Goal: Task Accomplishment & Management: Manage account settings

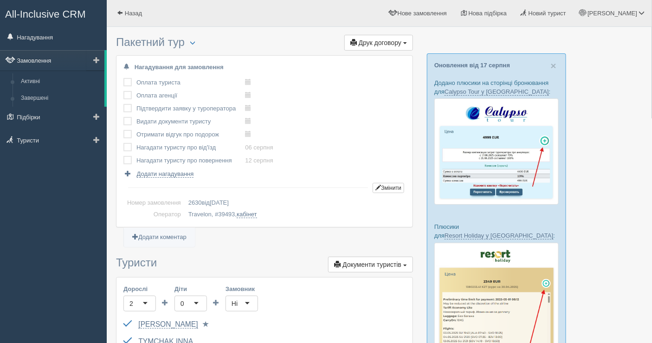
click at [43, 64] on link "Замовлення" at bounding box center [52, 60] width 104 height 20
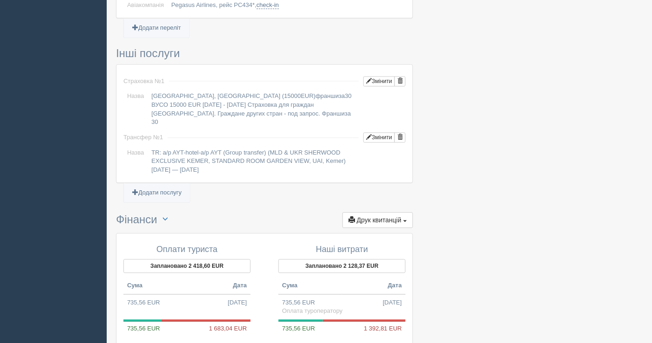
scroll to position [773, 0]
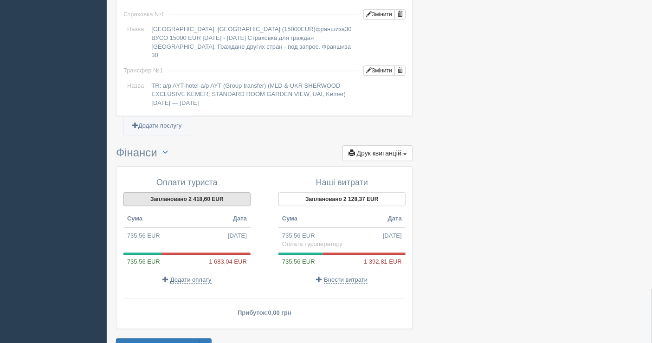
click at [205, 192] on button "Заплановано 2 418,60 EUR" at bounding box center [186, 199] width 127 height 14
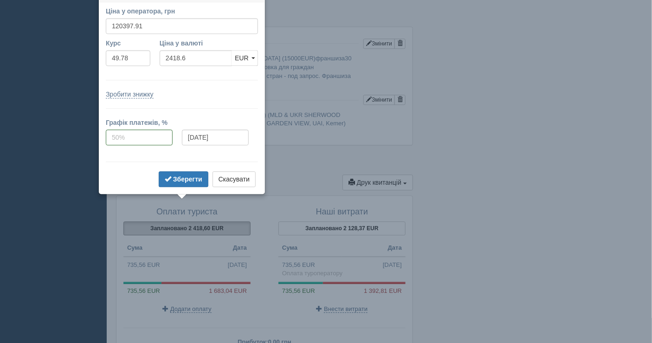
scroll to position [729, 0]
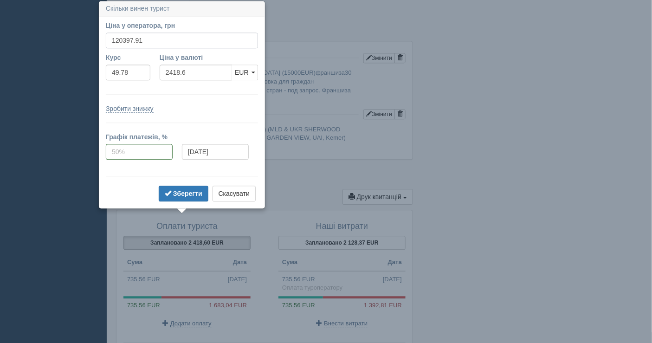
drag, startPoint x: 149, startPoint y: 40, endPoint x: 118, endPoint y: 37, distance: 30.8
click at [118, 37] on input "120397.91" at bounding box center [182, 40] width 152 height 16
type input "122"
type input "2.45"
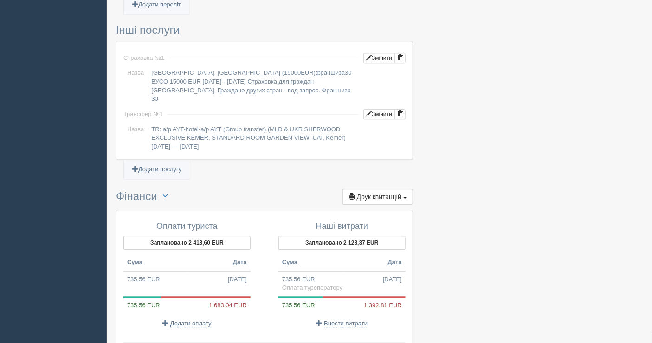
click at [164, 236] on button "Заплановано 2 418,60 EUR" at bounding box center [186, 243] width 127 height 14
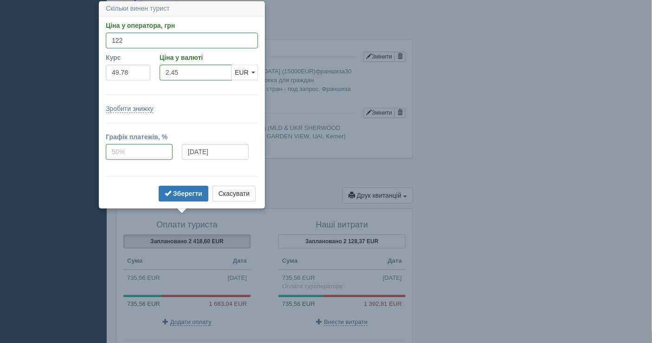
scroll to position [731, 0]
click at [135, 40] on input "122" at bounding box center [182, 40] width 152 height 16
type input "122056"
type input "2451.91"
click at [175, 190] on b "Зберегти" at bounding box center [187, 192] width 29 height 7
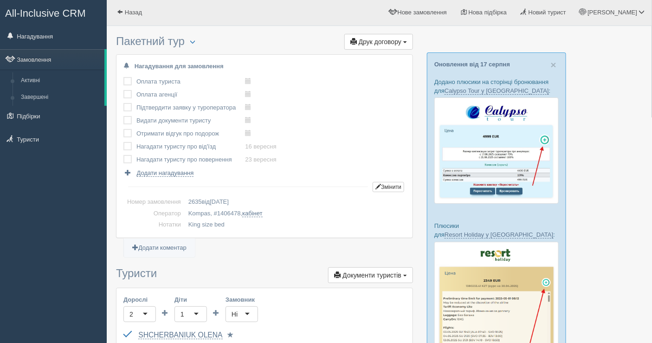
scroll to position [0, 0]
click at [54, 58] on link "Замовлення" at bounding box center [52, 60] width 104 height 20
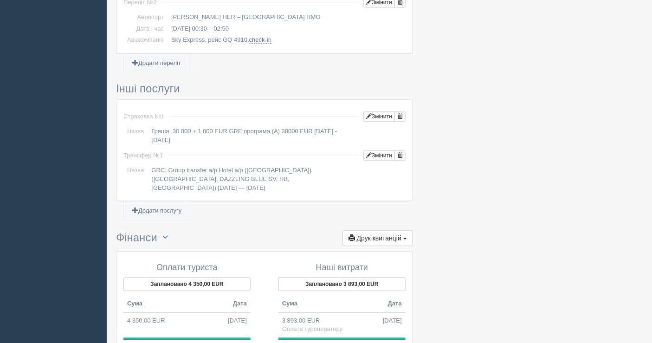
scroll to position [722, 0]
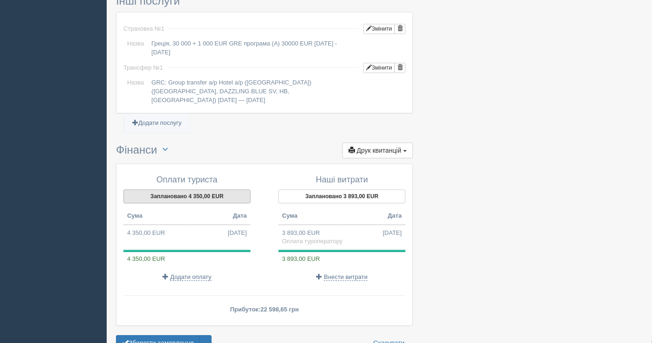
click at [200, 189] on button "Заплановано 4 350,00 EUR" at bounding box center [186, 196] width 127 height 14
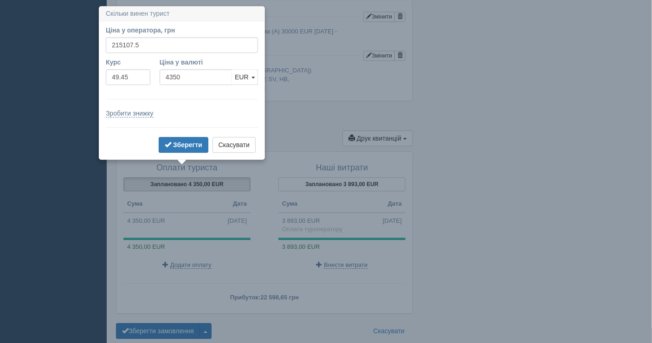
scroll to position [739, 0]
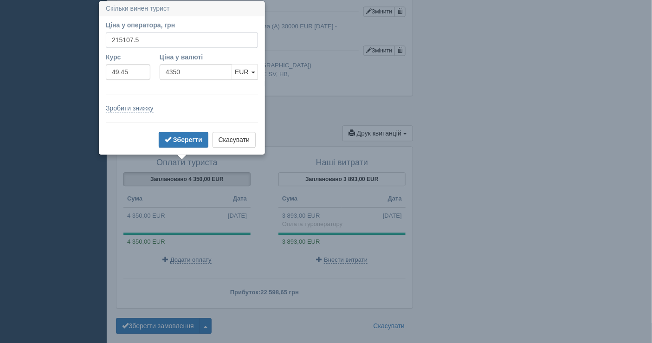
drag, startPoint x: 152, startPoint y: 41, endPoint x: 118, endPoint y: 39, distance: 33.9
click at [118, 39] on input "215107.5" at bounding box center [182, 40] width 152 height 16
type input "216000"
type input "4368.05"
click at [181, 143] on button "Зберегти" at bounding box center [184, 140] width 50 height 16
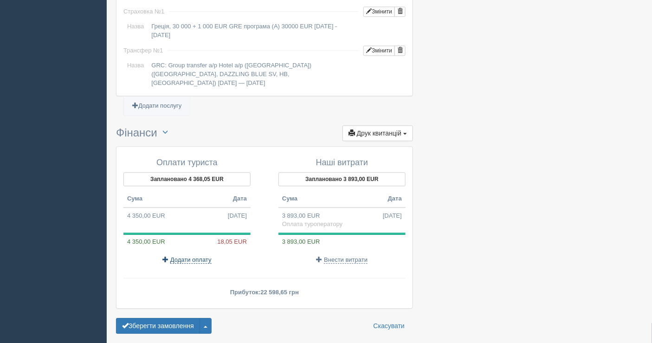
click at [193, 256] on span "Додати оплату" at bounding box center [190, 259] width 41 height 7
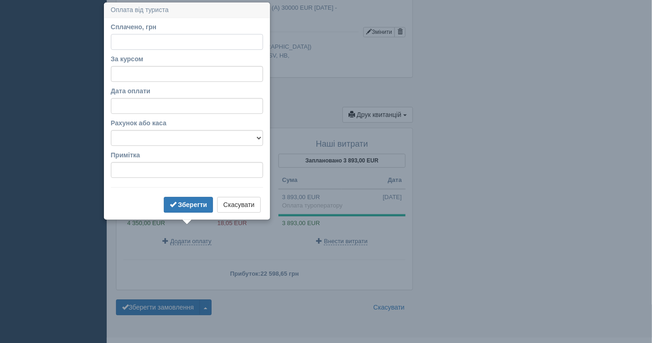
scroll to position [759, 0]
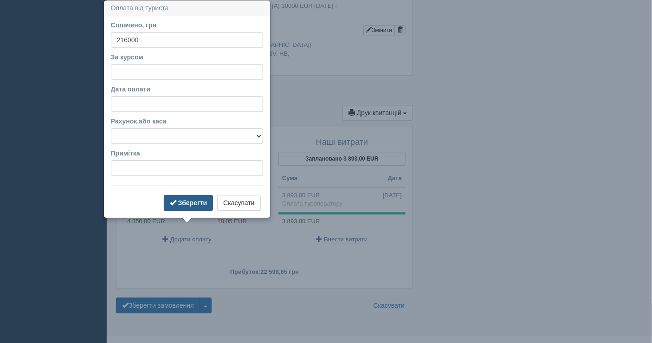
click at [180, 206] on button "Зберегти" at bounding box center [189, 203] width 50 height 16
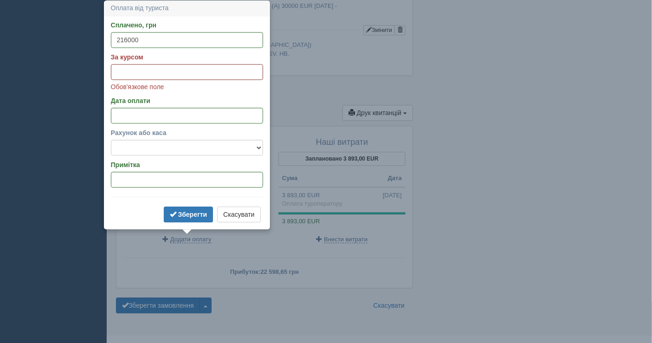
click at [152, 70] on input "За курсом" at bounding box center [187, 72] width 152 height 16
click at [247, 213] on button "Скасувати" at bounding box center [238, 214] width 43 height 16
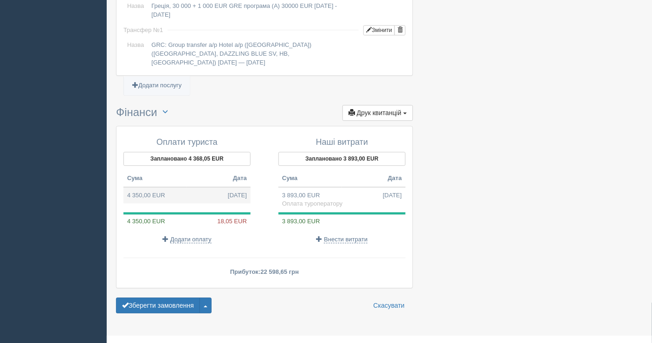
click at [208, 187] on td "4 350,00 EUR 11.08.2025" at bounding box center [186, 195] width 127 height 17
type input "215107.50"
type input "49.45"
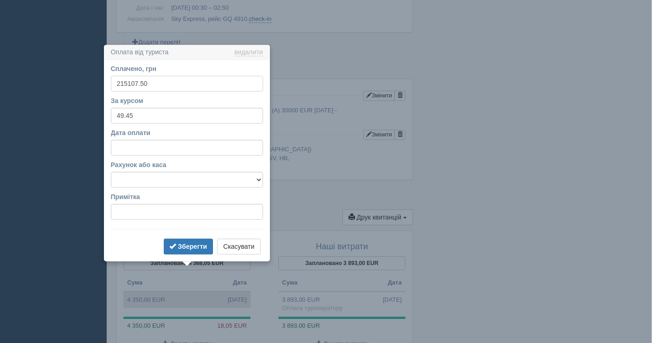
scroll to position [699, 0]
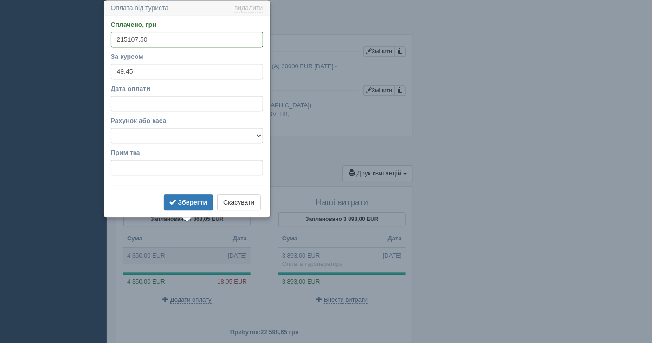
drag, startPoint x: 142, startPoint y: 64, endPoint x: 115, endPoint y: 72, distance: 28.6
click at [115, 72] on input "49.45" at bounding box center [187, 72] width 152 height 16
click at [235, 207] on button "Скасувати" at bounding box center [238, 202] width 43 height 16
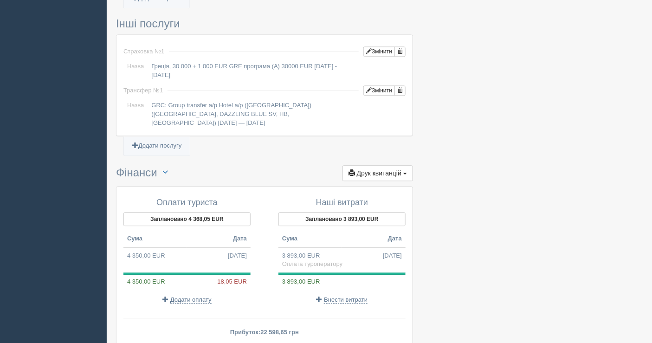
click at [194, 277] on div "4 350,00 EUR 18,05 EUR" at bounding box center [186, 281] width 127 height 9
click at [193, 296] on span "Додати оплату" at bounding box center [190, 299] width 41 height 7
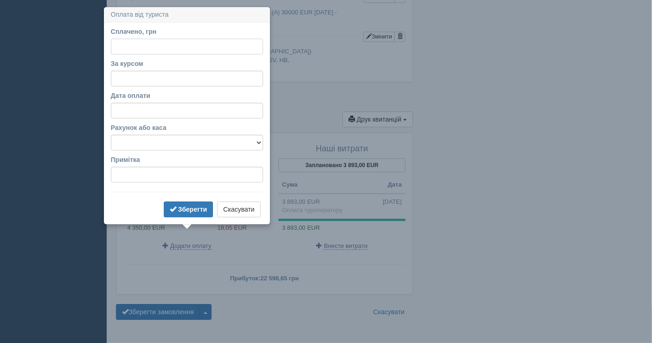
scroll to position [759, 0]
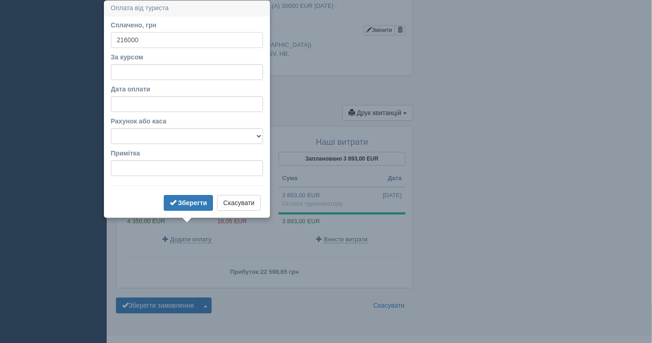
type input "216000"
click at [143, 74] on input "За курсом" at bounding box center [187, 72] width 152 height 16
paste input "49.45"
type input "49.45"
click at [161, 136] on select "Банківський рахунок Готівкова каса" at bounding box center [187, 136] width 152 height 16
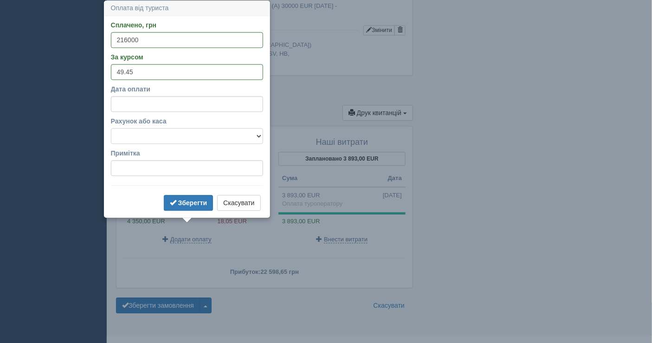
select select "1597"
click at [111, 128] on select "Банківський рахунок Готівкова каса" at bounding box center [187, 136] width 152 height 16
click at [181, 199] on b "Зберегти" at bounding box center [192, 202] width 29 height 7
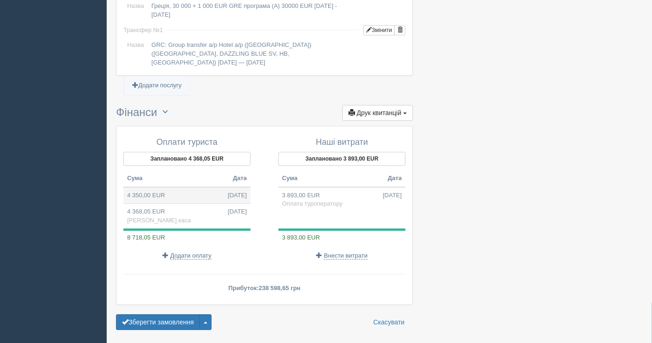
click at [193, 187] on td "4 350,00 EUR 11.08.2025" at bounding box center [186, 195] width 127 height 17
type input "215107.50"
select select
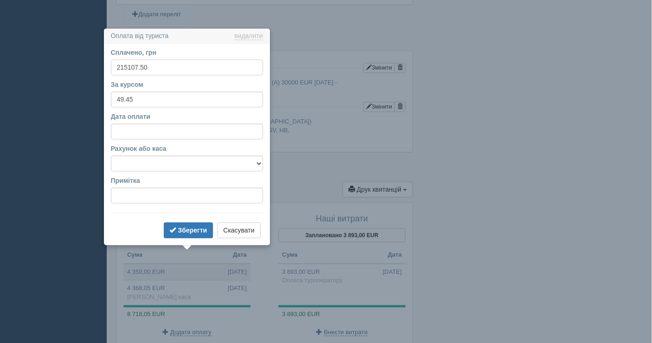
scroll to position [710, 0]
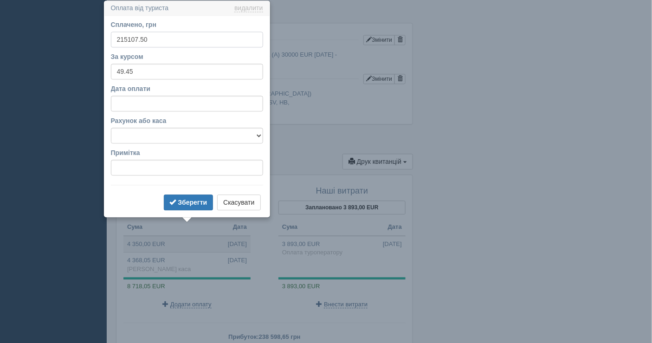
drag, startPoint x: 148, startPoint y: 41, endPoint x: 115, endPoint y: 40, distance: 32.5
click at [115, 40] on input "215107.50" at bounding box center [187, 40] width 152 height 16
click at [192, 200] on b "Зберегти" at bounding box center [192, 202] width 29 height 7
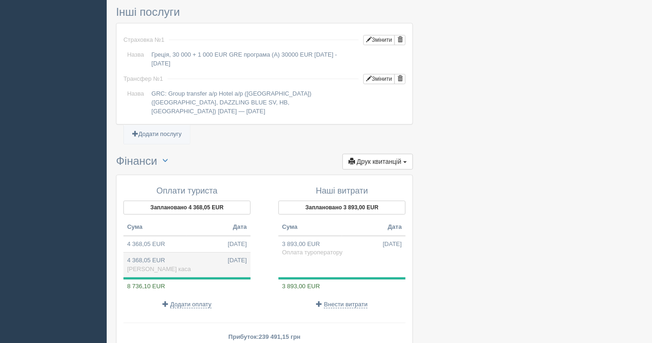
drag, startPoint x: 184, startPoint y: 247, endPoint x: 159, endPoint y: 251, distance: 25.5
drag, startPoint x: 159, startPoint y: 251, endPoint x: 141, endPoint y: 249, distance: 18.2
click at [141, 252] on td "4 368,05 EUR 19.08.2025 Готівкова каса" at bounding box center [186, 264] width 127 height 25
type input "216000.00"
select select "1597"
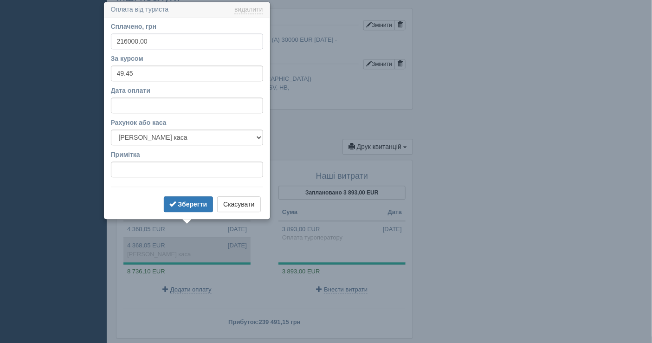
scroll to position [727, 0]
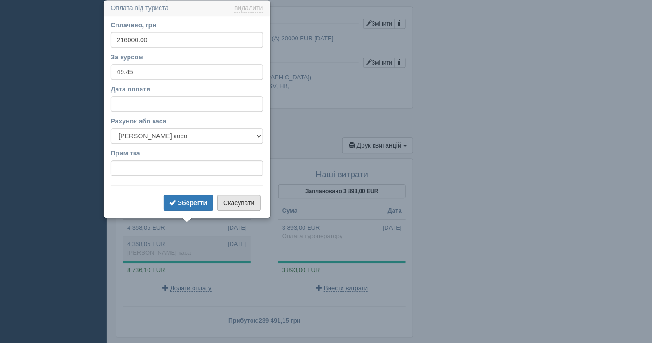
click at [236, 200] on button "Скасувати" at bounding box center [238, 203] width 43 height 16
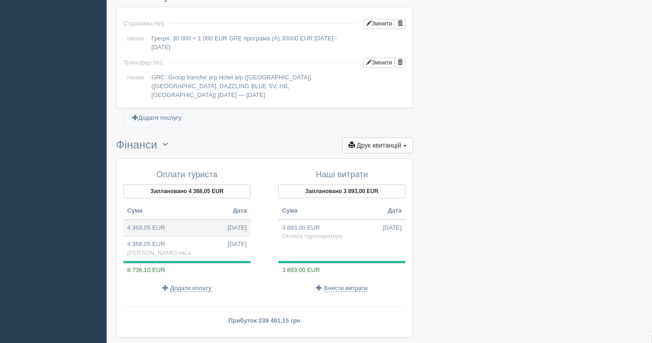
click at [176, 219] on td "4 368,05 EUR 11.08.2025" at bounding box center [186, 227] width 127 height 17
select select
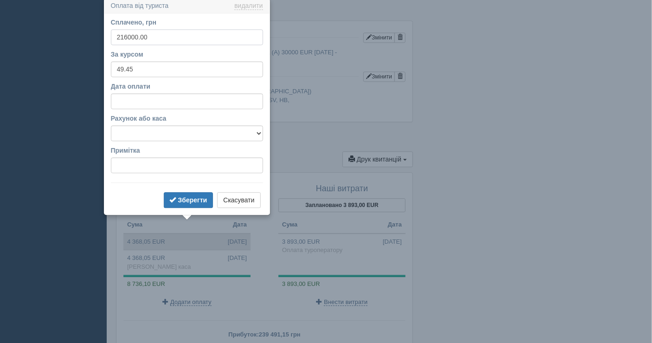
scroll to position [710, 0]
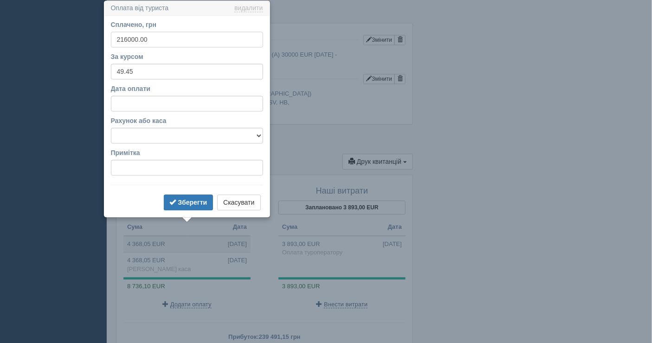
drag, startPoint x: 151, startPoint y: 35, endPoint x: 103, endPoint y: 40, distance: 48.1
click at [103, 40] on div "Оплата від туриста видалити видалити Сплачено, грн 216000.00 За курсом 49.45 Да…" at bounding box center [186, 109] width 167 height 218
click at [249, 203] on button "Скасувати" at bounding box center [238, 202] width 43 height 16
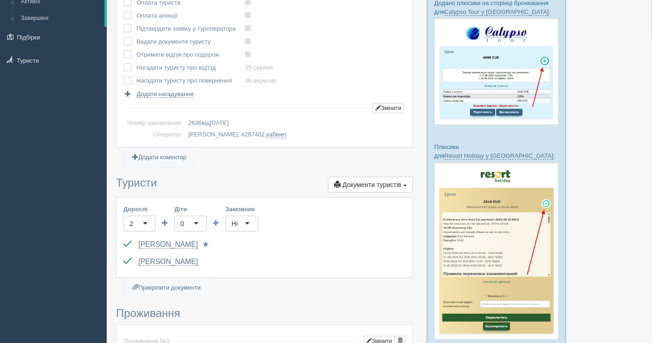
scroll to position [0, 0]
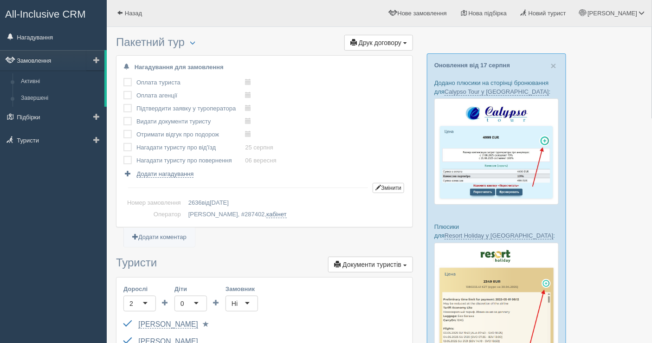
click at [39, 58] on link "Замовлення" at bounding box center [52, 60] width 104 height 20
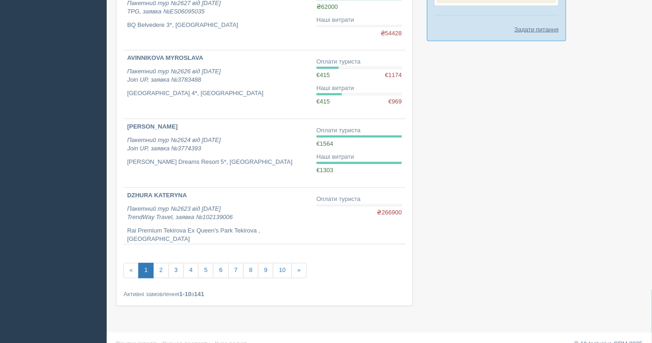
scroll to position [547, 0]
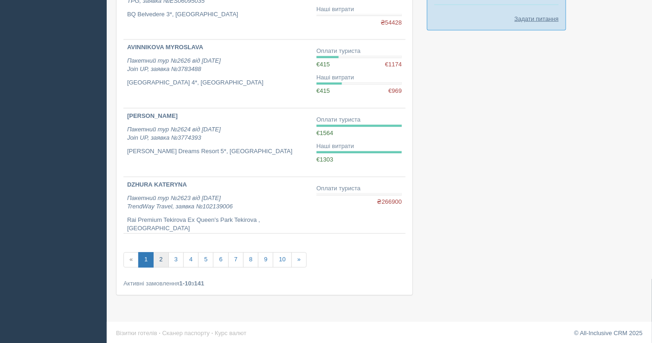
click at [161, 253] on link "2" at bounding box center [160, 259] width 15 height 15
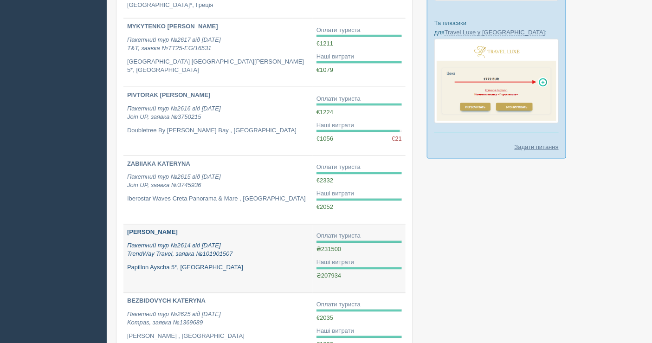
scroll to position [464, 0]
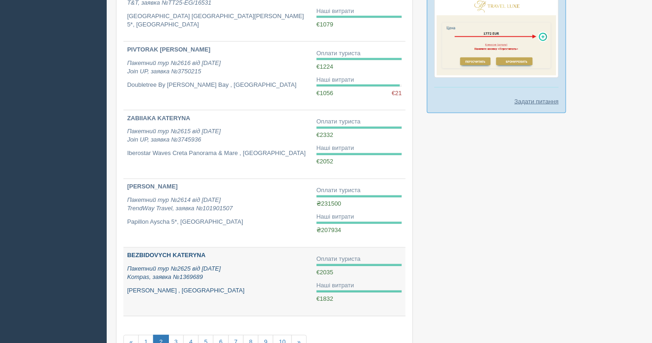
click at [188, 270] on p "Пакетний тур №2625 від [DATE] Kompas, заявка №1369689" at bounding box center [218, 273] width 182 height 17
click at [188, 270] on p "Пакетний тур №2625 від 02.07.2025 Kompas, заявка №1369689" at bounding box center [218, 273] width 182 height 17
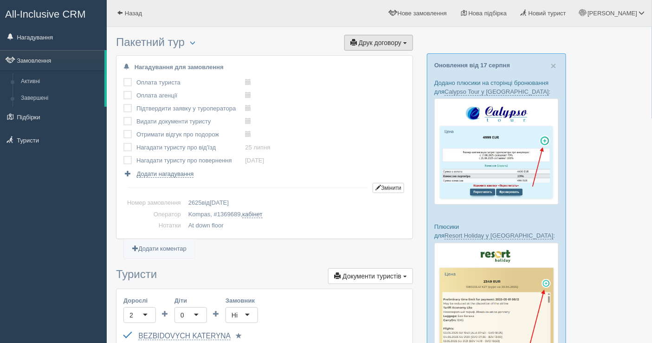
click at [360, 41] on span "Друк договору" at bounding box center [380, 42] width 43 height 7
click at [365, 54] on link "Kompas" at bounding box center [375, 59] width 73 height 15
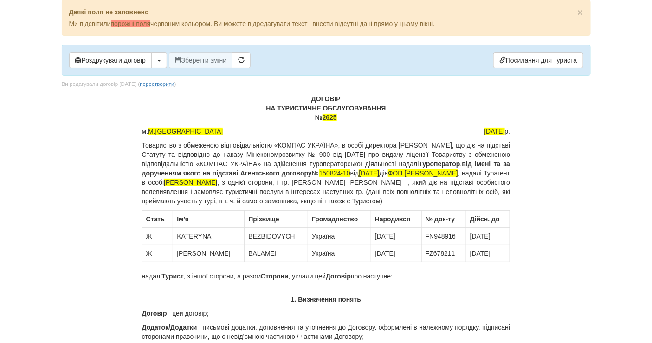
drag, startPoint x: 109, startPoint y: 56, endPoint x: 278, endPoint y: 110, distance: 177.8
click at [339, 117] on p "ДОГОВІР НА ТУРИСТИЧНЕ ОБСЛУГОВУВАННЯ № 2625" at bounding box center [326, 108] width 368 height 28
click at [197, 56] on button "Зберегти зміни" at bounding box center [201, 60] width 64 height 16
click at [135, 61] on button "Роздрукувати договір" at bounding box center [110, 60] width 83 height 16
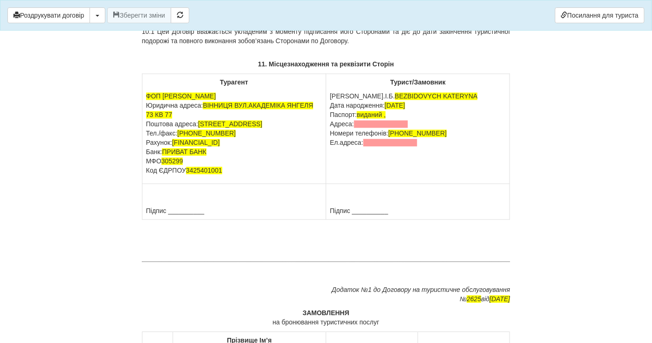
scroll to position [5347, 0]
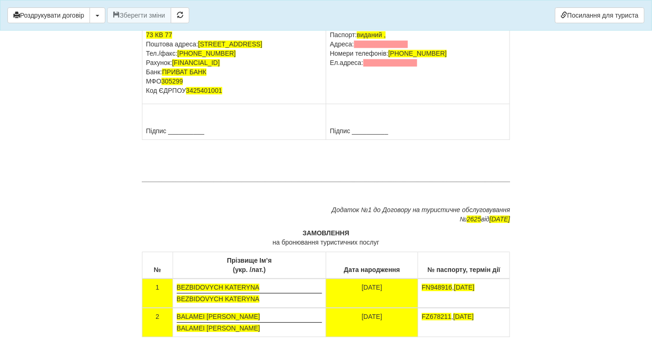
click at [231, 95] on p "ФОП ЗЕНІНА ЛЮДМИЛА ДМИТРІВНА Юридична адреса: ВІННИЦЯ ВУЛ.АКАДЕМІКА ЯНГЕЛЯ 73 К…" at bounding box center [234, 54] width 176 height 84
click at [53, 17] on button "Роздрукувати договір" at bounding box center [48, 15] width 83 height 16
click at [71, 10] on button "Роздрукувати договір" at bounding box center [48, 15] width 83 height 16
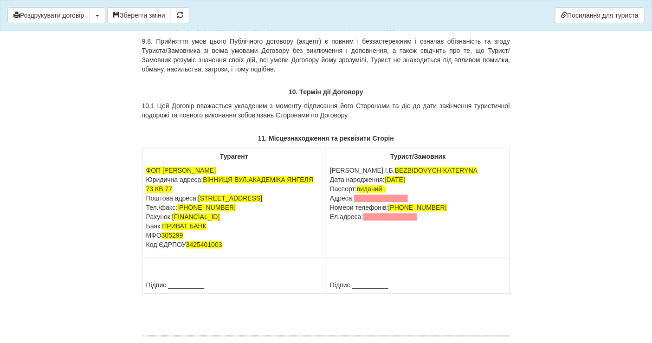
scroll to position [5244, 0]
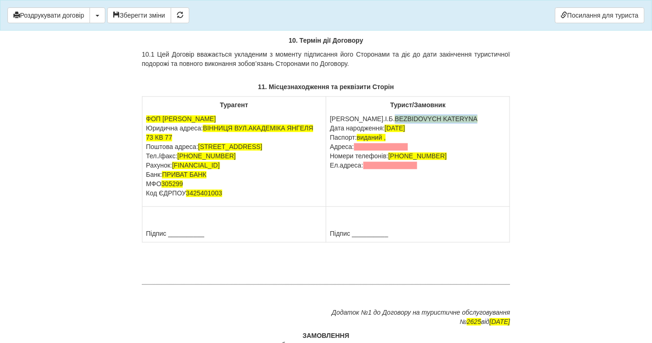
drag, startPoint x: 436, startPoint y: 169, endPoint x: 347, endPoint y: 174, distance: 89.2
click at [347, 170] on p "П.І.Б. BEZBIDOVYCH KATERYNA Дата народження: 21.02.1998 Паспорт: виданий , Адре…" at bounding box center [418, 143] width 176 height 56
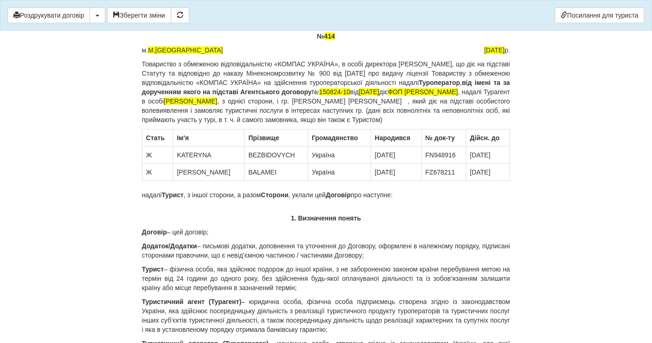
scroll to position [25, 0]
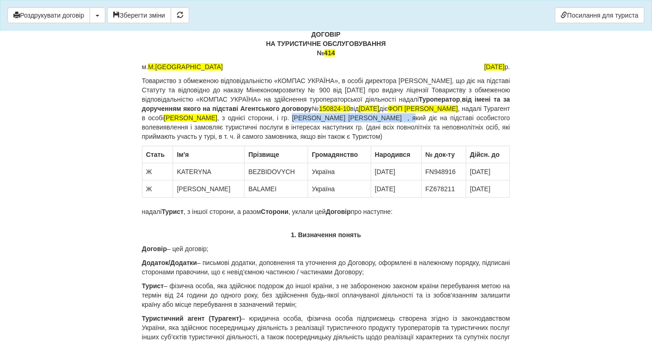
drag, startPoint x: 456, startPoint y: 116, endPoint x: 191, endPoint y: 127, distance: 265.7
click at [191, 127] on p "Товариство з обмеженою відповідальністю «КОМПАС УКРАЇНА», в особі директора Сол…" at bounding box center [326, 108] width 368 height 65
copy p "Солотвінський Ігор Володимирович"
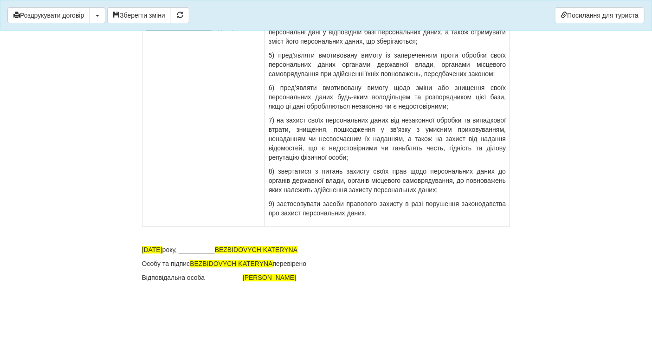
scroll to position [6584, 0]
drag, startPoint x: 317, startPoint y: 251, endPoint x: 231, endPoint y: 251, distance: 86.8
click at [231, 251] on p "02.07.2025 року, __________ BEZBIDOVYCH KATERYNA" at bounding box center [326, 249] width 368 height 9
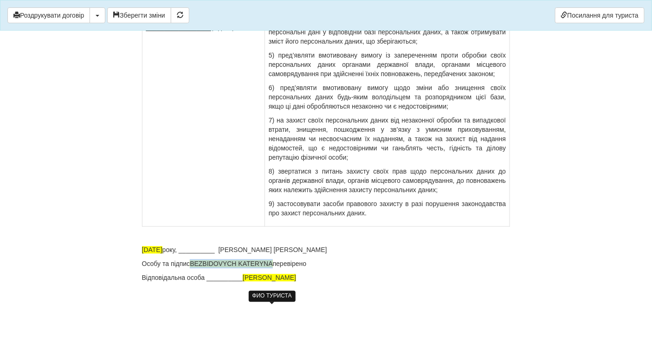
drag, startPoint x: 274, startPoint y: 263, endPoint x: 191, endPoint y: 264, distance: 83.1
click at [191, 264] on p "Особу та підпис BEZBIDOVYCH KATERYNA перевірено" at bounding box center [326, 263] width 368 height 9
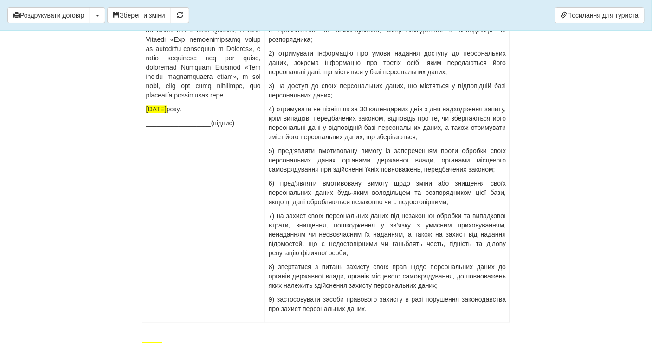
scroll to position [6172, 0]
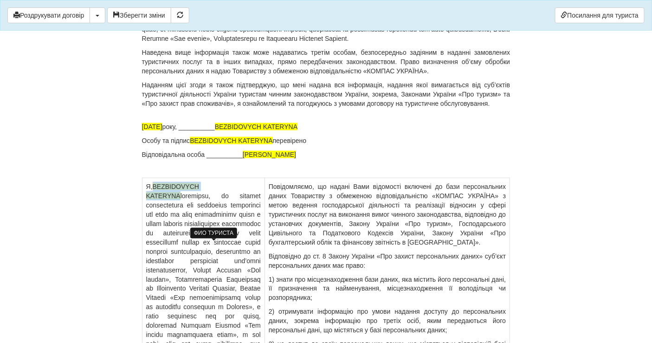
drag, startPoint x: 249, startPoint y: 242, endPoint x: 166, endPoint y: 245, distance: 82.6
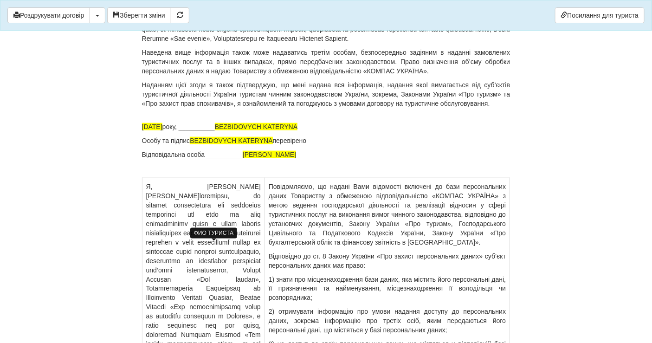
click at [179, 242] on p "Я, Солотвінський Ігор Володимирович" at bounding box center [203, 275] width 115 height 186
drag, startPoint x: 276, startPoint y: 196, endPoint x: 192, endPoint y: 193, distance: 84.5
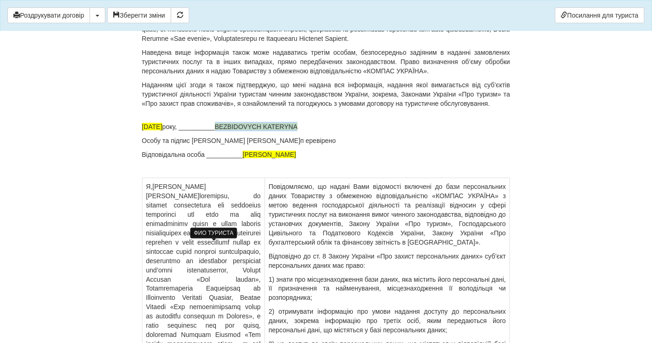
drag, startPoint x: 317, startPoint y: 188, endPoint x: 230, endPoint y: 184, distance: 87.8
click at [230, 131] on p "02.07.2025 року, __________ BEZBIDOVYCH KATERYNA" at bounding box center [326, 126] width 368 height 9
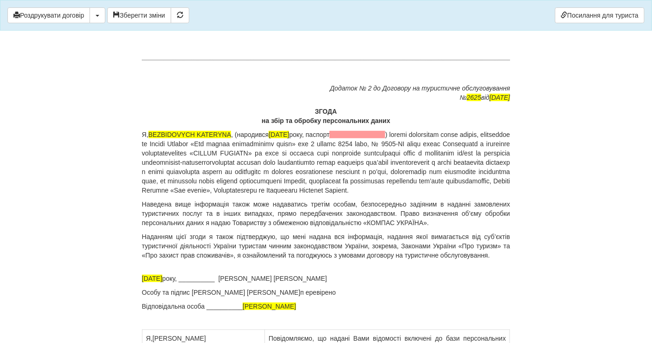
scroll to position [6017, 0]
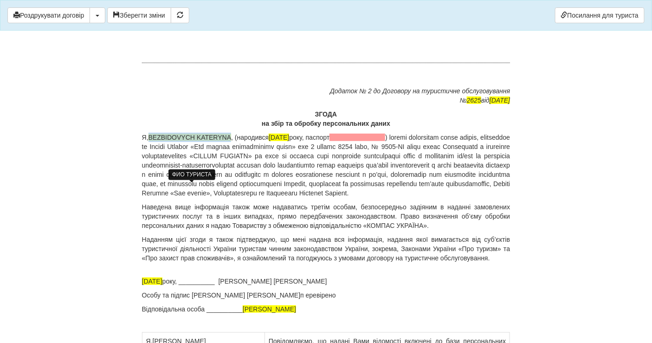
drag, startPoint x: 231, startPoint y: 187, endPoint x: 151, endPoint y: 188, distance: 79.4
click at [151, 141] on span "BEZBIDOVYCH KATERYNA" at bounding box center [189, 137] width 83 height 7
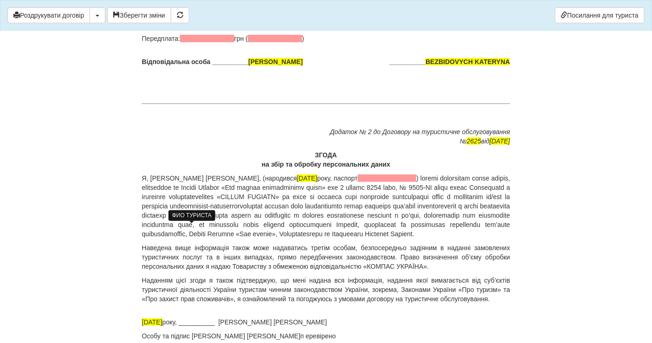
scroll to position [5966, 0]
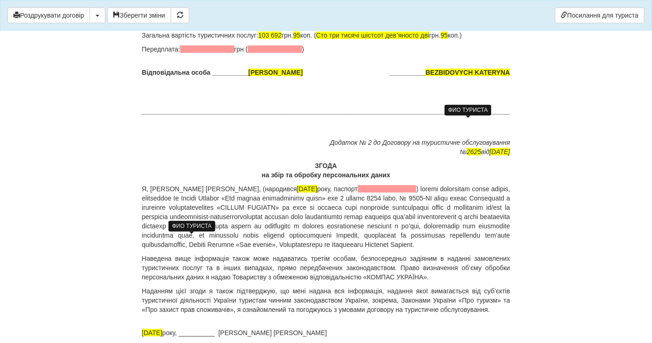
click at [429, 76] on span "BEZBIDOVYCH KATERYNA" at bounding box center [467, 72] width 84 height 7
drag, startPoint x: 426, startPoint y: 121, endPoint x: 512, endPoint y: 124, distance: 86.4
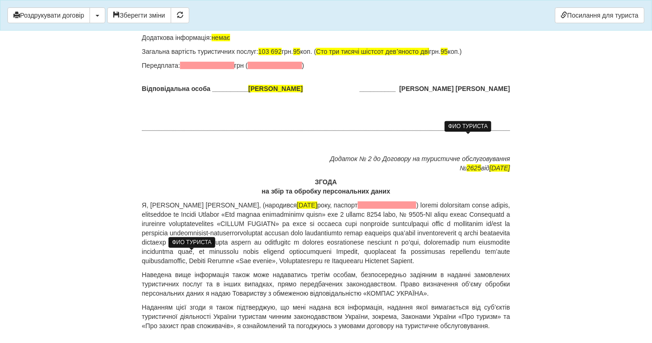
scroll to position [5914, 0]
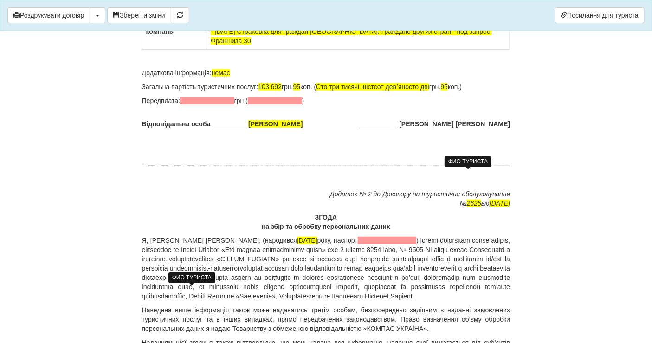
click at [286, 91] on p "Загальна вартість туристичних послуг: 103 692 грн. 95 коп. ( Сто три тисячі шіс…" at bounding box center [326, 86] width 368 height 9
click at [380, 90] on span "Сто три тисячі шістсот девʼяносто дві" at bounding box center [372, 86] width 113 height 7
click at [402, 90] on span "Сто три тисячі девʼяносто дві" at bounding box center [360, 86] width 89 height 7
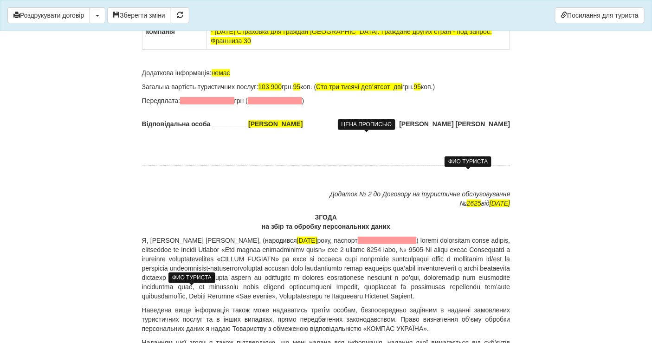
click at [402, 90] on span "Сто три тисячі девʼятсот дві" at bounding box center [359, 86] width 86 height 7
click at [409, 90] on span "95" at bounding box center [404, 86] width 7 height 7
click at [409, 105] on p "Передплата: грн ( )" at bounding box center [326, 100] width 368 height 9
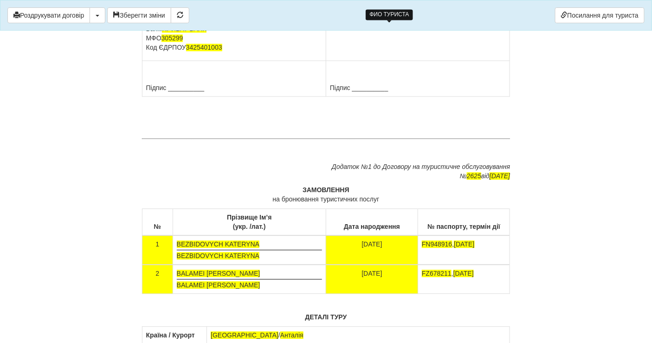
scroll to position [5295, 0]
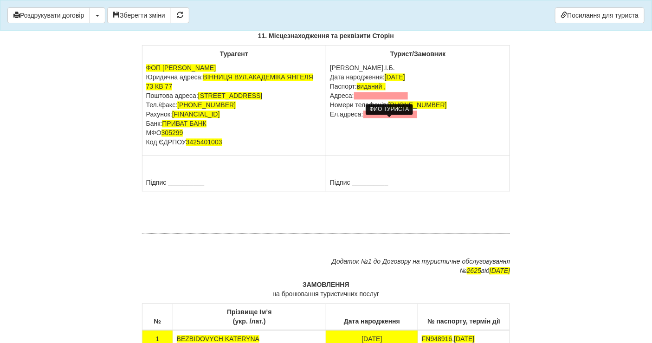
click at [364, 119] on p "П.І.Б. Дата народження: 21.02.1998 Паспорт: виданий , Адреса: Номери телефонів:…" at bounding box center [418, 91] width 176 height 56
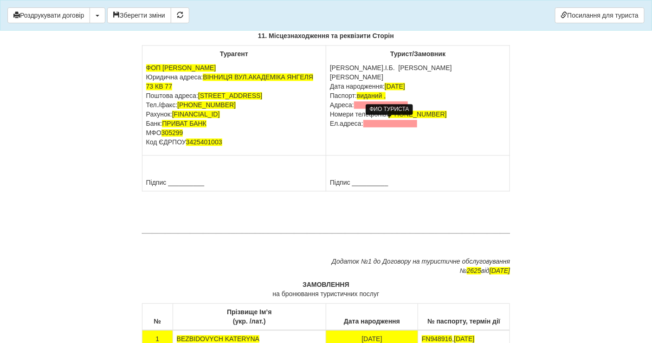
drag, startPoint x: 419, startPoint y: 131, endPoint x: 328, endPoint y: 132, distance: 90.9
click at [328, 132] on td "Турист/Замовник П.І.Б. Солотвінський Ігор Володимирович Дата народження: 21.02.…" at bounding box center [418, 100] width 184 height 110
drag, startPoint x: 393, startPoint y: 142, endPoint x: 330, endPoint y: 138, distance: 63.2
click at [330, 128] on p "П.І.Б. Солотвінський Ігор Володимирович Паспорт: виданий , Адреса: Номери телеф…" at bounding box center [418, 95] width 176 height 65
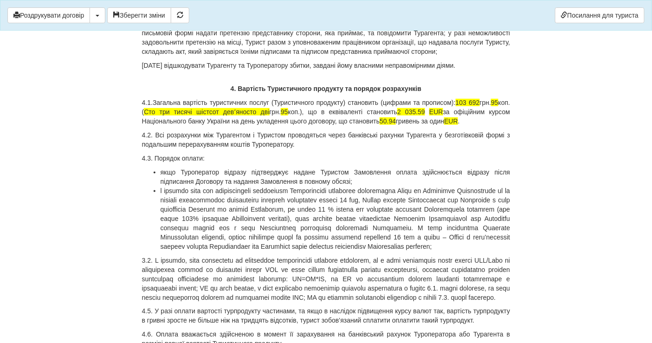
scroll to position [2563, 0]
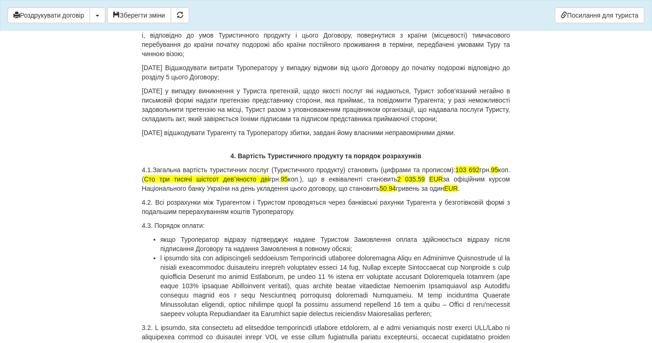
click at [486, 176] on p "4.1.Загальна вартість туристичних послуг (Туристичного продукту) становить (циф…" at bounding box center [326, 179] width 368 height 28
click at [498, 174] on span "95" at bounding box center [494, 169] width 7 height 7
click at [226, 183] on span "Сто три тисячі шістсот девʼяносто дві" at bounding box center [206, 178] width 125 height 7
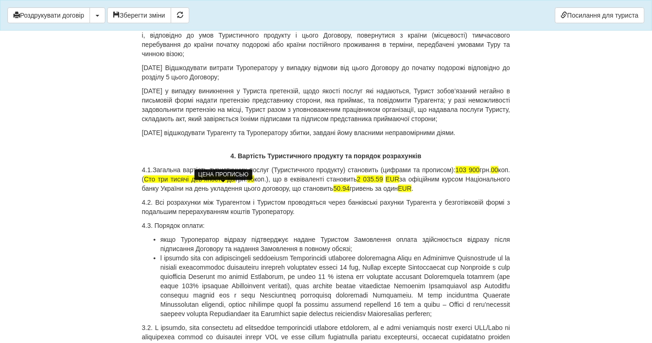
click at [236, 183] on span "Сто три тисячі девʼяносто дві" at bounding box center [190, 178] width 92 height 7
click at [253, 183] on span "95" at bounding box center [249, 178] width 7 height 7
click at [266, 188] on p "4.1.Загальна вартість туристичних послуг (Туристичного продукту) становить (циф…" at bounding box center [326, 179] width 368 height 28
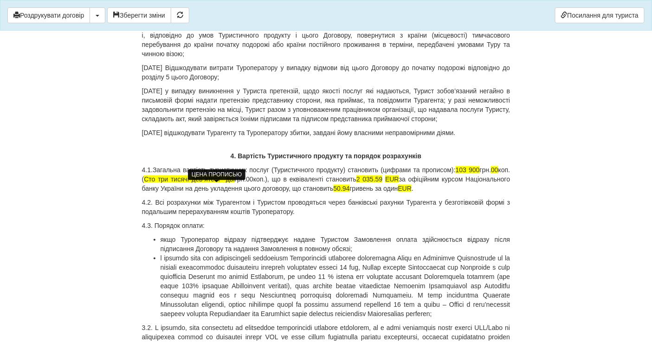
click at [234, 183] on span "Сто три тисячі девʼятсот дві" at bounding box center [189, 178] width 90 height 7
click at [265, 187] on p "4.1.Загальна вартість туристичних послуг (Туристичного продукту) становить (циф…" at bounding box center [326, 179] width 368 height 28
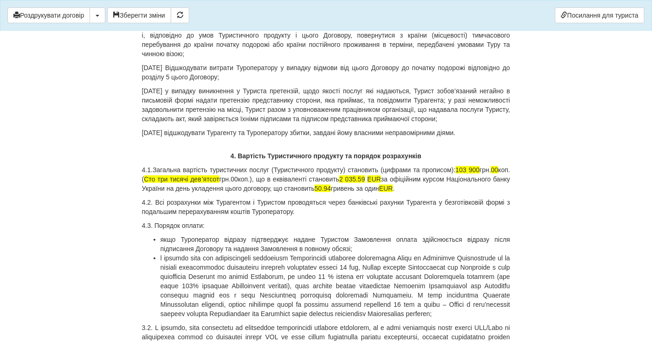
click at [298, 184] on p "4.1.Загальна вартість туристичних послуг (Туристичного продукту) становить (циф…" at bounding box center [326, 179] width 368 height 28
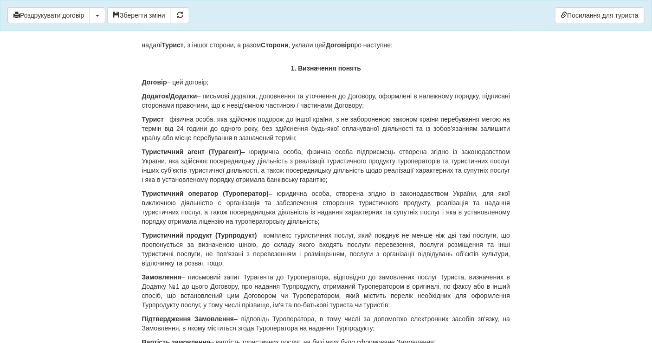
scroll to position [0, 0]
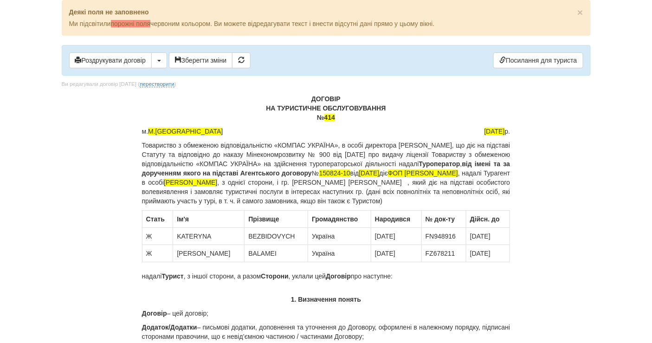
click at [191, 192] on p "Товариство з обмеженою відповідальністю «КОМПАС УКРАЇНА», в особі директора Сол…" at bounding box center [326, 173] width 368 height 65
click at [196, 192] on p "Товариство з обмеженою відповідальністю «КОМПАС УКРАЇНА», в особі директора Сол…" at bounding box center [326, 173] width 368 height 65
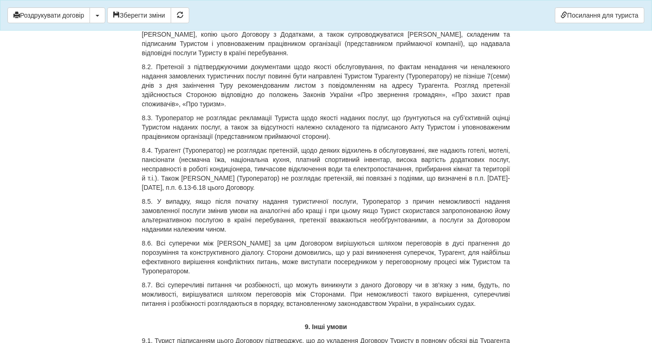
scroll to position [4625, 0]
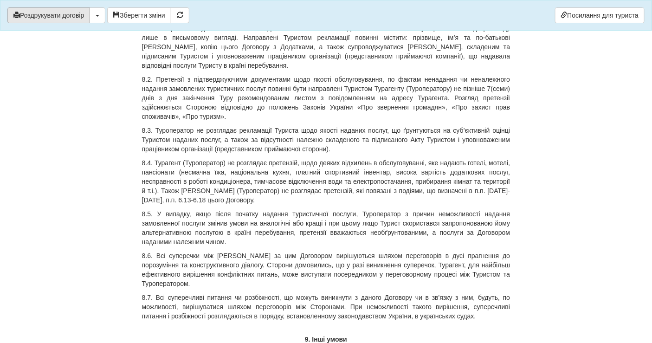
click at [39, 14] on button "Роздрукувати договір" at bounding box center [48, 15] width 83 height 16
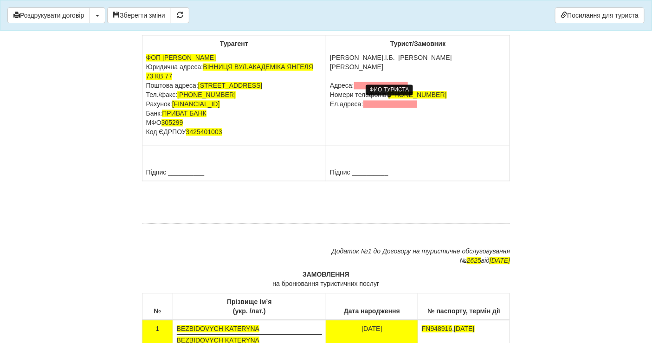
scroll to position [5295, 0]
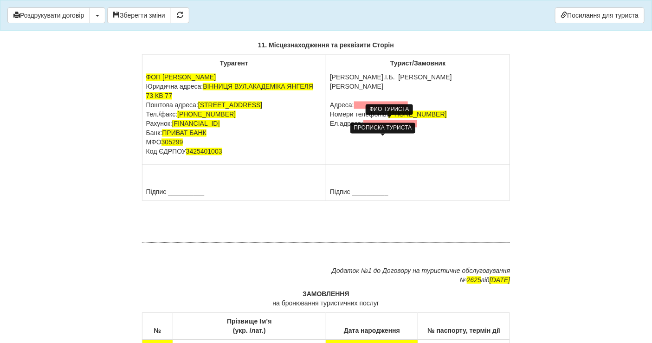
click at [356, 109] on span at bounding box center [381, 104] width 54 height 7
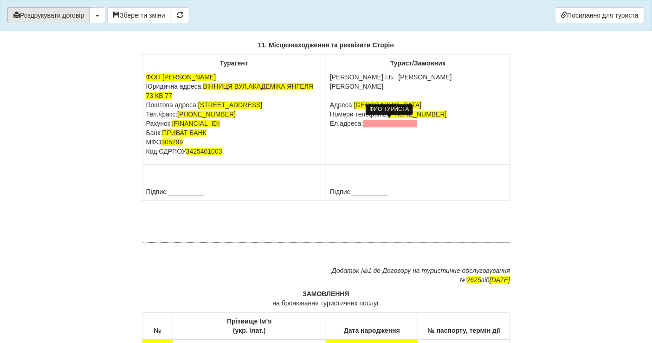
click at [64, 13] on button "Роздрукувати договір" at bounding box center [48, 15] width 83 height 16
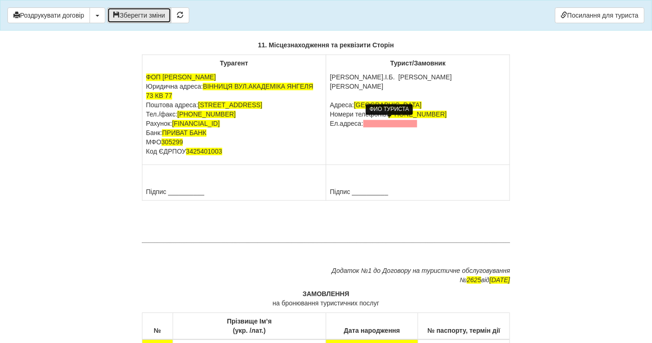
click at [145, 15] on button "Зберегти зміни" at bounding box center [139, 15] width 64 height 16
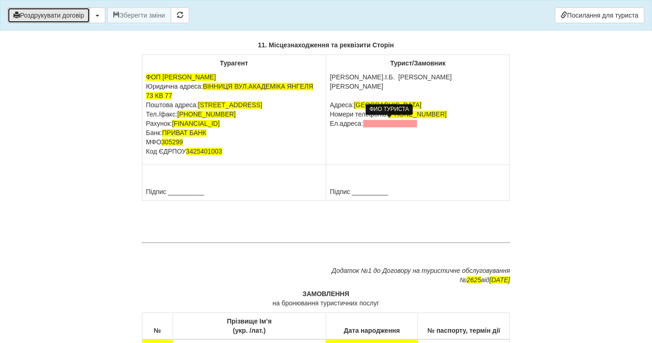
click at [71, 17] on button "Роздрукувати договір" at bounding box center [48, 15] width 83 height 16
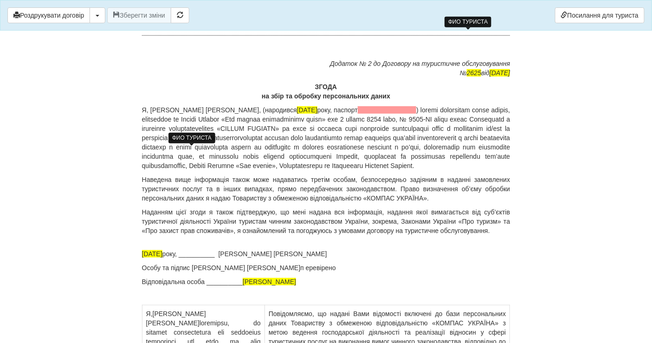
scroll to position [6017, 0]
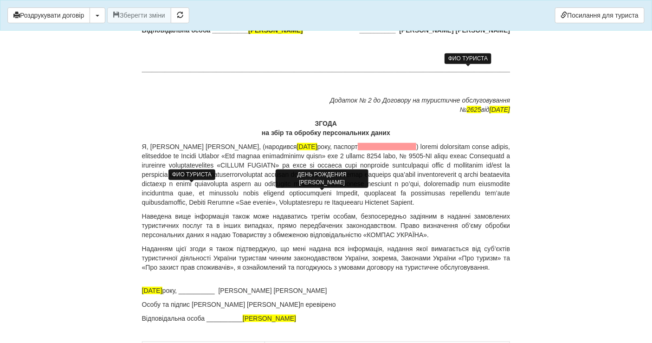
drag, startPoint x: 333, startPoint y: 185, endPoint x: 302, endPoint y: 184, distance: 31.6
click at [302, 184] on p "Я, Солотвінський Ігор Володимирович , (народився 21.02.1998 року, паспорт" at bounding box center [326, 174] width 368 height 65
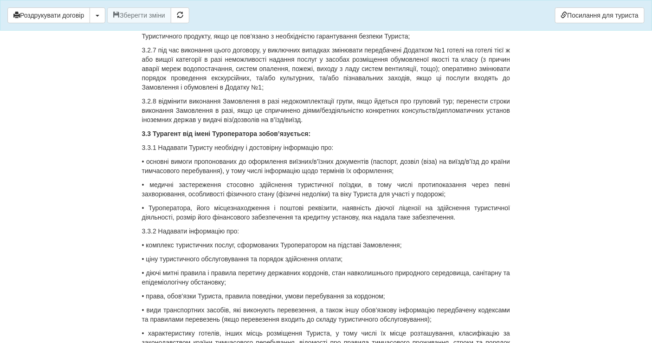
scroll to position [1261, 0]
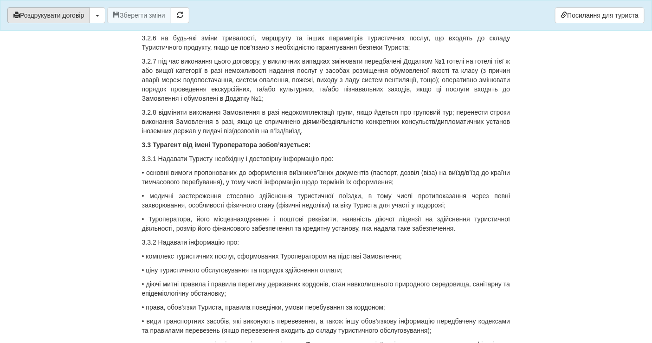
click at [49, 18] on button "Роздрукувати договір" at bounding box center [48, 15] width 83 height 16
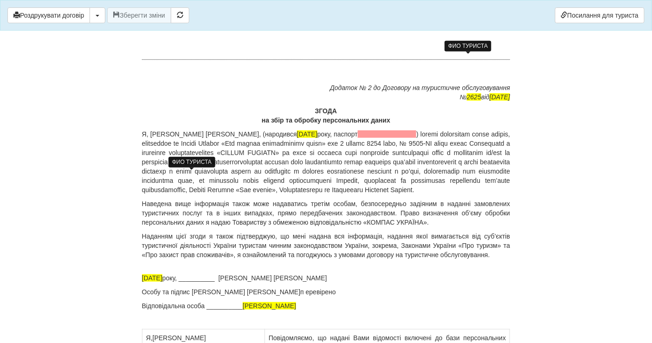
scroll to position [6017, 0]
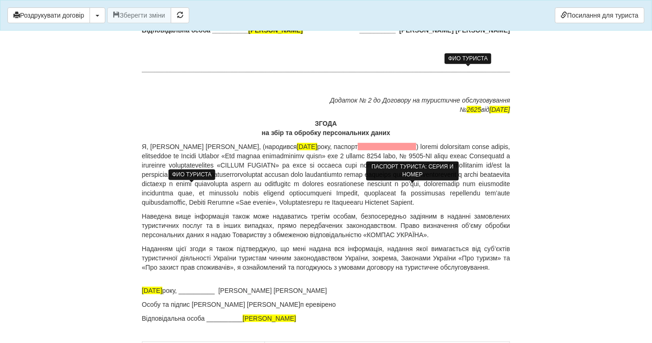
click at [390, 150] on span at bounding box center [387, 146] width 58 height 7
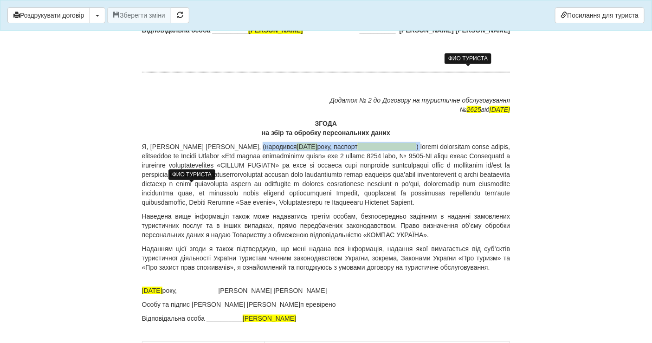
drag, startPoint x: 453, startPoint y: 188, endPoint x: 264, endPoint y: 187, distance: 188.4
click at [264, 187] on p "Я, Солотвінський Ігор Володимирович , (народився 21.02.1998 року, паспорт" at bounding box center [326, 174] width 368 height 65
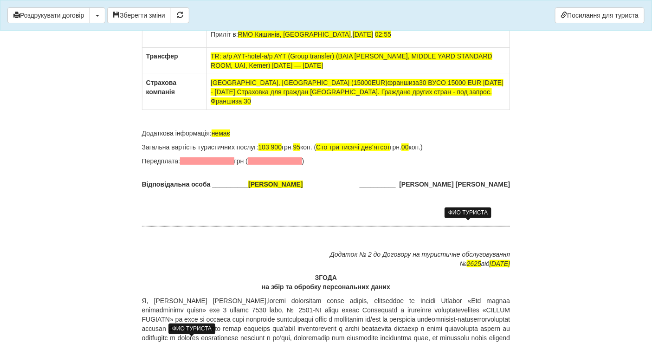
scroll to position [5863, 0]
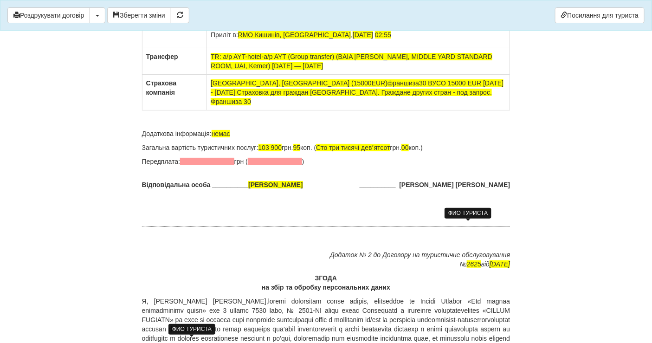
click at [301, 151] on span "95" at bounding box center [296, 147] width 7 height 7
click at [58, 10] on button "Роздрукувати договір" at bounding box center [48, 15] width 83 height 16
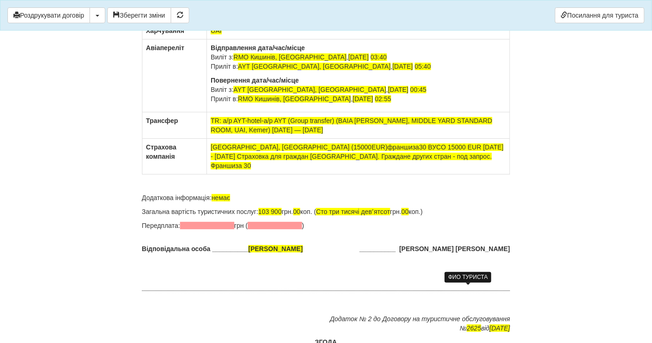
scroll to position [5708, 0]
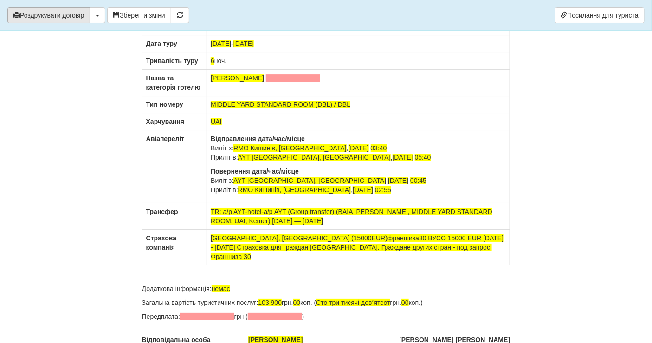
click at [57, 13] on button "Роздрукувати договір" at bounding box center [48, 15] width 83 height 16
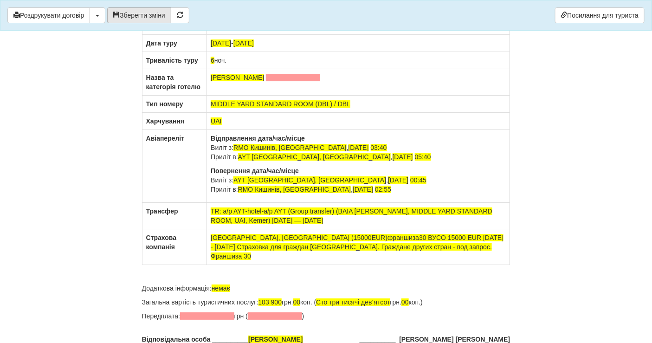
click at [150, 12] on button "Зберегти зміни" at bounding box center [139, 15] width 64 height 16
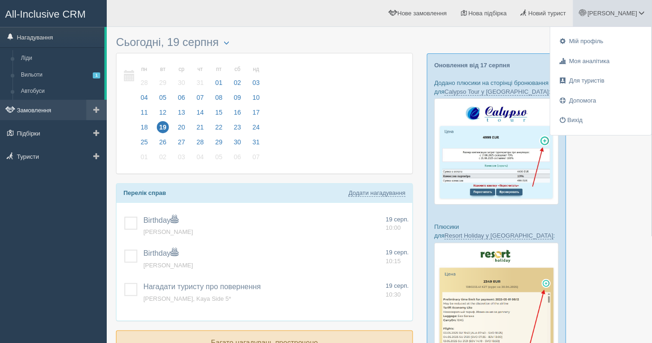
click at [37, 112] on link "Замовлення" at bounding box center [53, 110] width 107 height 20
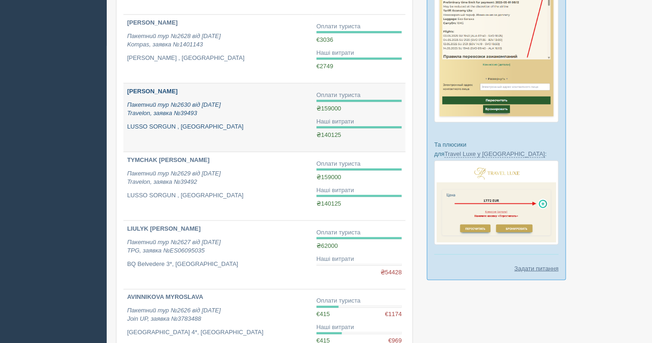
scroll to position [309, 0]
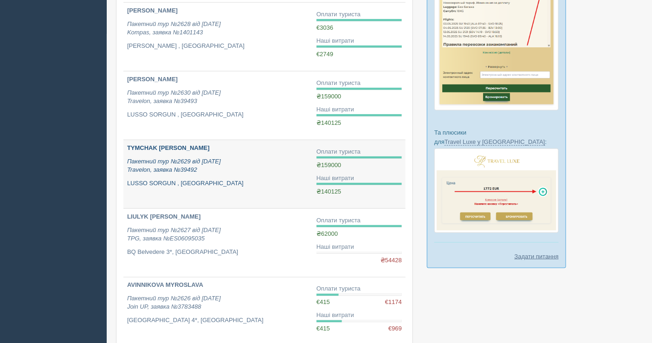
click at [197, 184] on p "LUSSO SORGUN , [GEOGRAPHIC_DATA]" at bounding box center [218, 183] width 182 height 9
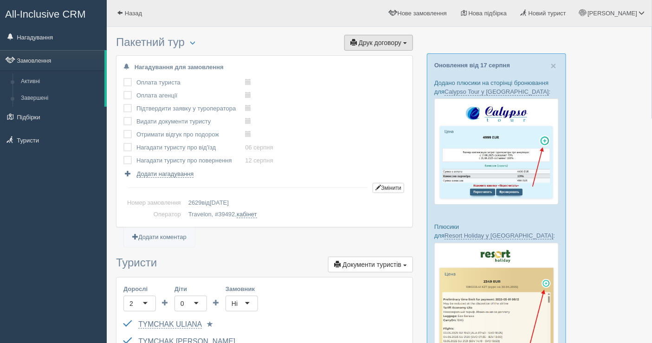
click at [369, 46] on button "Друк договору Друк" at bounding box center [378, 43] width 69 height 16
click at [366, 56] on link "Travelon" at bounding box center [375, 59] width 73 height 15
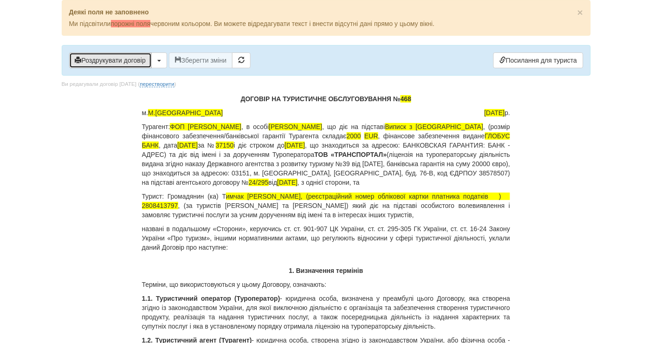
click at [121, 56] on button "Роздрукувати договір" at bounding box center [110, 60] width 83 height 16
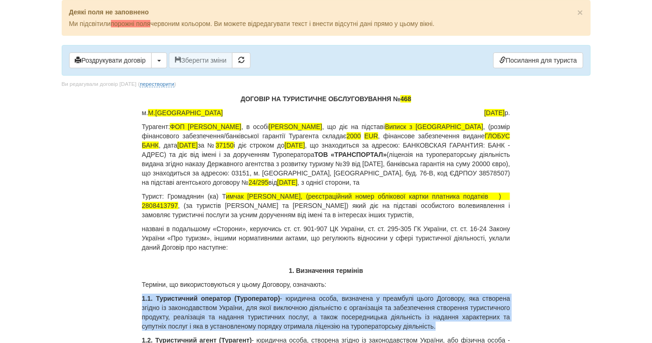
click at [509, 305] on p "1.1. Туристичний оператор (Туроператор) - юридична особа, визначена у преамбулі…" at bounding box center [326, 312] width 368 height 37
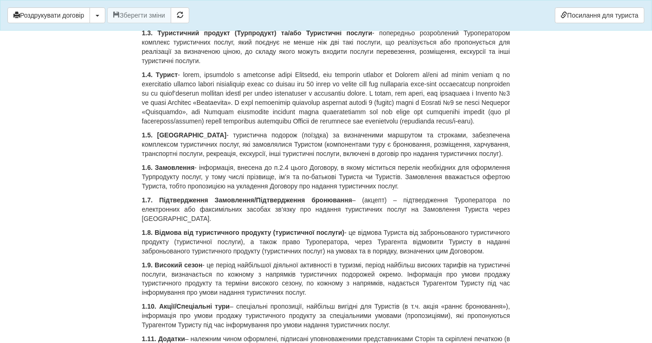
scroll to position [309, 0]
click at [54, 14] on button "Роздрукувати договір" at bounding box center [48, 15] width 83 height 16
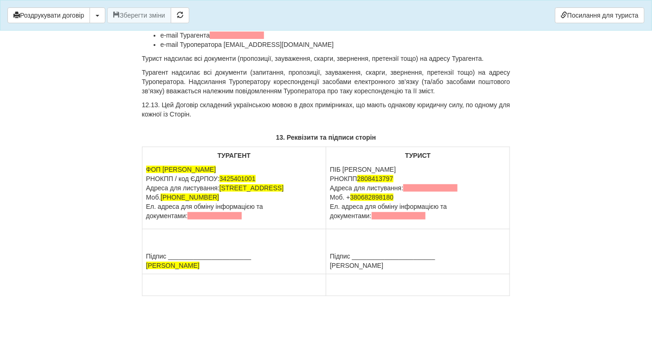
scroll to position [8383, 0]
click at [266, 169] on p "ФОП ЗЕНІНА ЛЮДМИЛА ДМИТРІВНА РНОКПП / код ЄДРПОУ: 3425401001 Адреса для листува…" at bounding box center [234, 193] width 176 height 56
click at [157, 15] on button "Зберегти зміни" at bounding box center [139, 15] width 64 height 16
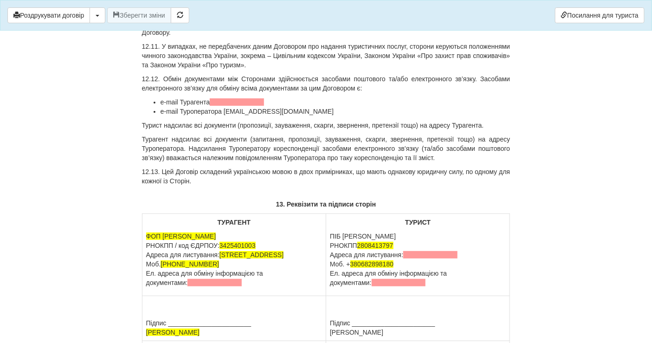
scroll to position [8125, 0]
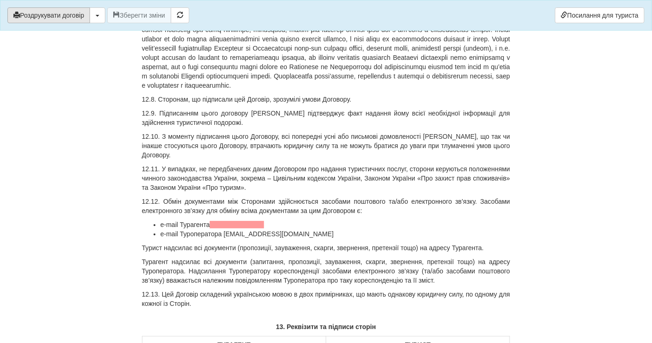
click at [70, 17] on button "Роздрукувати договір" at bounding box center [48, 15] width 83 height 16
drag, startPoint x: 61, startPoint y: 10, endPoint x: 506, endPoint y: 312, distance: 537.4
click at [61, 10] on button "Роздрукувати договір" at bounding box center [48, 15] width 83 height 16
drag, startPoint x: 53, startPoint y: 19, endPoint x: 509, endPoint y: 305, distance: 538.9
click at [53, 19] on button "Роздрукувати договір" at bounding box center [48, 15] width 83 height 16
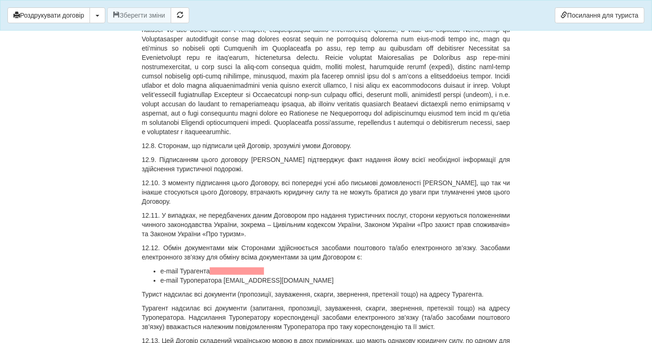
scroll to position [8022, 0]
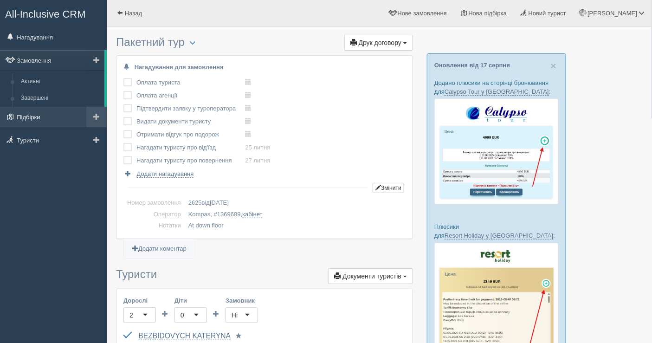
click at [46, 115] on link "Підбірки" at bounding box center [53, 117] width 107 height 20
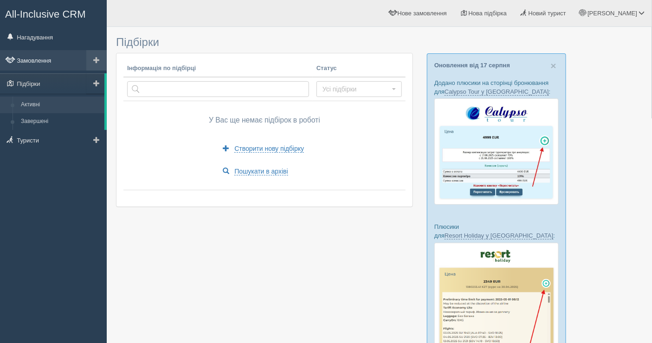
click at [49, 59] on link "Замовлення" at bounding box center [53, 60] width 107 height 20
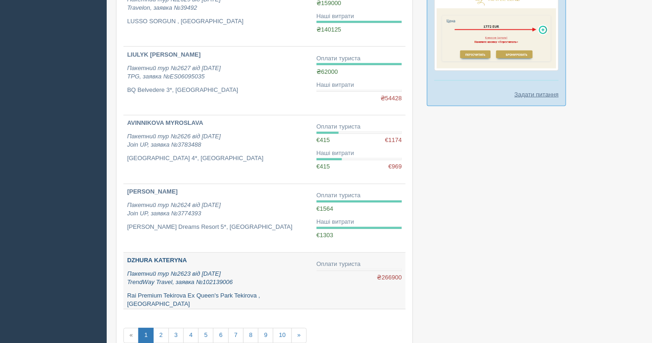
scroll to position [547, 0]
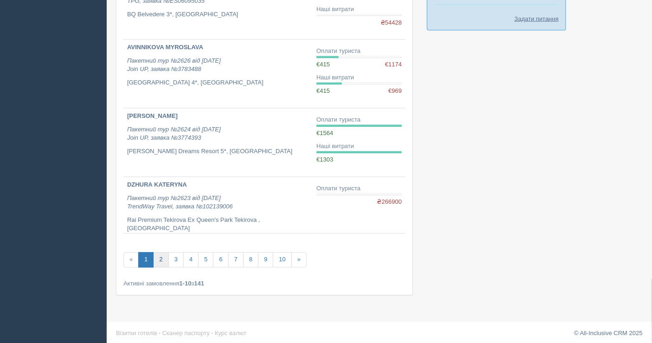
click at [164, 253] on link "2" at bounding box center [160, 259] width 15 height 15
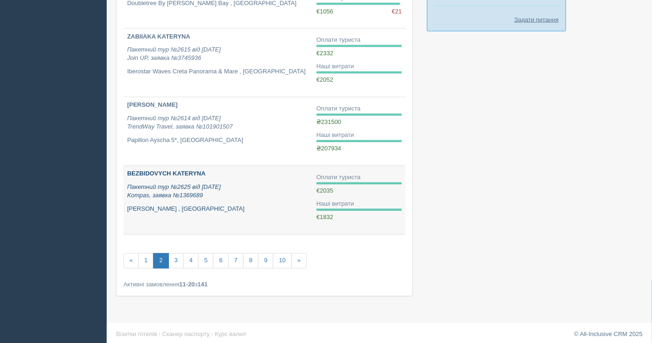
scroll to position [547, 0]
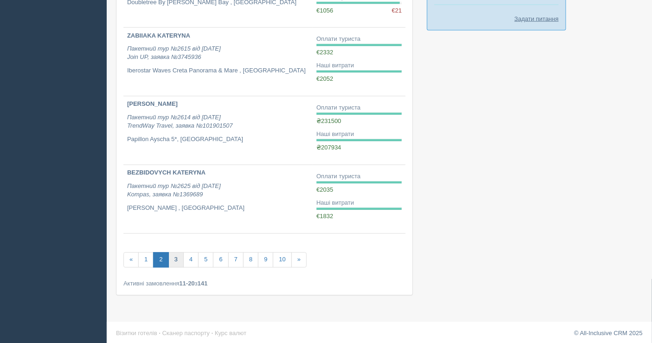
click at [179, 254] on link "3" at bounding box center [175, 259] width 15 height 15
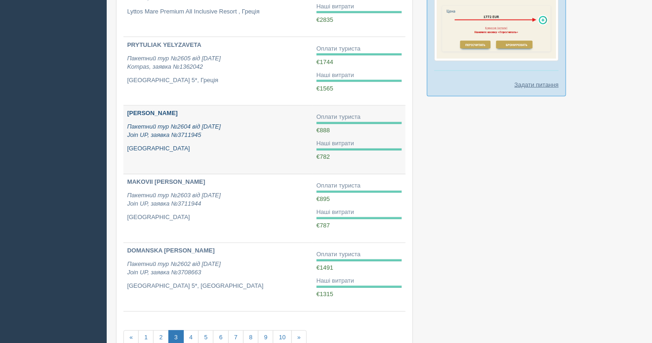
scroll to position [559, 0]
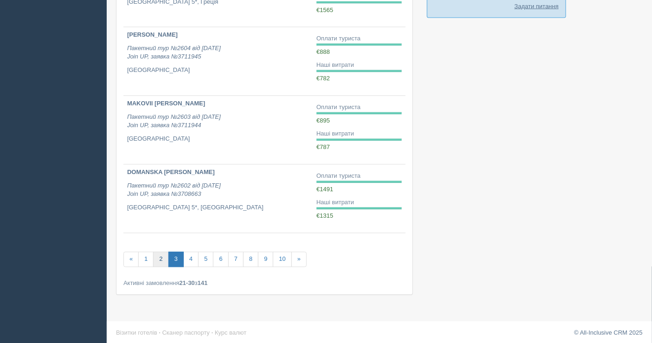
click at [157, 252] on link "2" at bounding box center [160, 259] width 15 height 15
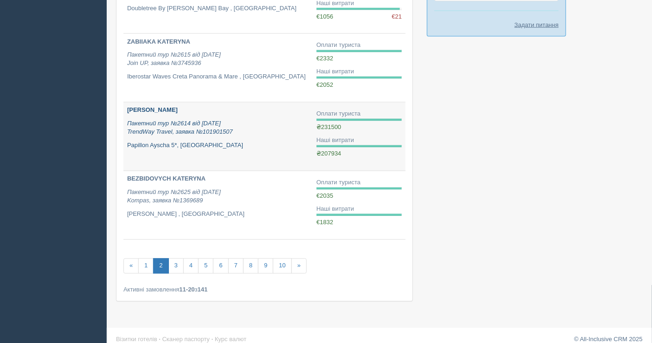
scroll to position [547, 0]
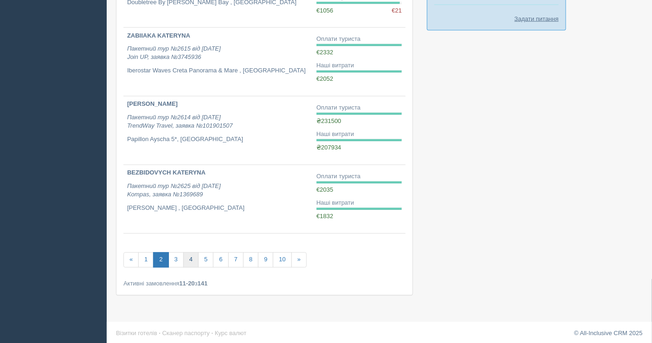
click at [188, 258] on link "4" at bounding box center [190, 259] width 15 height 15
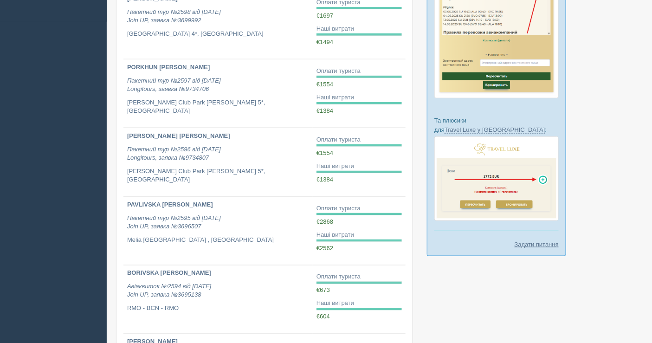
scroll to position [559, 0]
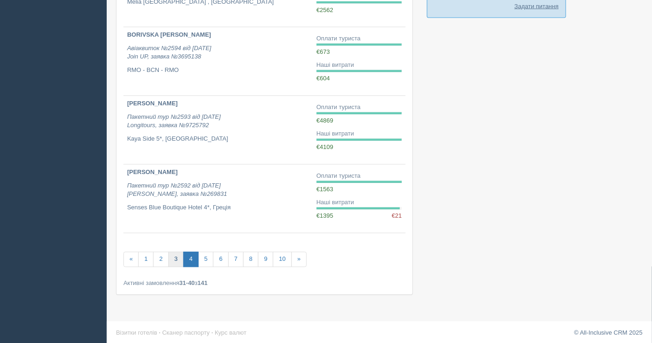
click at [180, 258] on link "3" at bounding box center [175, 259] width 15 height 15
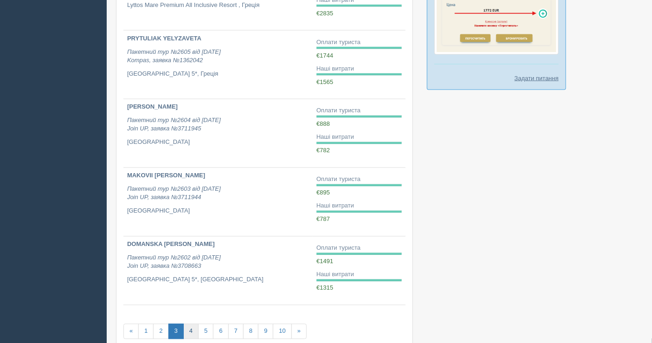
scroll to position [559, 0]
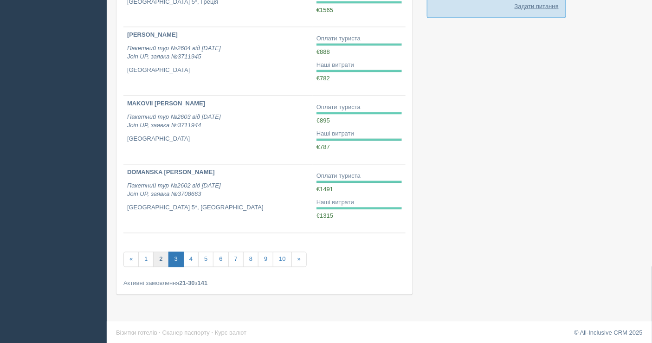
click at [163, 257] on link "2" at bounding box center [160, 259] width 15 height 15
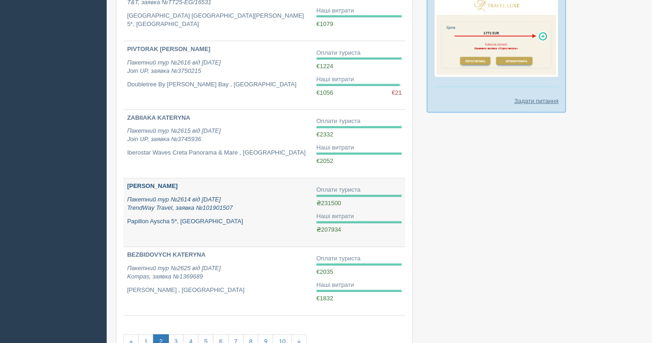
scroll to position [515, 0]
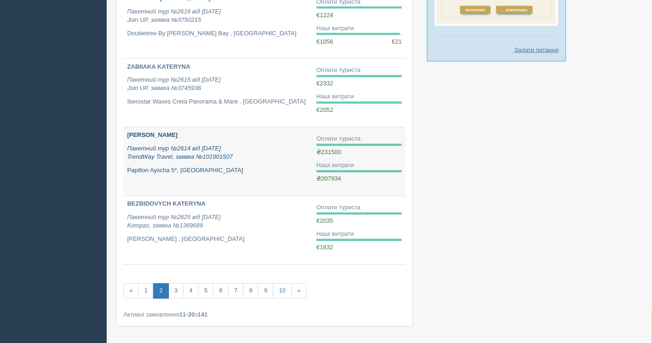
click at [218, 167] on p "Papillon Ayscha 5*, [GEOGRAPHIC_DATA]" at bounding box center [218, 171] width 182 height 9
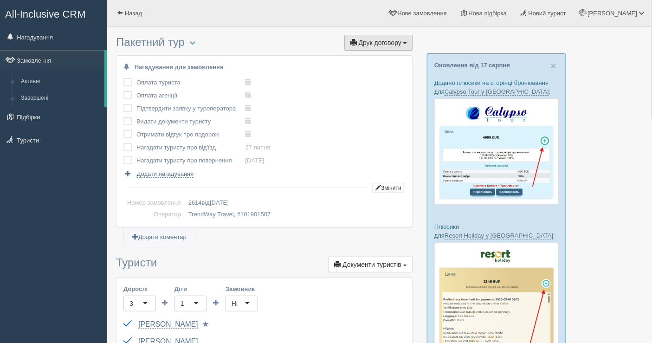
click at [387, 38] on button "Друк договору Друк" at bounding box center [378, 43] width 69 height 16
click at [376, 58] on link "TrendWay Travel" at bounding box center [375, 59] width 73 height 15
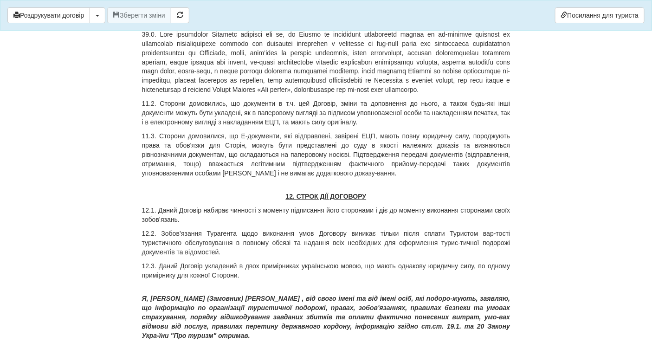
scroll to position [4328, 0]
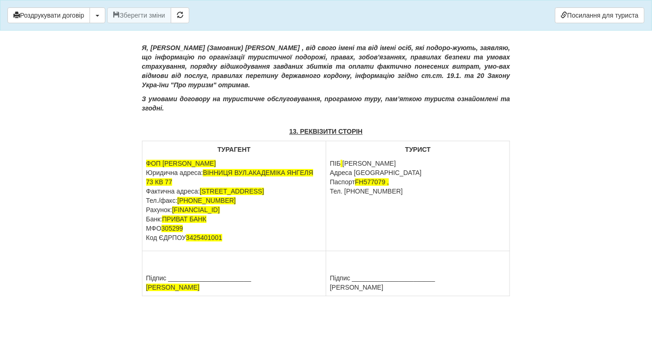
click at [229, 242] on p "ФОП [PERSON_NAME] Юридична адреса: [STREET_ADDRESS] Фактична адреса: [STREET_AD…" at bounding box center [234, 201] width 176 height 84
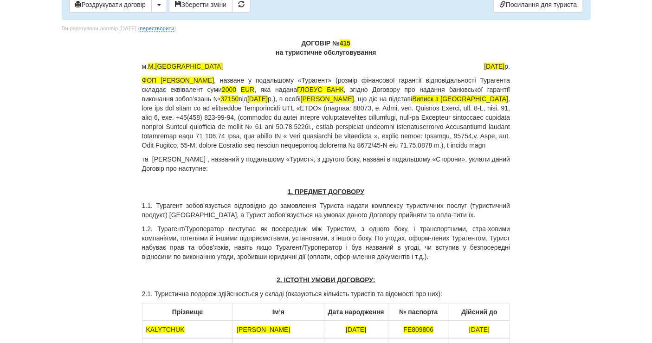
scroll to position [0, 0]
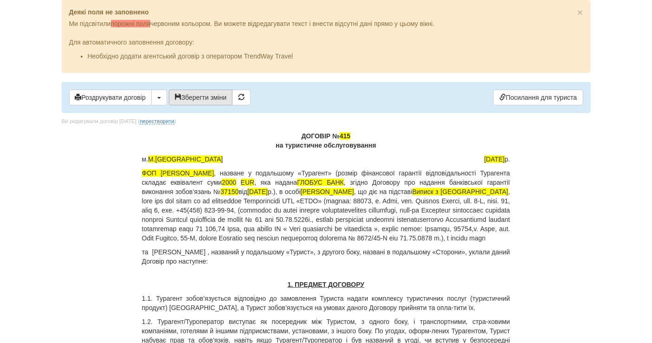
click at [188, 99] on button "Зберегти зміни" at bounding box center [201, 98] width 64 height 16
click at [121, 96] on button "Роздрукувати договір" at bounding box center [110, 98] width 83 height 16
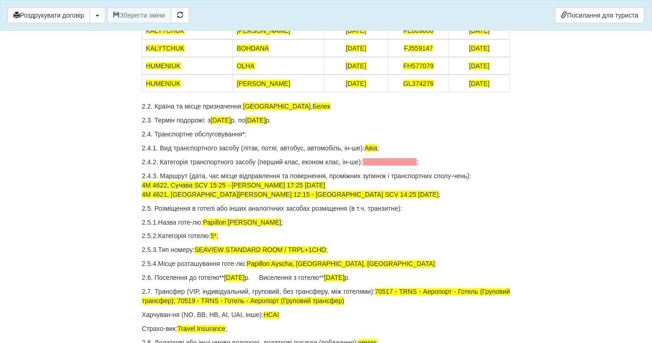
scroll to position [515, 0]
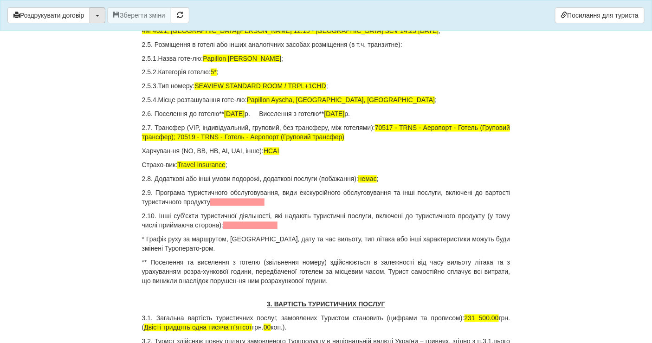
click at [99, 16] on span "button" at bounding box center [98, 16] width 4 height 2
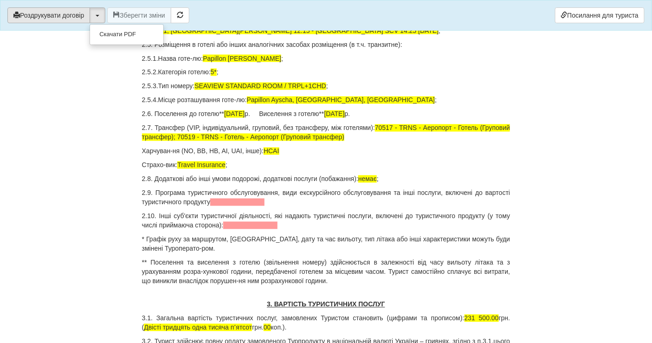
click at [46, 12] on button "Роздрукувати договір" at bounding box center [48, 15] width 83 height 16
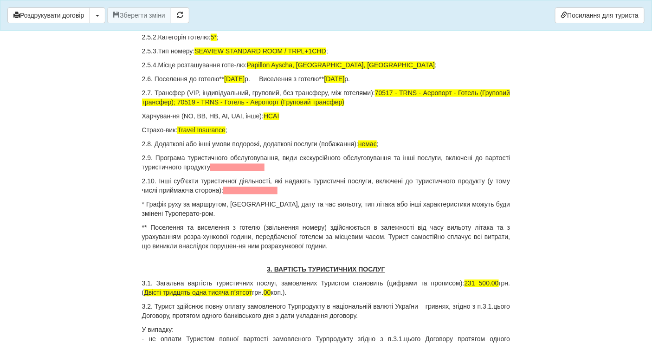
scroll to position [567, 0]
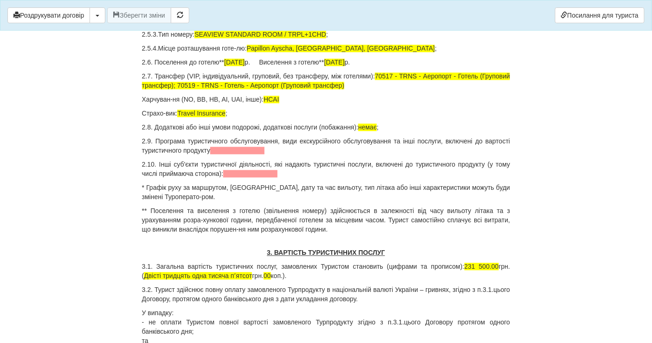
click at [50, 13] on button "Роздрукувати договір" at bounding box center [48, 15] width 83 height 16
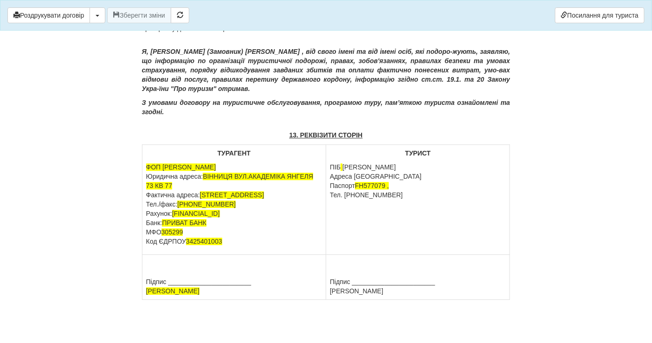
scroll to position [4328, 0]
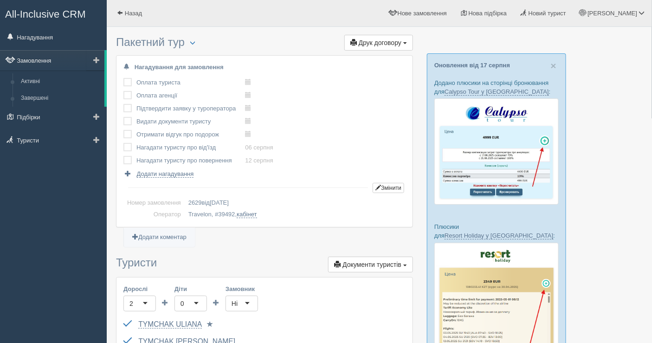
click at [42, 60] on link "Замовлення" at bounding box center [52, 60] width 104 height 20
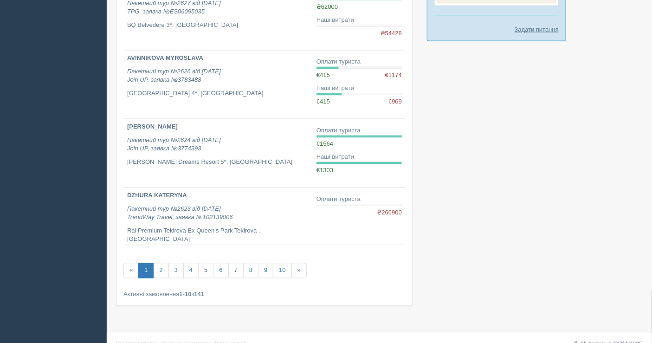
scroll to position [547, 0]
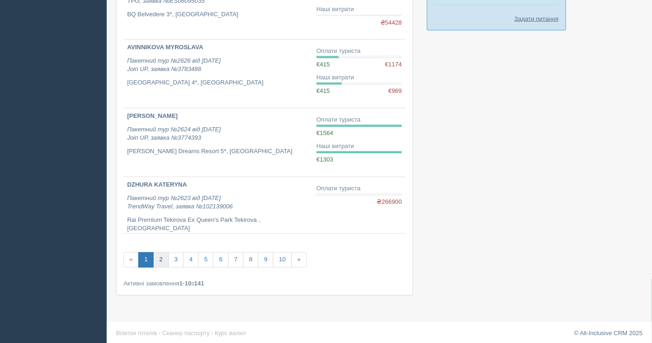
click at [159, 258] on link "2" at bounding box center [160, 259] width 15 height 15
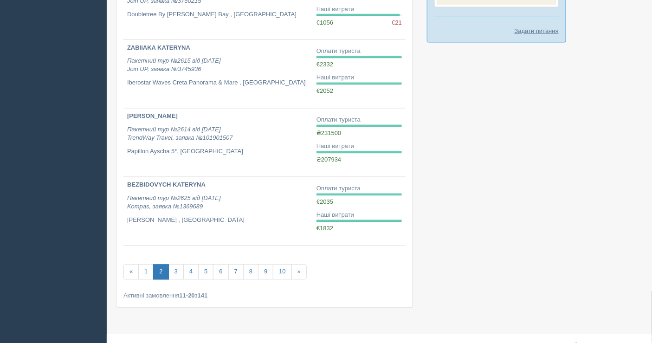
scroll to position [547, 0]
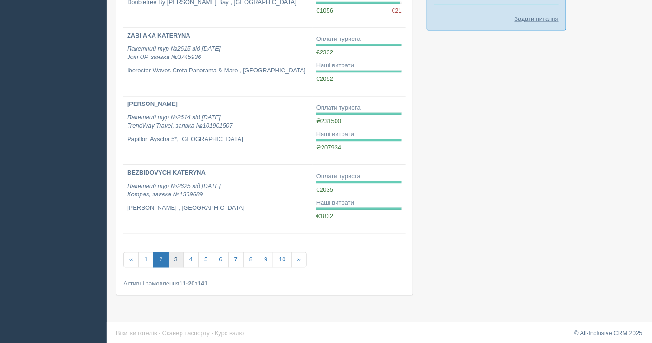
click at [176, 256] on link "3" at bounding box center [175, 259] width 15 height 15
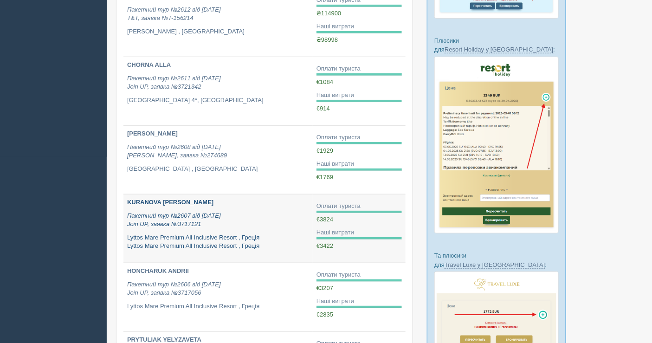
scroll to position [258, 0]
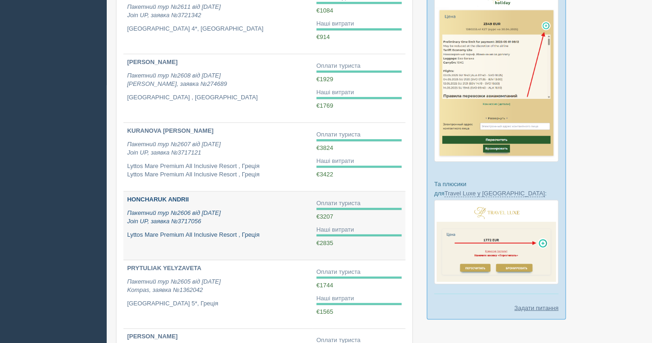
click at [237, 222] on p "Пакетний тур №2606 від [DATE] Join UP, заявка №3717056" at bounding box center [218, 217] width 182 height 17
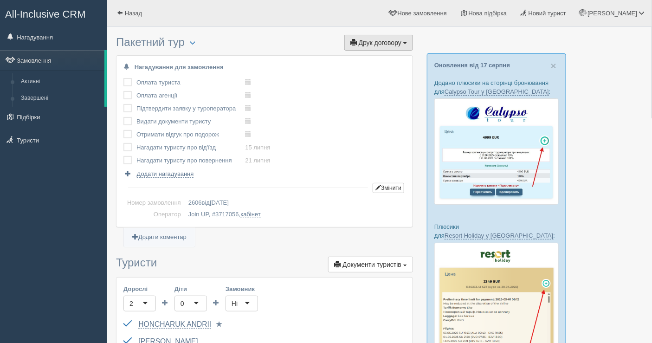
click at [373, 45] on span "Друк договору" at bounding box center [380, 42] width 43 height 7
click at [340, 63] on link "Join UP" at bounding box center [350, 59] width 126 height 15
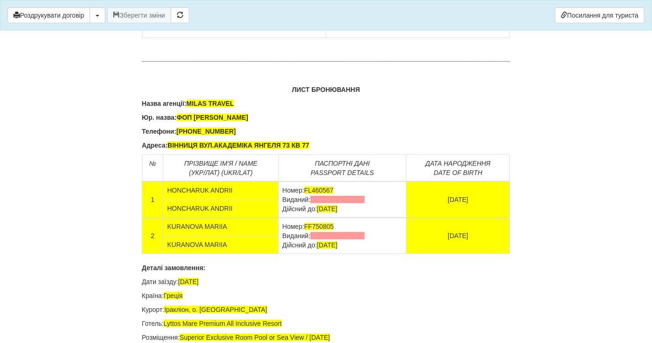
scroll to position [5921, 0]
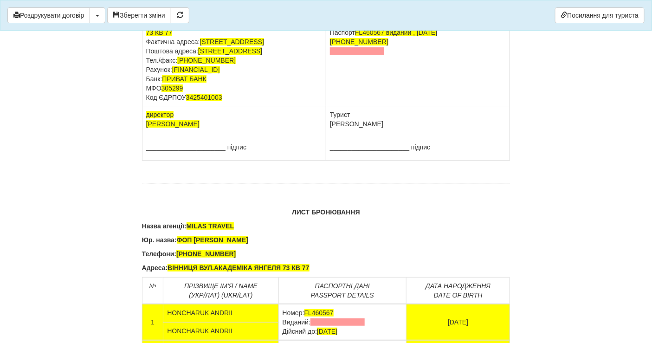
scroll to position [5818, 0]
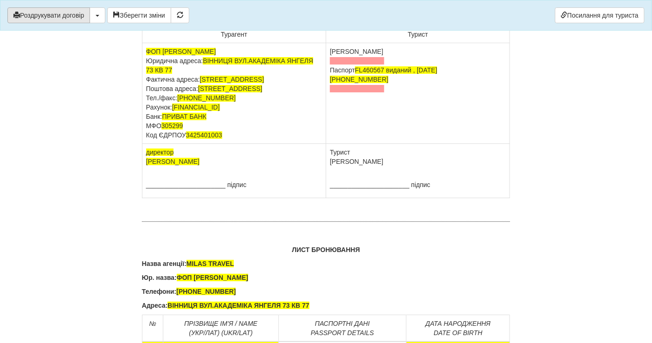
click at [61, 14] on button "Роздрукувати договір" at bounding box center [48, 15] width 83 height 16
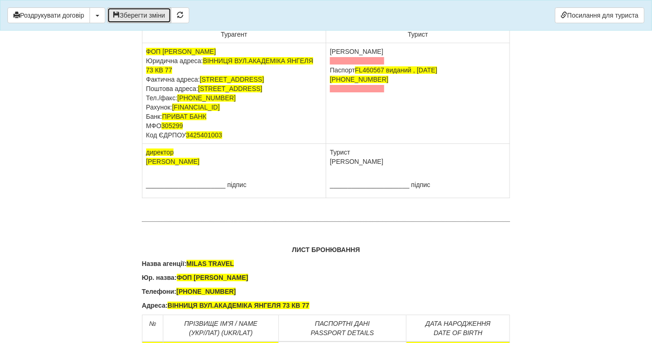
click at [126, 12] on button "Зберегти зміни" at bounding box center [139, 15] width 64 height 16
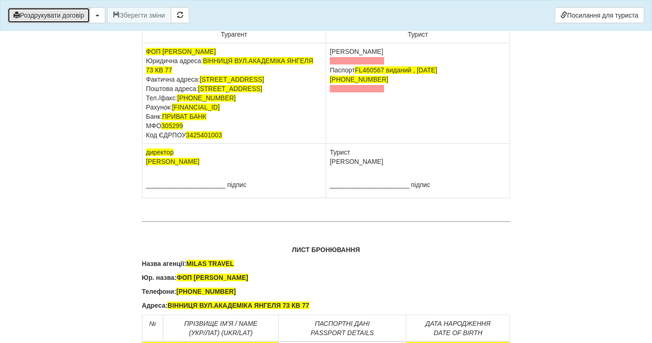
click at [64, 16] on button "Роздрукувати договір" at bounding box center [48, 15] width 83 height 16
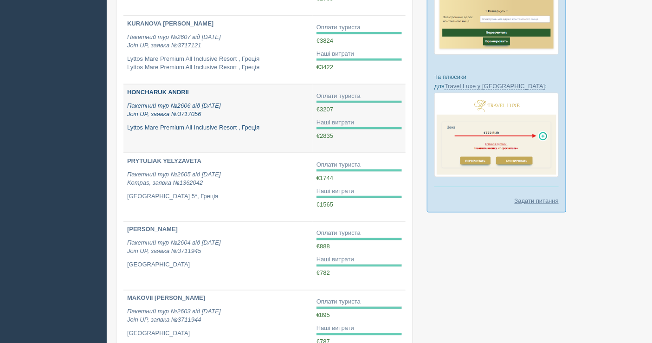
scroll to position [353, 0]
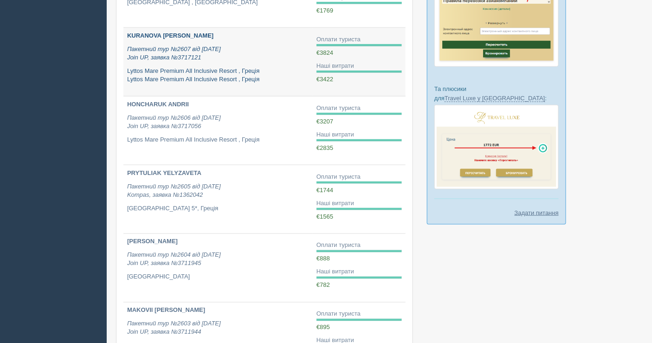
click at [175, 67] on p "Lyttos Mare Premium All Inclusive Resort , Греція Lyttos Mare Premium All Inclu…" at bounding box center [218, 75] width 182 height 17
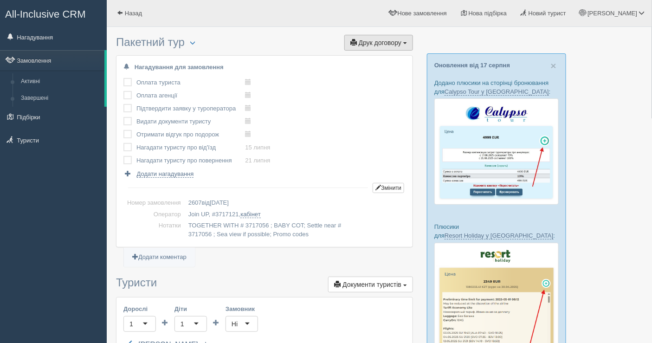
click at [376, 39] on span "Друк договору" at bounding box center [380, 42] width 43 height 7
click at [371, 56] on link "Join UP" at bounding box center [350, 59] width 126 height 15
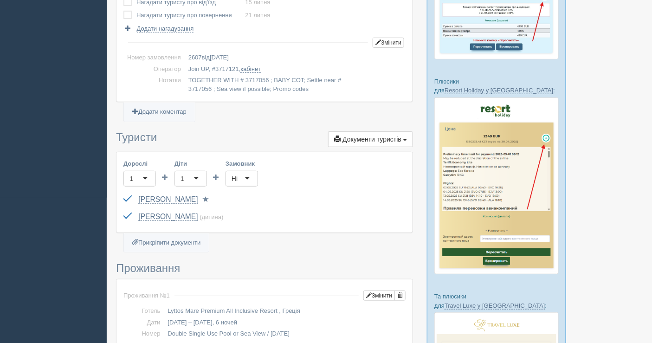
scroll to position [52, 0]
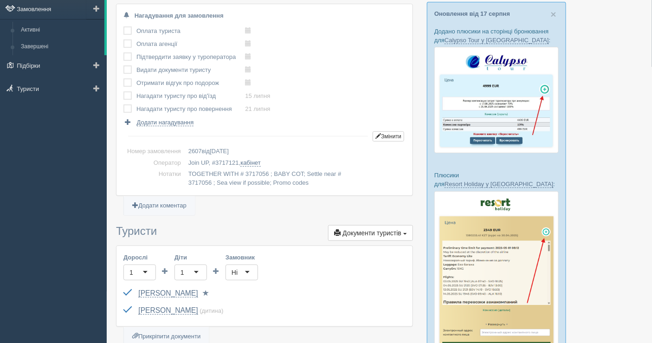
click at [40, 6] on link "Замовлення" at bounding box center [52, 9] width 104 height 20
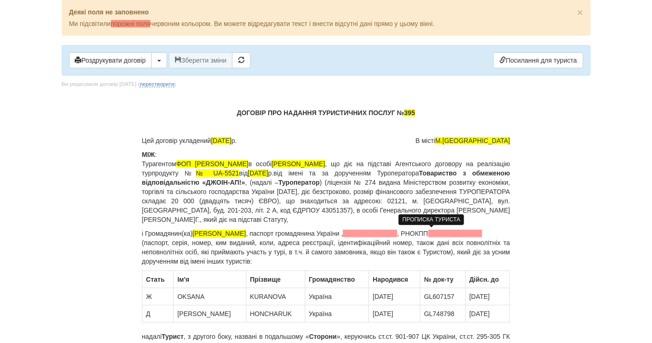
click at [397, 233] on span at bounding box center [370, 233] width 54 height 7
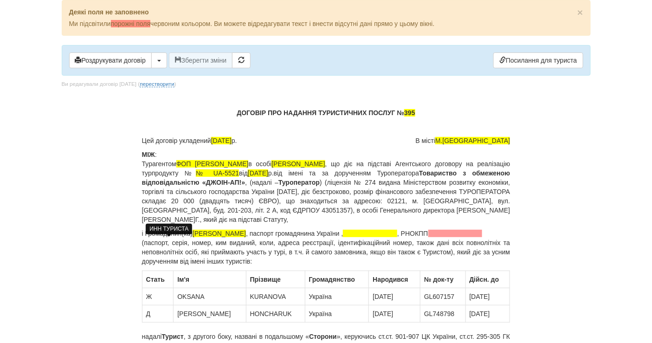
click at [428, 237] on span at bounding box center [455, 233] width 54 height 7
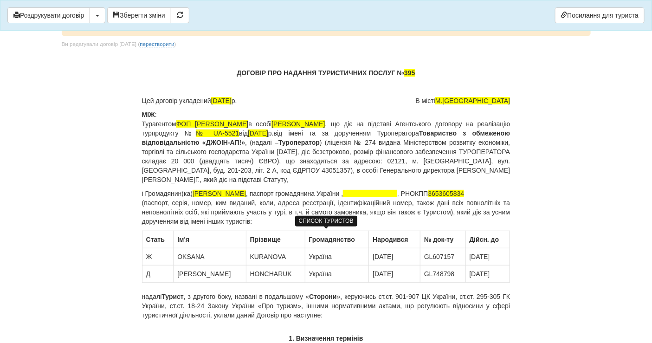
scroll to position [52, 0]
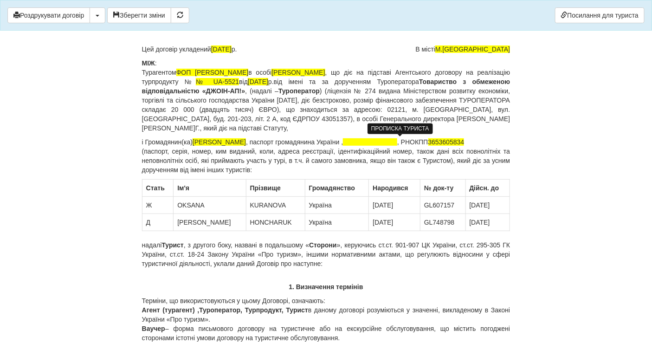
click at [384, 140] on span at bounding box center [370, 141] width 54 height 7
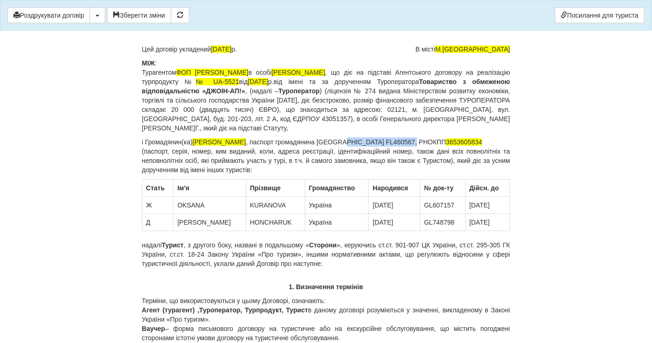
drag, startPoint x: 368, startPoint y: 142, endPoint x: 396, endPoint y: 140, distance: 28.4
click at [399, 142] on p "і [PERSON_NAME](ка) [PERSON_NAME] , паспорт громадянина [GEOGRAPHIC_DATA] FL460…" at bounding box center [326, 155] width 368 height 37
drag, startPoint x: 390, startPoint y: 138, endPoint x: 342, endPoint y: 145, distance: 48.3
click at [342, 145] on p "і [PERSON_NAME](ка) [PERSON_NAME] , паспорт громадянина [GEOGRAPHIC_DATA] FL460…" at bounding box center [326, 155] width 368 height 37
click at [471, 139] on p "і [PERSON_NAME](ка) [PERSON_NAME] , паспорт громадянина [GEOGRAPHIC_DATA] FL460…" at bounding box center [326, 155] width 368 height 37
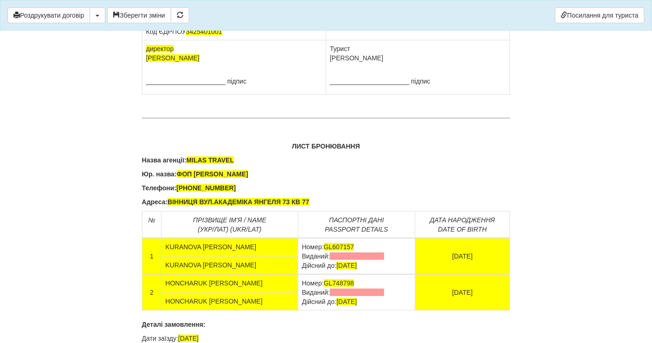
scroll to position [5818, 0]
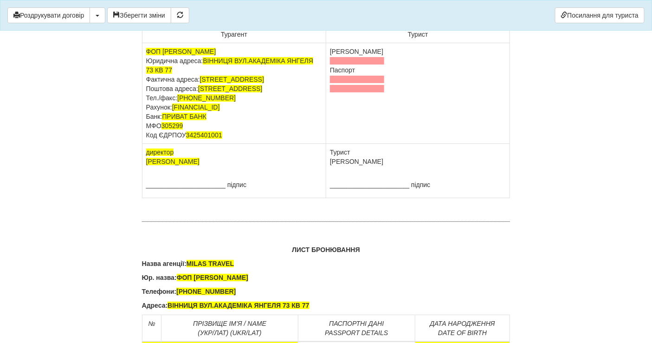
click at [227, 144] on td "ФОП [PERSON_NAME] Юридична адреса: [STREET_ADDRESS] Фактична адреса: [STREET_AD…" at bounding box center [234, 93] width 184 height 101
click at [226, 144] on td "ФОП [PERSON_NAME] Юридична адреса: [STREET_ADDRESS] Фактична адреса: [STREET_AD…" at bounding box center [234, 93] width 184 height 101
click at [344, 135] on td "[PERSON_NAME] Паспорт" at bounding box center [418, 93] width 184 height 101
click at [349, 83] on span at bounding box center [357, 79] width 54 height 7
click at [335, 127] on td "[PERSON_NAME] Паспорт" at bounding box center [418, 93] width 184 height 101
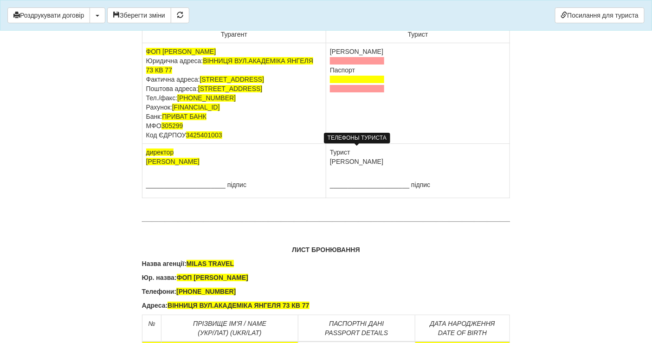
click at [356, 83] on span at bounding box center [357, 79] width 54 height 7
click at [351, 64] on span at bounding box center [357, 60] width 54 height 7
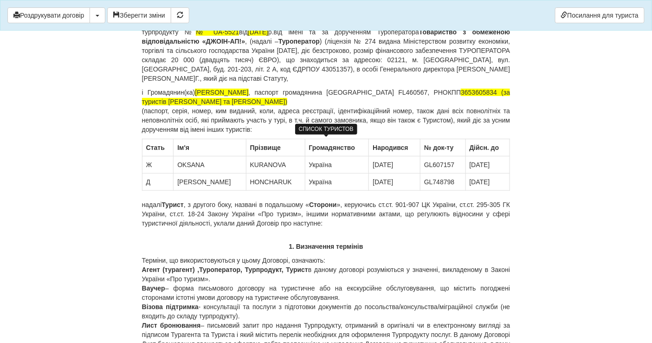
scroll to position [0, 0]
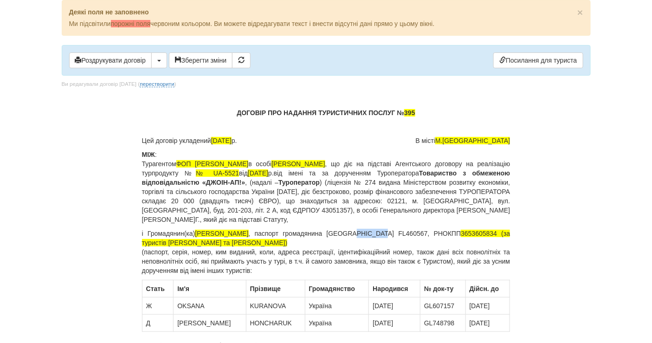
drag, startPoint x: 372, startPoint y: 231, endPoint x: 398, endPoint y: 232, distance: 26.5
click at [398, 232] on p "і Громадянин(ка) [PERSON_NAME] , паспорт громадянина [GEOGRAPHIC_DATA] FL460567…" at bounding box center [326, 252] width 368 height 46
drag, startPoint x: 402, startPoint y: 232, endPoint x: 374, endPoint y: 231, distance: 27.9
click at [374, 231] on p "і Громадянин(ка) [PERSON_NAME] , паспорт громадянина [GEOGRAPHIC_DATA] FL460567…" at bounding box center [326, 252] width 368 height 46
copy p "FL460567"
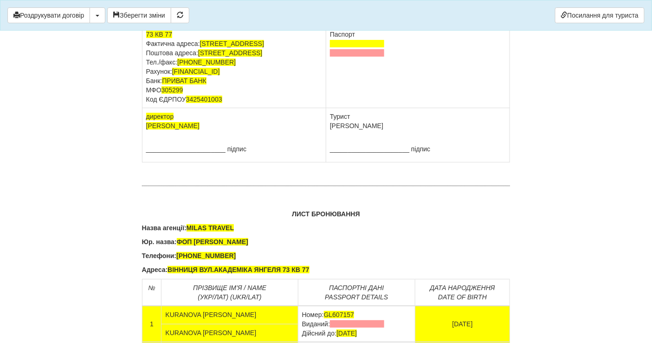
scroll to position [5818, 0]
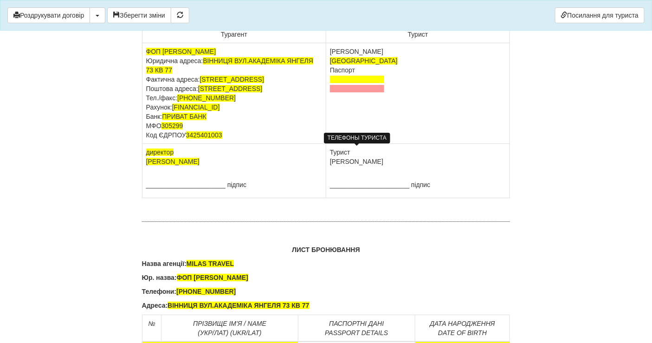
click at [349, 83] on span at bounding box center [357, 79] width 54 height 7
drag, startPoint x: 580, startPoint y: 283, endPoint x: 581, endPoint y: 278, distance: 4.7
click at [371, 144] on td "[PERSON_NAME] Вінниця Паспорт [PASSPORT]" at bounding box center [418, 93] width 184 height 101
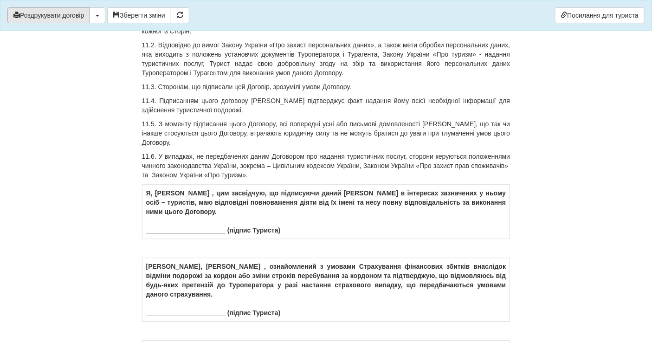
scroll to position [5302, 0]
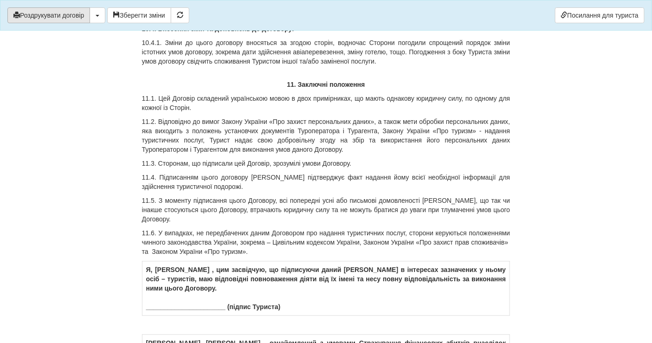
click at [39, 14] on button "Роздрукувати договір" at bounding box center [48, 15] width 83 height 16
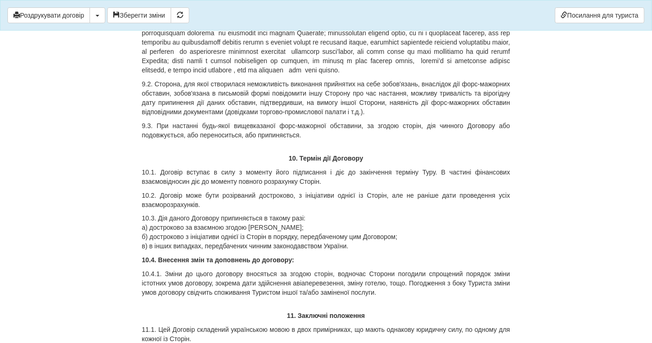
scroll to position [4993, 0]
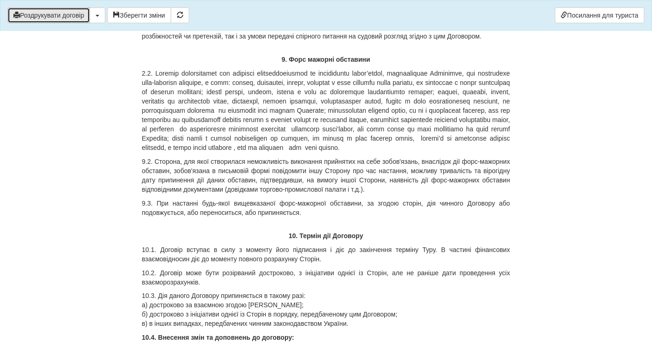
click at [47, 14] on button "Роздрукувати договір" at bounding box center [48, 15] width 83 height 16
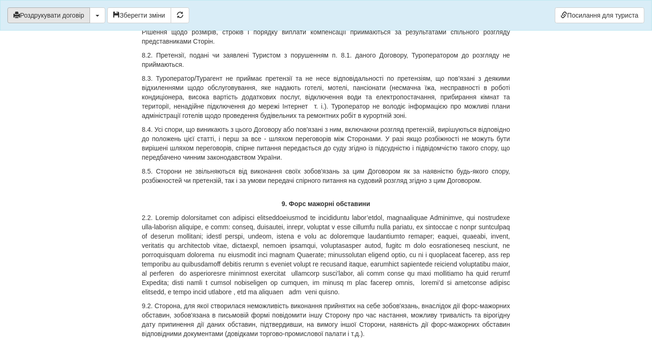
scroll to position [4838, 0]
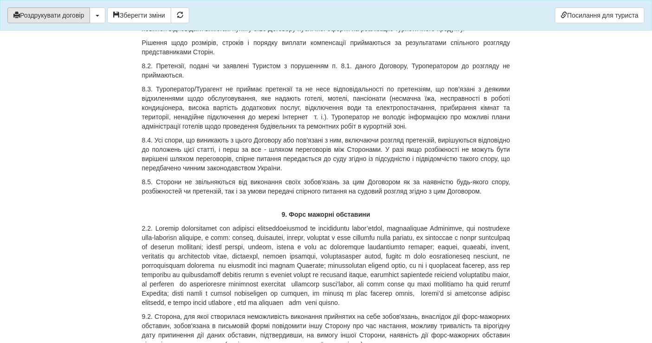
click at [62, 16] on button "Роздрукувати договір" at bounding box center [48, 15] width 83 height 16
click at [57, 16] on button "Роздрукувати договір" at bounding box center [48, 15] width 83 height 16
drag, startPoint x: 45, startPoint y: 70, endPoint x: 63, endPoint y: 32, distance: 42.1
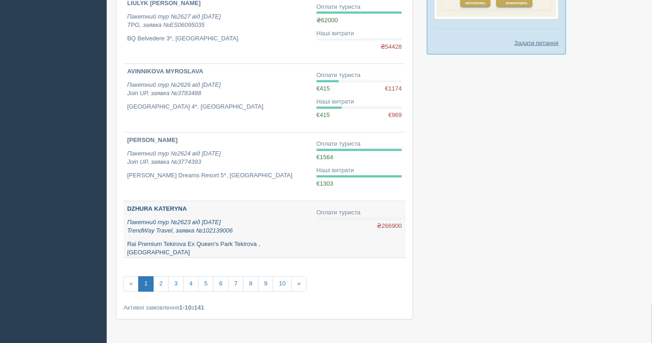
scroll to position [547, 0]
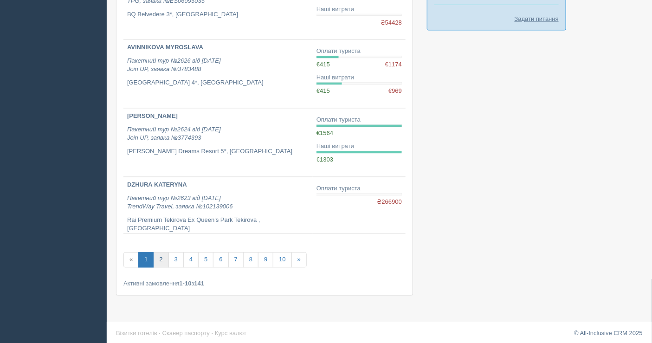
click at [161, 255] on link "2" at bounding box center [160, 259] width 15 height 15
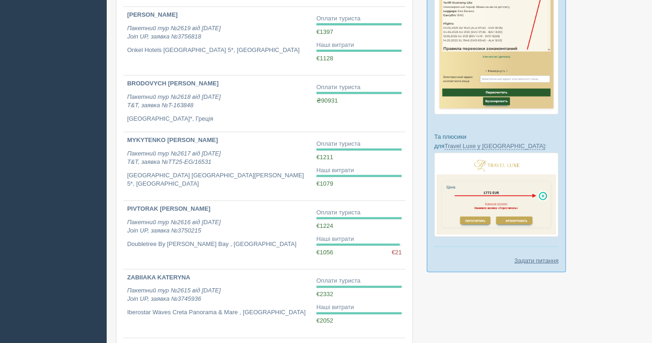
scroll to position [515, 0]
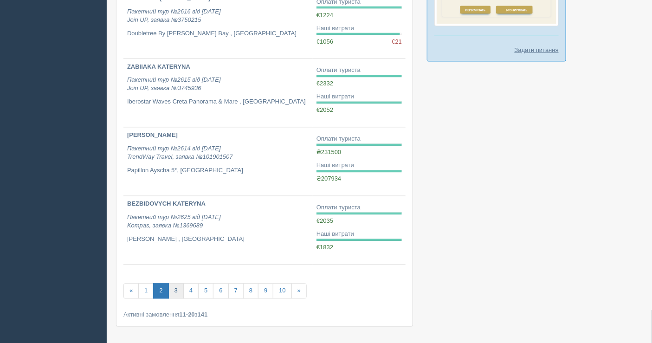
click at [174, 285] on link "3" at bounding box center [175, 291] width 15 height 15
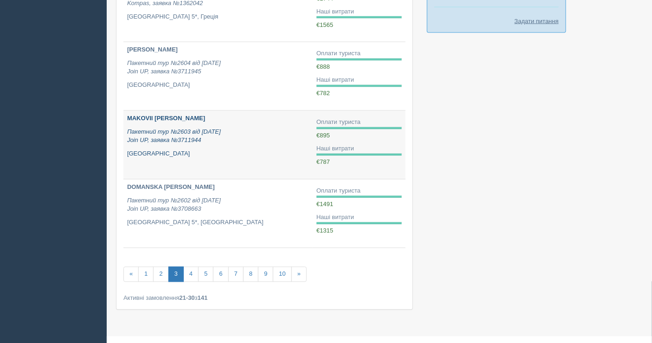
scroll to position [559, 0]
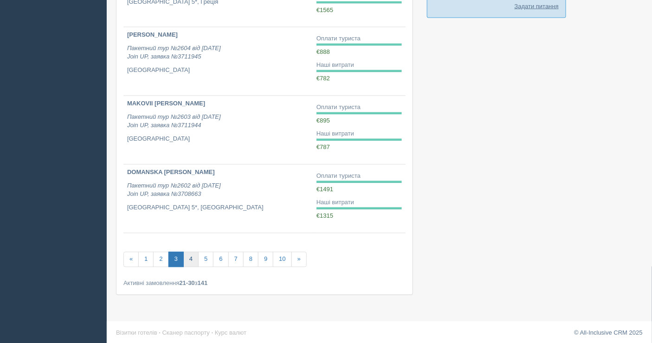
click at [188, 258] on link "4" at bounding box center [190, 259] width 15 height 15
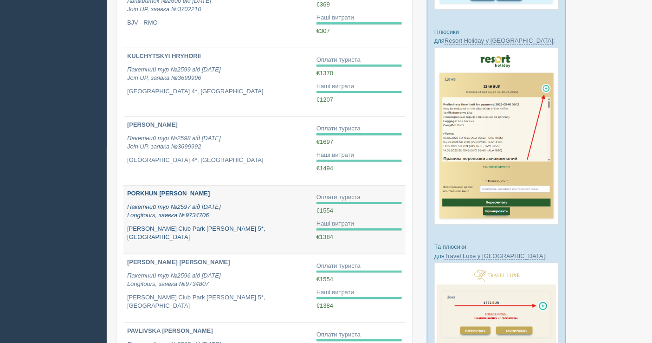
scroll to position [206, 0]
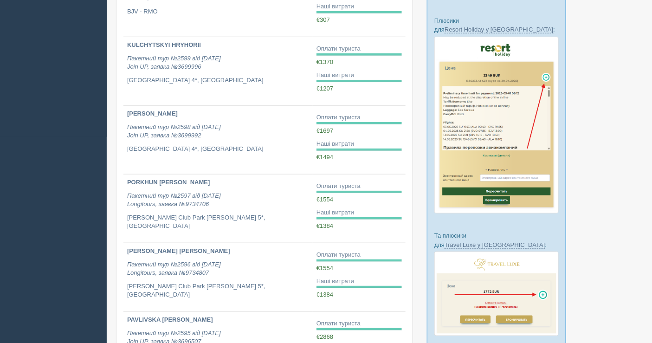
click at [613, 109] on div at bounding box center [379, 242] width 527 height 832
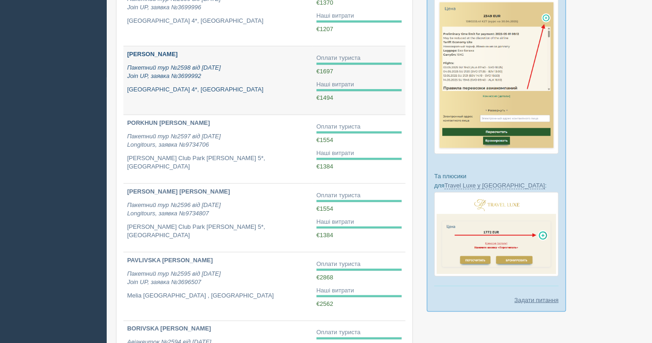
scroll to position [309, 0]
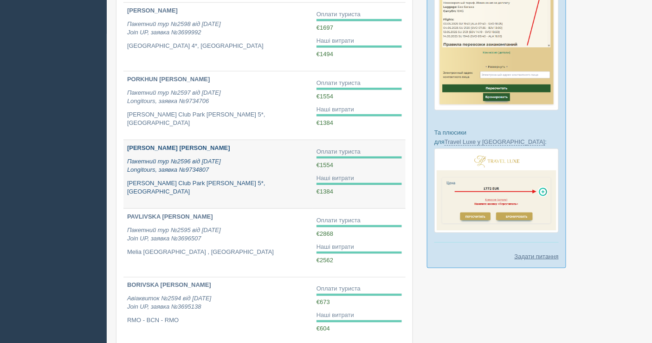
click at [264, 162] on p "Пакетний тур №2596 від 12.06.2025 Longitours, заявка №9734807" at bounding box center [218, 165] width 182 height 17
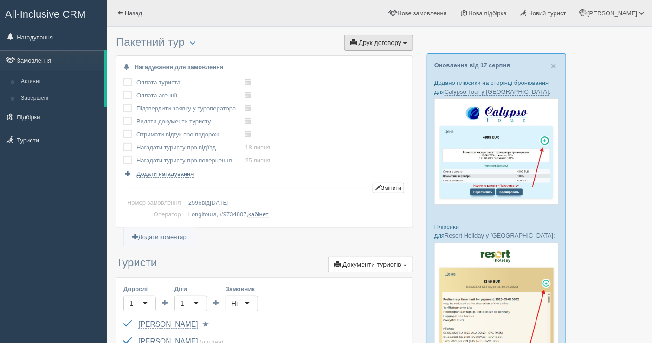
click at [373, 42] on span "Друк договору" at bounding box center [380, 42] width 43 height 7
click at [361, 59] on link "Longitours" at bounding box center [375, 59] width 73 height 15
click at [26, 57] on link "Замовлення" at bounding box center [52, 60] width 104 height 20
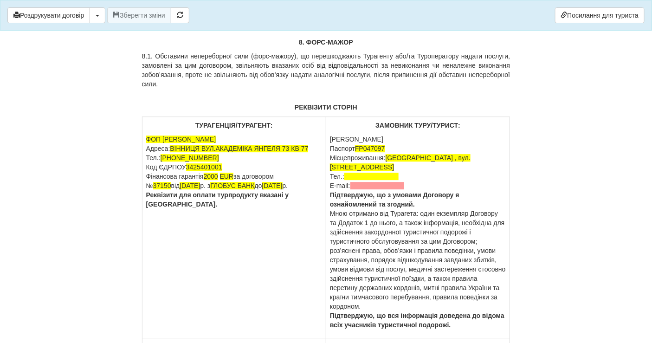
scroll to position [2010, 0]
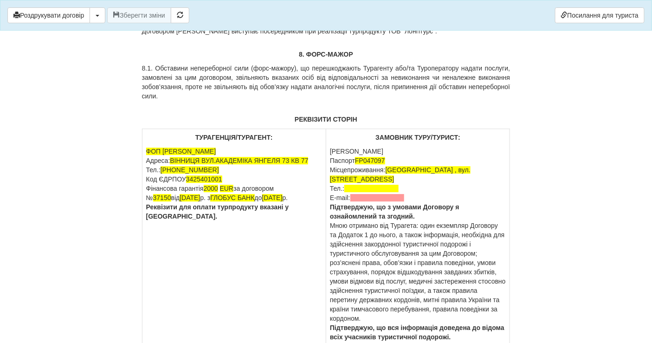
click at [232, 180] on p "ФОП [PERSON_NAME] [GEOGRAPHIC_DATA]: [STREET_ADDRESS] Тел.: [PHONE_NUMBER] Код …" at bounding box center [234, 184] width 176 height 74
click at [229, 184] on p "ФОП [PERSON_NAME] [GEOGRAPHIC_DATA]: [STREET_ADDRESS] Тел.: [PHONE_NUMBER] Код …" at bounding box center [234, 184] width 176 height 74
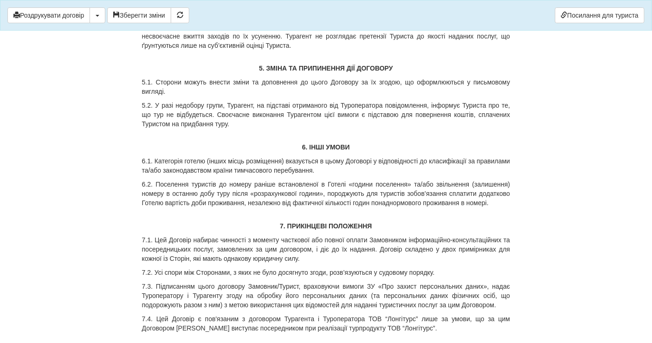
scroll to position [1701, 0]
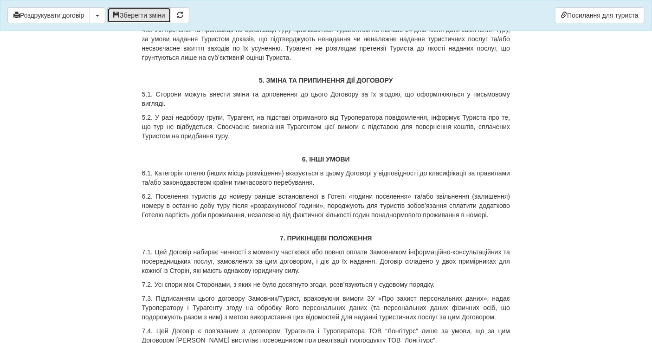
click at [151, 13] on button "Зберегти зміни" at bounding box center [139, 15] width 64 height 16
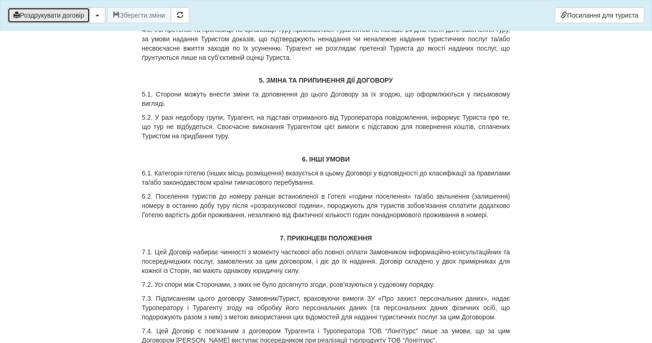
click at [68, 15] on button "Роздрукувати договір" at bounding box center [48, 15] width 83 height 16
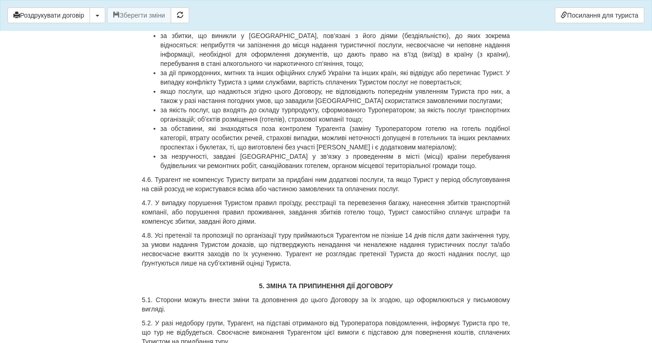
scroll to position [1495, 0]
click at [63, 19] on button "Роздрукувати договір" at bounding box center [48, 15] width 83 height 16
click at [73, 18] on button "Роздрукувати договір" at bounding box center [48, 15] width 83 height 16
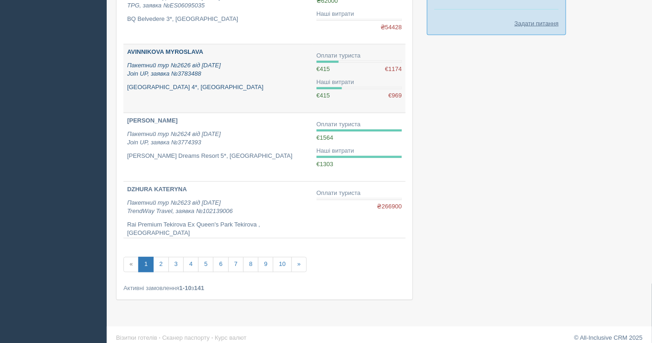
scroll to position [547, 0]
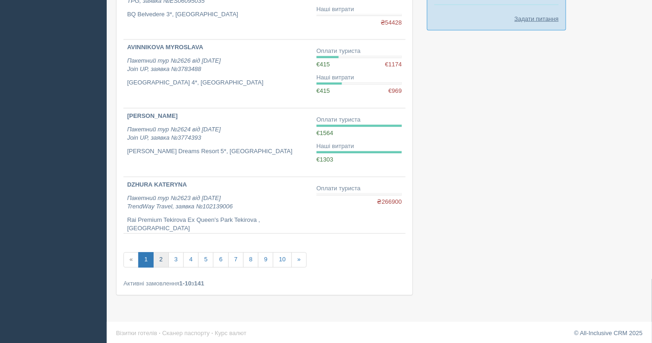
click at [161, 254] on link "2" at bounding box center [160, 259] width 15 height 15
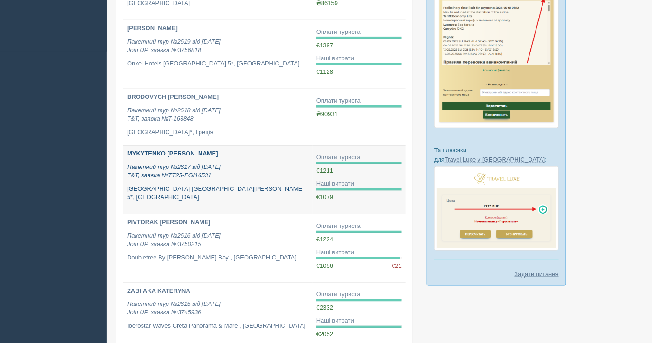
scroll to position [361, 0]
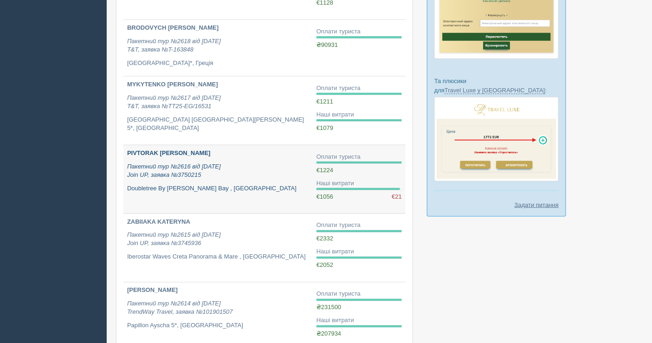
click at [206, 172] on p "Пакетний тур №2616 від 12.07.2025 Join UP, заявка №3750215" at bounding box center [218, 170] width 182 height 17
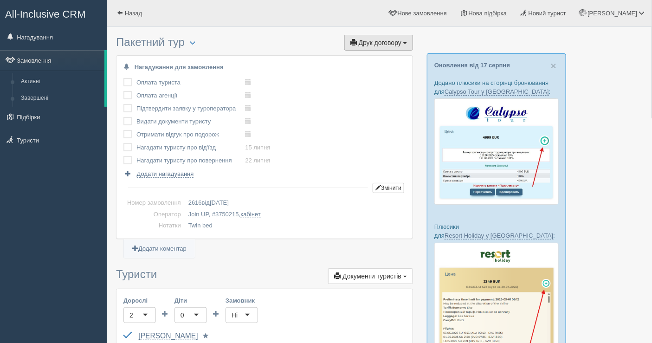
click at [385, 38] on button "Друк договору Друк" at bounding box center [378, 43] width 69 height 16
click at [374, 63] on link "Join UP" at bounding box center [350, 59] width 126 height 15
click at [31, 60] on link "Замовлення" at bounding box center [52, 60] width 104 height 20
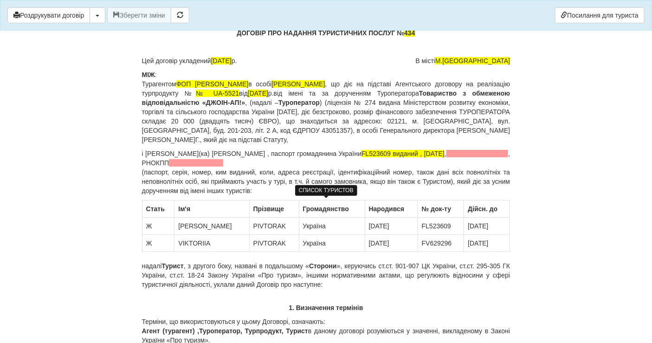
scroll to position [52, 0]
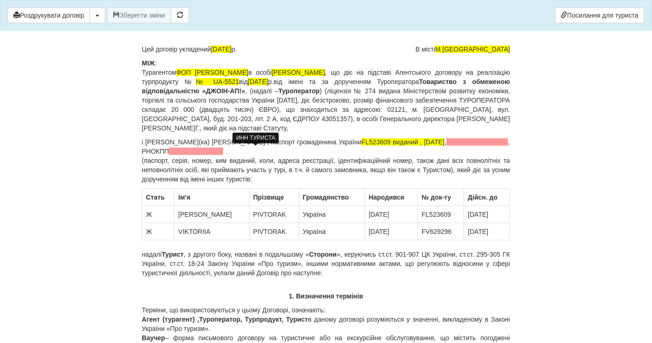
click at [223, 152] on span at bounding box center [196, 151] width 54 height 7
click at [223, 151] on span at bounding box center [196, 151] width 54 height 7
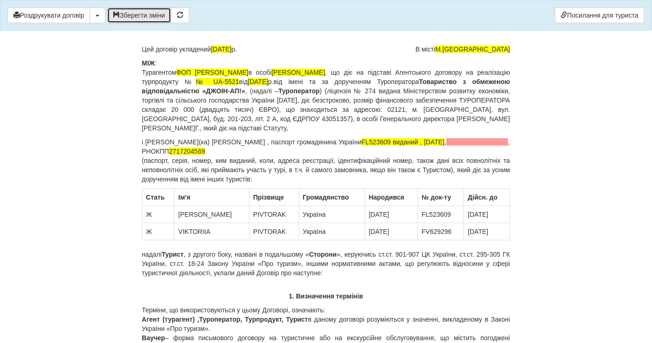
click at [158, 15] on button "Зберегти зміни" at bounding box center [139, 15] width 64 height 16
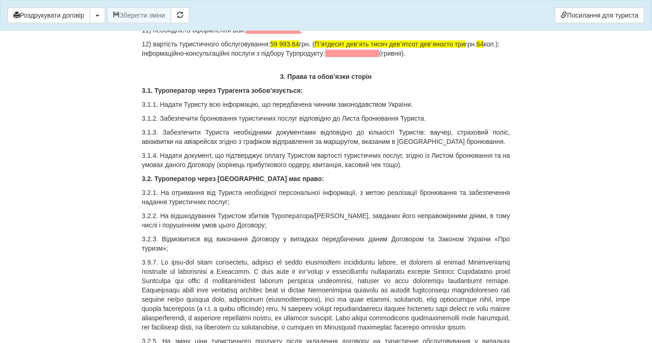
scroll to position [1083, 0]
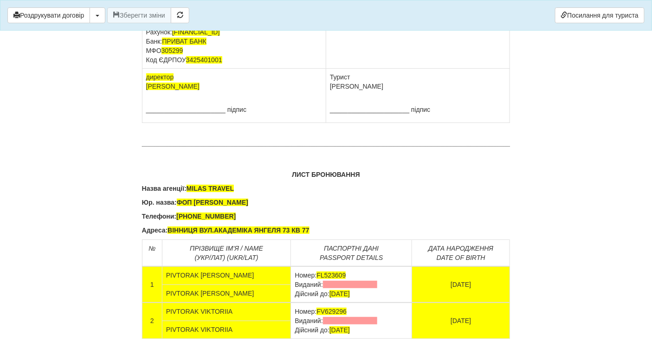
scroll to position [5879, 0]
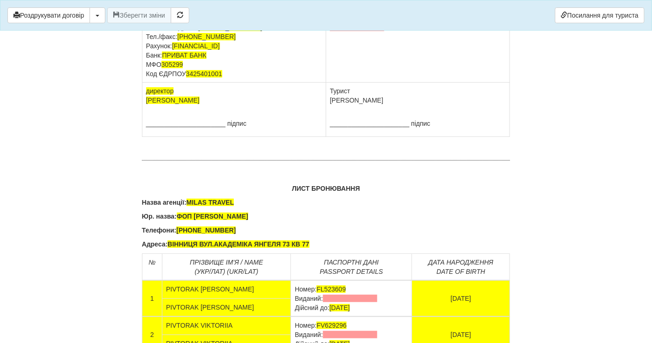
click at [228, 83] on td "ФОП ЗЕНІНА ЛЮДМИЛА ДМИТРІВНА Юридична адреса: ВІННИЦЯ ВУЛ.АКАДЕМІКА ЯНГЕЛЯ 73 К…" at bounding box center [234, 32] width 184 height 101
click at [229, 83] on td "ФОП ЗЕНІНА ЛЮДМИЛА ДМИТРІВНА Юридична адреса: ВІННИЦЯ ВУЛ.АКАДЕМІКА ЯНГЕЛЯ 73 К…" at bounding box center [234, 32] width 184 height 101
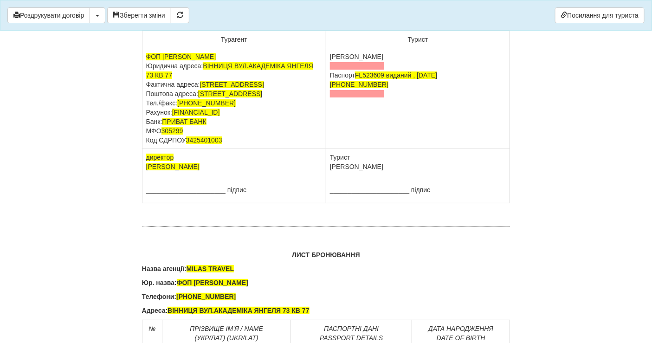
scroll to position [5724, 0]
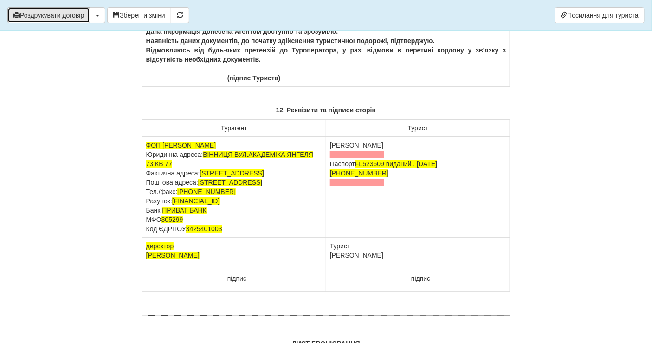
click at [69, 13] on button "Роздрукувати договір" at bounding box center [48, 15] width 83 height 16
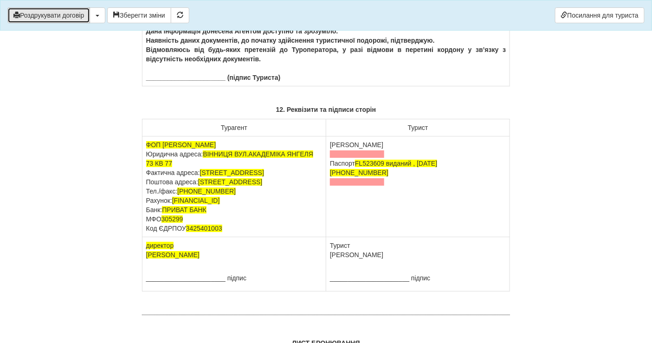
click at [63, 19] on button "Роздрукувати договір" at bounding box center [48, 15] width 83 height 16
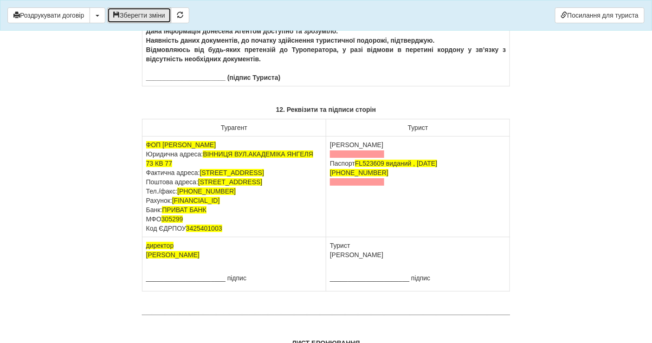
click at [135, 19] on button "Зберегти зміни" at bounding box center [139, 15] width 64 height 16
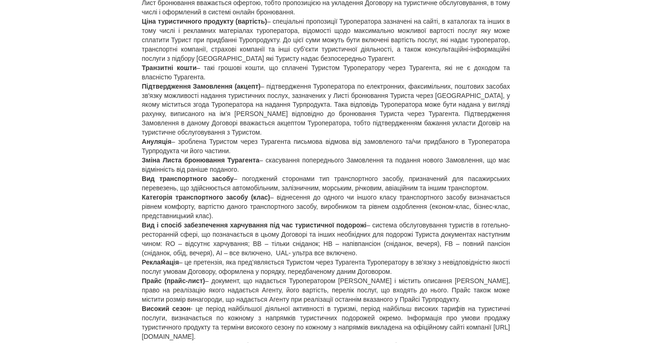
scroll to position [0, 0]
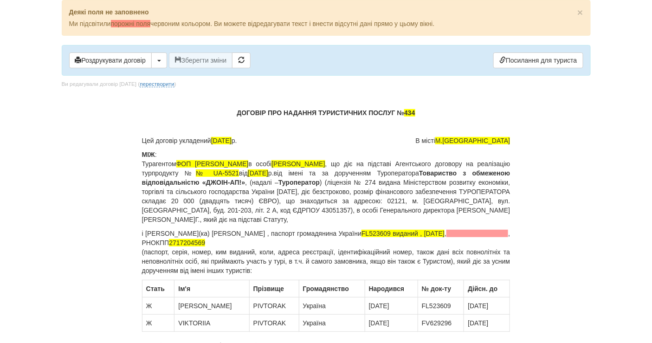
drag, startPoint x: 26, startPoint y: 97, endPoint x: 40, endPoint y: 58, distance: 41.1
click at [25, 97] on body "× Деякі поля не заповнено Ми підсвітили порожні поля червоним кольором. Ви може…" at bounding box center [326, 171] width 652 height 343
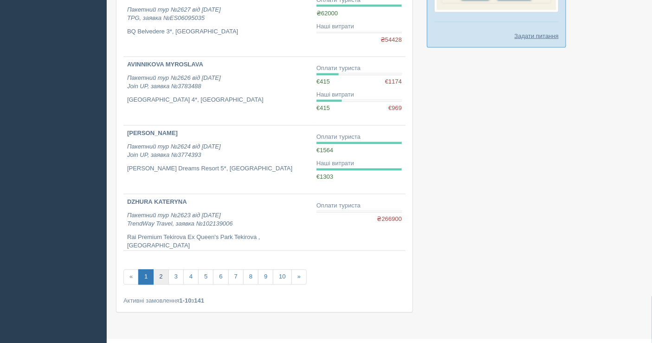
scroll to position [547, 0]
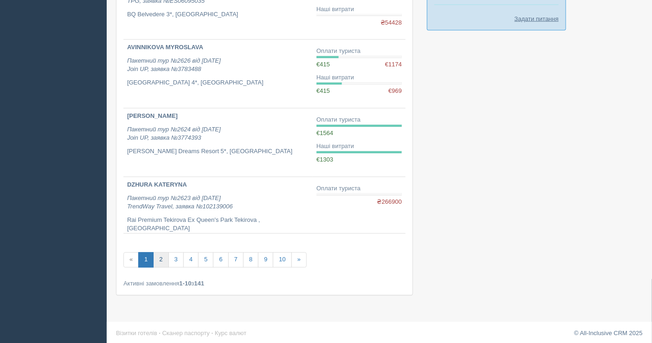
click at [161, 259] on link "2" at bounding box center [160, 259] width 15 height 15
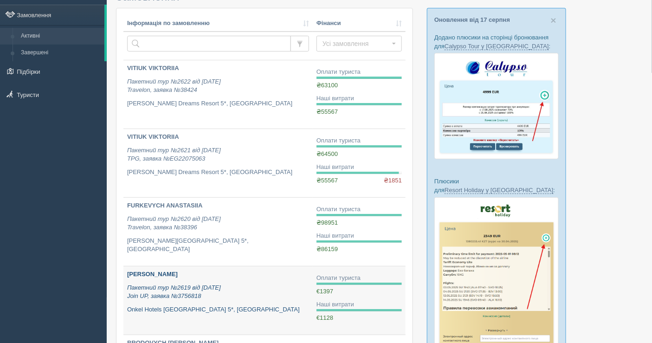
scroll to position [103, 0]
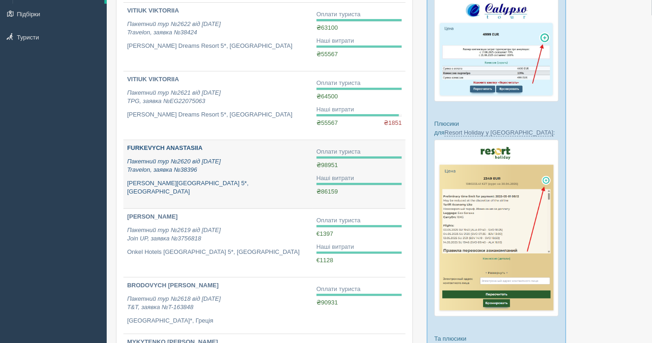
click at [167, 179] on p "[GEOGRAPHIC_DATA] 5*, [GEOGRAPHIC_DATA]" at bounding box center [218, 187] width 182 height 17
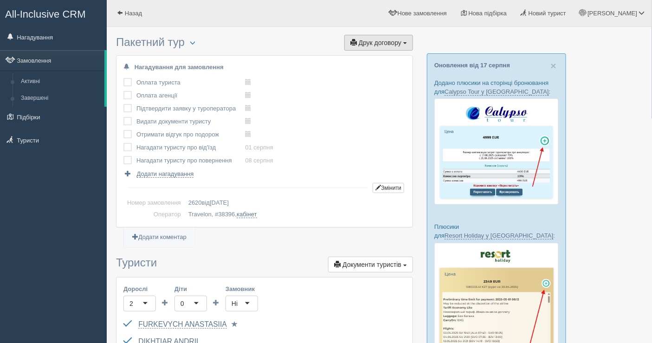
click at [390, 39] on span "Друк договору" at bounding box center [380, 42] width 43 height 7
click at [366, 60] on link "Travelon" at bounding box center [375, 59] width 73 height 15
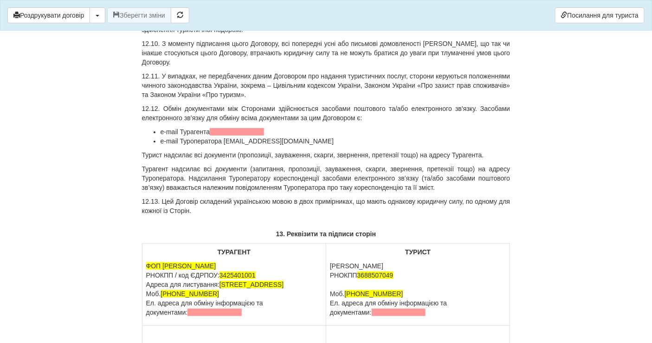
scroll to position [8373, 0]
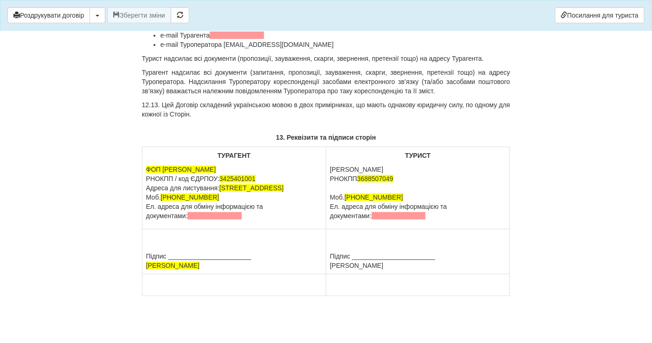
click at [212, 199] on p "ФОП [PERSON_NAME] РНОКПП / код ЄДРПОУ: 3425401001 Адреса для листування: [STREE…" at bounding box center [234, 193] width 176 height 56
click at [262, 170] on p "ФОП [PERSON_NAME] РНОКПП / код ЄДРПОУ: 3425401001 Адреса для листування: [STREE…" at bounding box center [234, 193] width 176 height 56
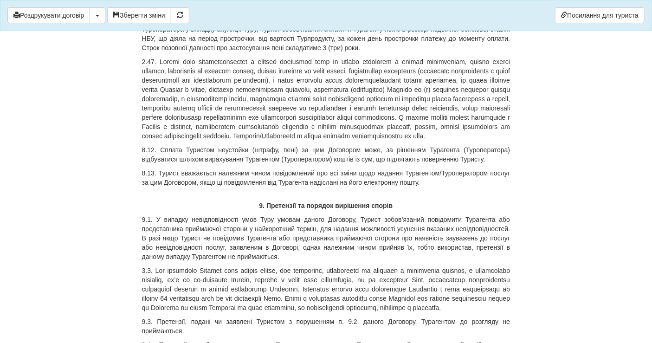
scroll to position [6466, 0]
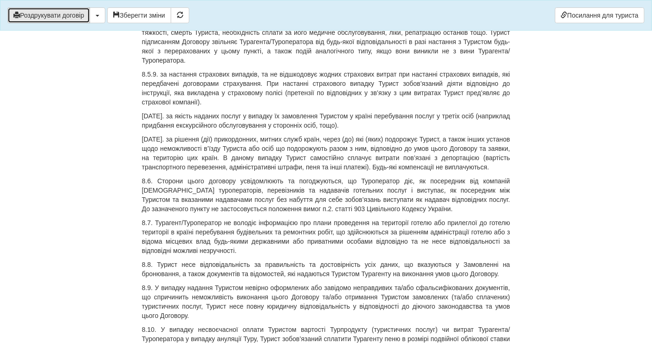
click at [72, 12] on button "Роздрукувати договір" at bounding box center [48, 15] width 83 height 16
click at [65, 13] on button "Роздрукувати договір" at bounding box center [48, 15] width 83 height 16
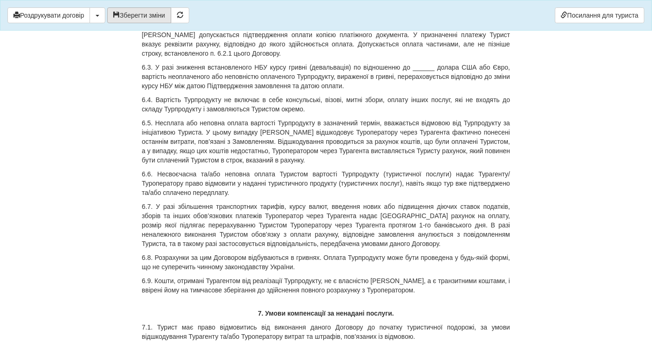
scroll to position [4713, 0]
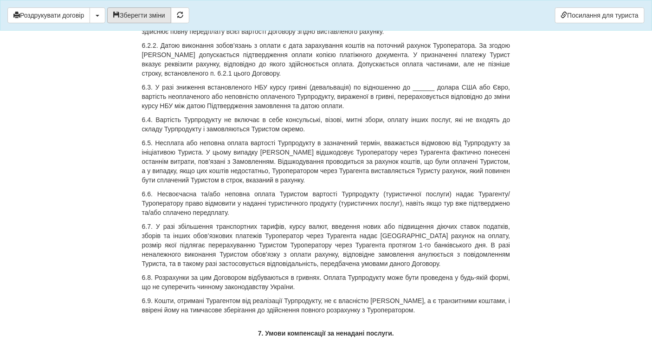
click at [142, 12] on button "Зберегти зміни" at bounding box center [139, 15] width 64 height 16
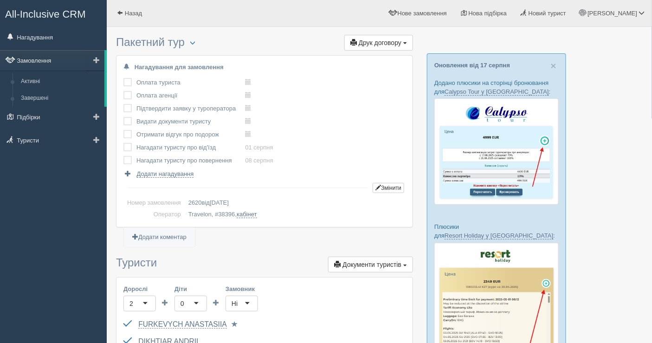
click at [54, 62] on link "Замовлення" at bounding box center [52, 60] width 104 height 20
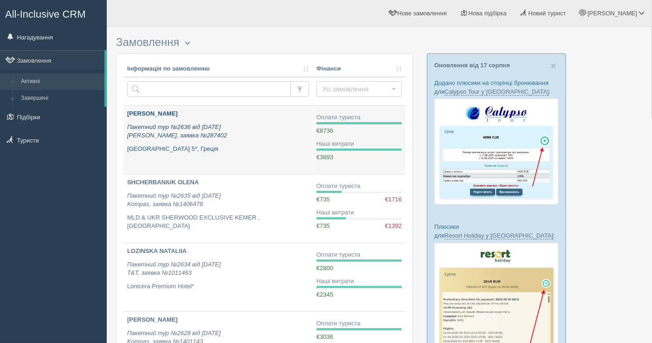
click at [268, 123] on p "Пакетний тур №2636 від [DATE] [PERSON_NAME], заявка №287402" at bounding box center [218, 131] width 182 height 17
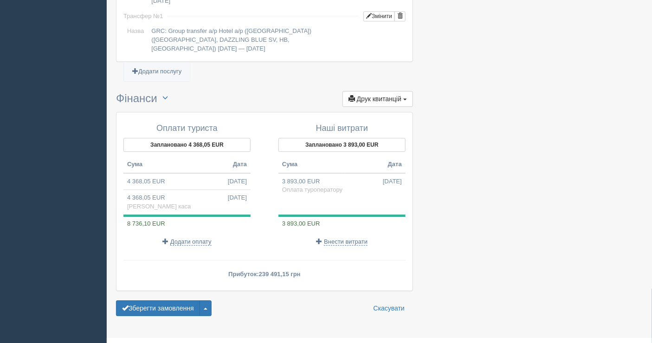
scroll to position [777, 0]
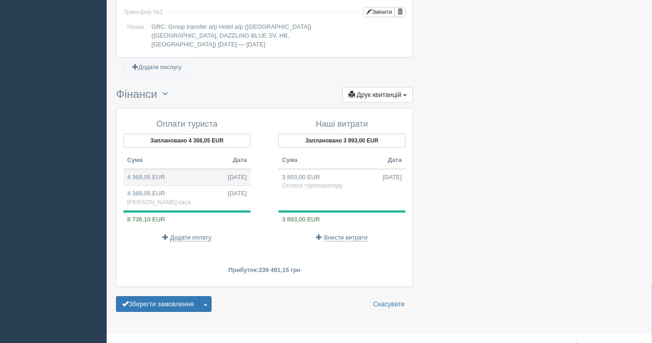
click at [172, 169] on td "4 368,05 EUR 11.08.2025" at bounding box center [186, 177] width 127 height 17
type input "216000.00"
type input "49.45"
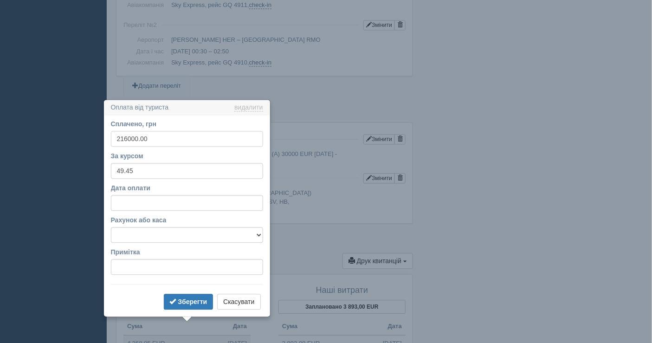
scroll to position [710, 0]
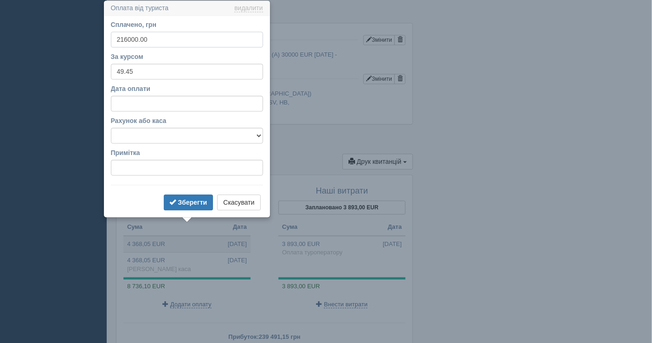
drag, startPoint x: 149, startPoint y: 36, endPoint x: 86, endPoint y: 34, distance: 62.7
click at [196, 197] on button "Зберегти" at bounding box center [189, 202] width 50 height 16
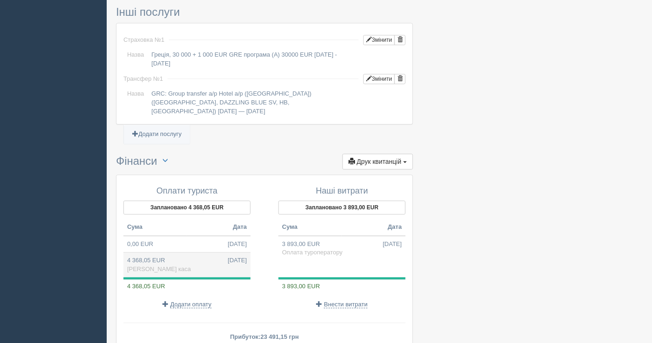
click at [185, 253] on td "4 368,05 EUR 19.08.2025 Готівкова каса" at bounding box center [186, 264] width 127 height 25
type input "216000.00"
select select "1597"
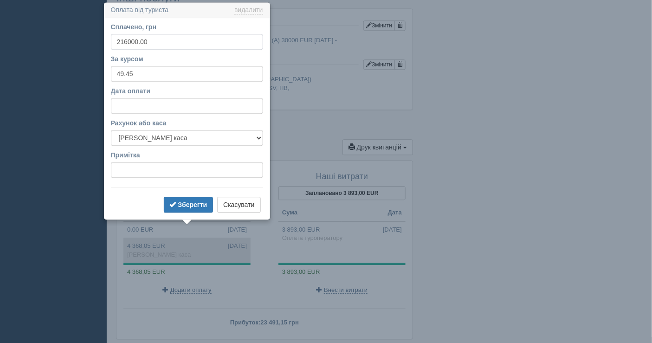
scroll to position [727, 0]
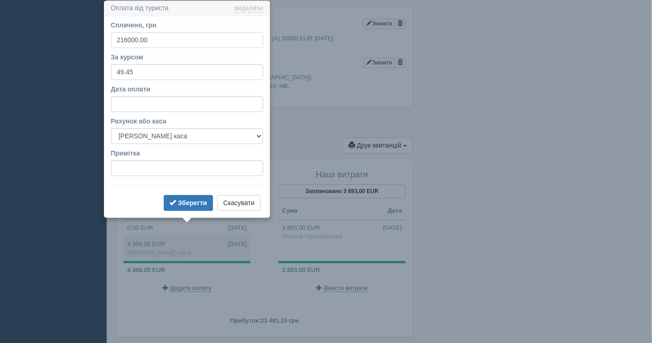
click at [127, 39] on input "216000.00" at bounding box center [187, 40] width 152 height 16
click at [126, 39] on input "216000.00" at bounding box center [187, 40] width 152 height 16
type input "216000.00"
click at [177, 199] on button "Зберегти" at bounding box center [189, 203] width 50 height 16
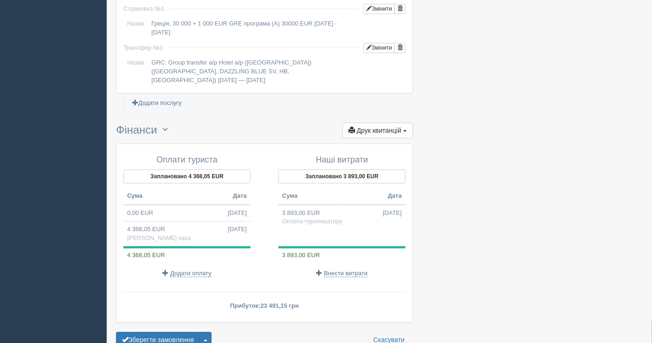
scroll to position [777, 0]
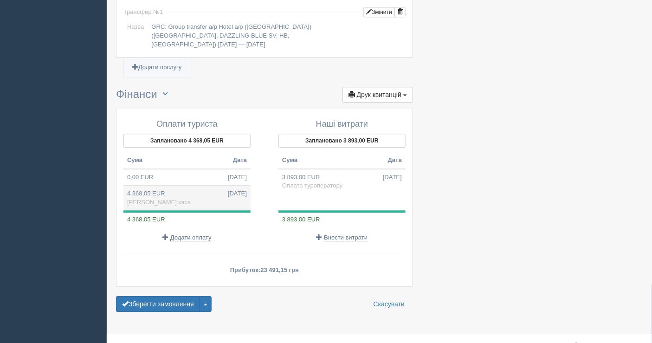
click at [209, 186] on td "4 368,05 EUR 19.08.2025 Готівкова каса" at bounding box center [186, 198] width 127 height 25
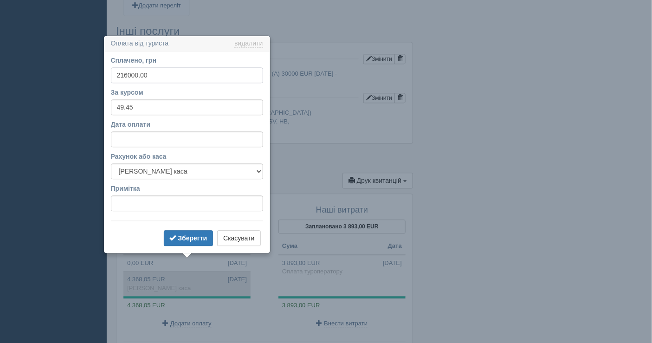
scroll to position [727, 0]
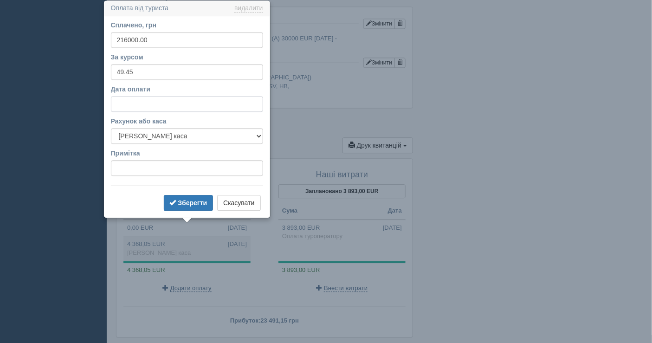
click at [160, 106] on input "Дата оплати" at bounding box center [187, 104] width 152 height 16
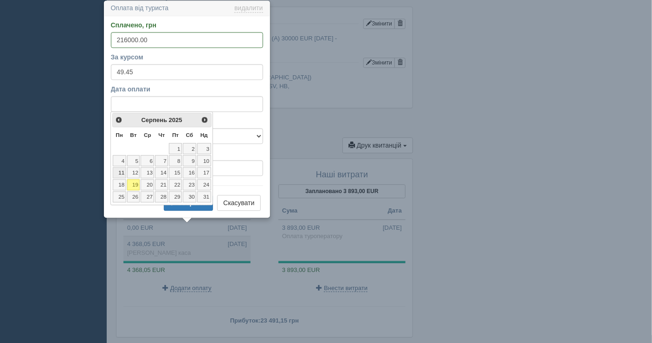
click at [120, 168] on link "11" at bounding box center [119, 172] width 13 height 11
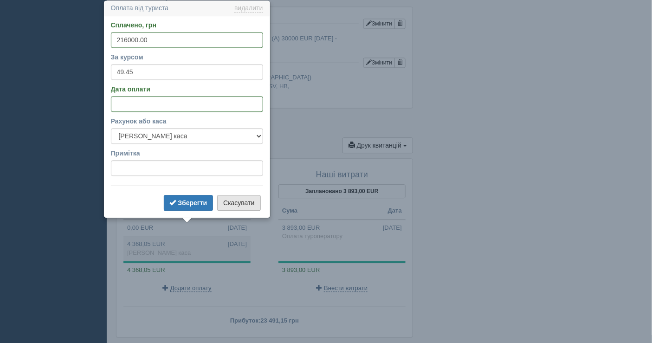
click at [238, 202] on button "Скасувати" at bounding box center [238, 203] width 43 height 16
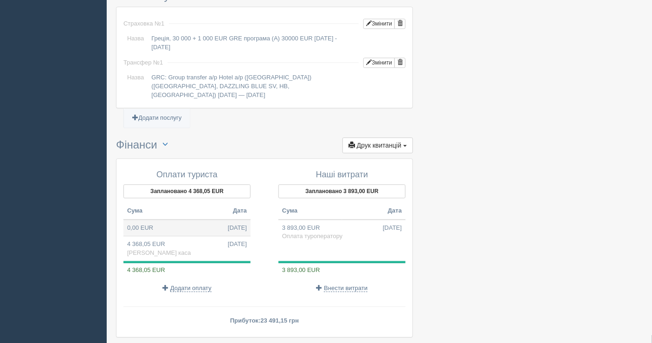
drag, startPoint x: 297, startPoint y: 213, endPoint x: 210, endPoint y: 207, distance: 87.4
click at [210, 207] on div "Оплати туриста Заплановано 4 368,05 EUR Сума Дата 0,00 EUR 11.08.2025 4 368,05 …" at bounding box center [264, 231] width 291 height 131
click at [187, 245] on td "4 368,05 EUR 19.08.2025 Готівкова каса" at bounding box center [186, 248] width 127 height 25
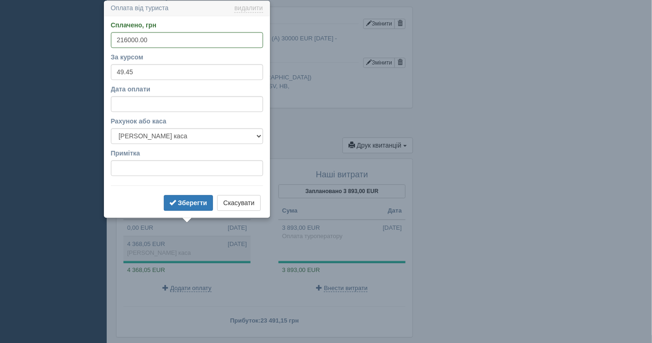
drag, startPoint x: 190, startPoint y: 206, endPoint x: 168, endPoint y: 93, distance: 115.3
click at [171, 99] on form "Сплачено, грн 216000.00 За курсом 49.45 Дата оплати Рахунок або каса Банківськи…" at bounding box center [187, 116] width 152 height 193
click at [168, 93] on div "Дата оплати" at bounding box center [187, 97] width 152 height 27
click at [166, 110] on input "Дата оплати" at bounding box center [187, 104] width 152 height 16
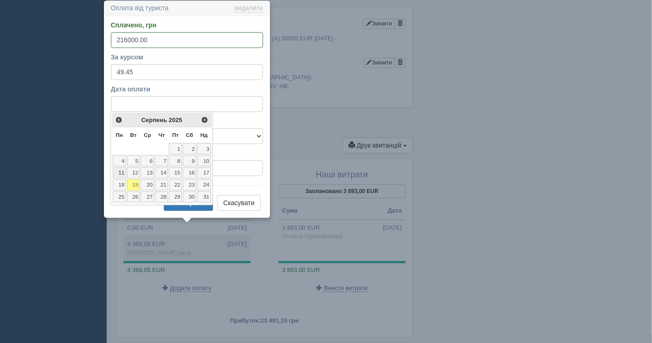
click at [121, 170] on link "11" at bounding box center [119, 172] width 13 height 11
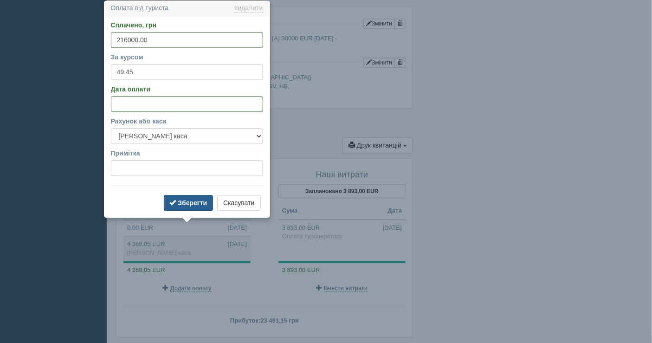
click at [188, 205] on button "Зберегти" at bounding box center [189, 203] width 50 height 16
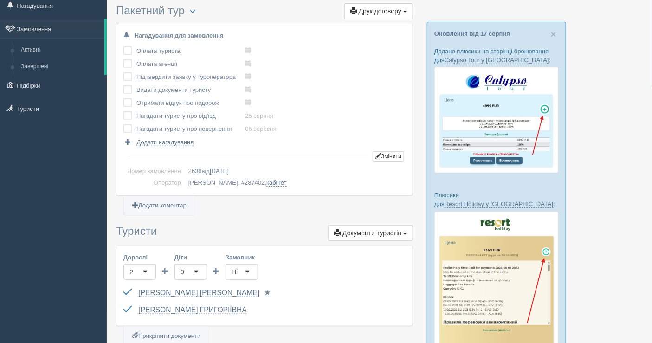
scroll to position [0, 0]
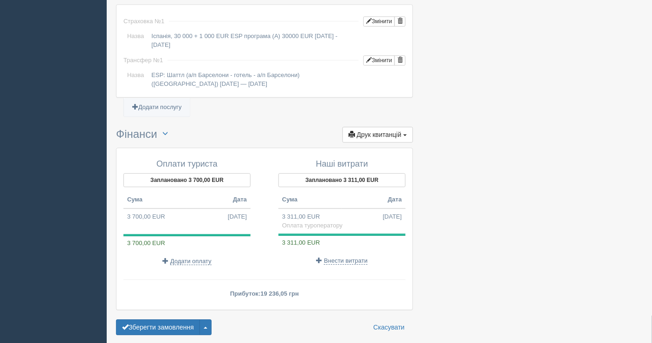
scroll to position [773, 0]
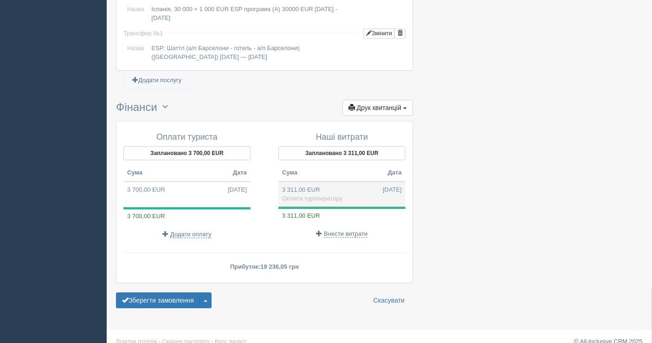
click at [329, 186] on td "3 311,00 EUR [DATE] Оплата туроператору" at bounding box center [341, 193] width 127 height 25
type input "163728.95"
type input "49.45"
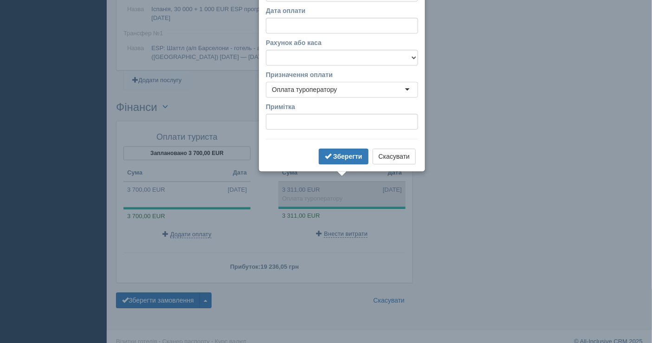
scroll to position [695, 0]
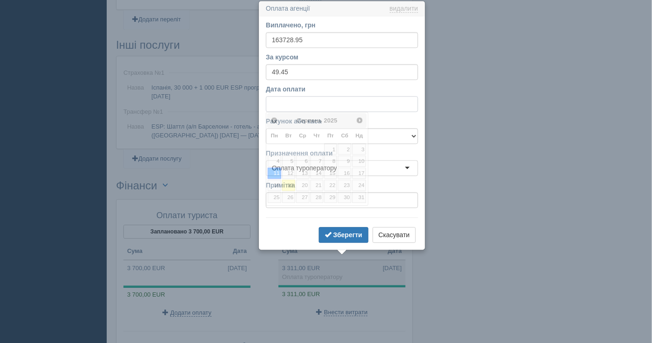
click at [276, 101] on input "Дата оплати" at bounding box center [342, 104] width 152 height 16
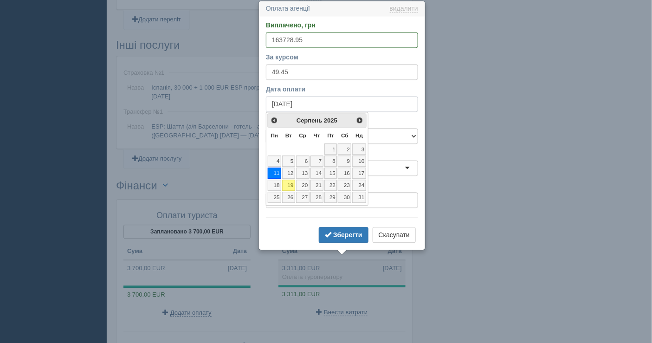
type input "дд.08.2025"
click at [324, 68] on input "49.45" at bounding box center [342, 72] width 152 height 16
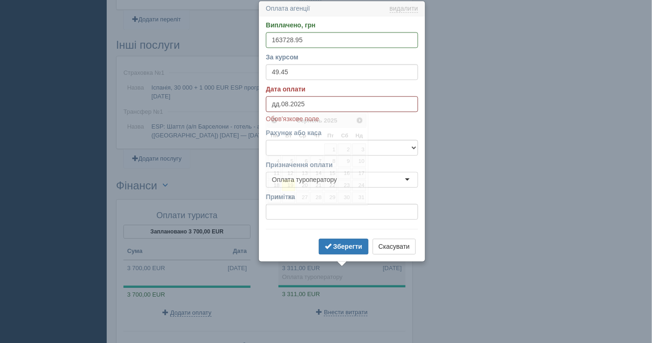
click at [307, 103] on input "дд.08.2025" at bounding box center [342, 104] width 152 height 16
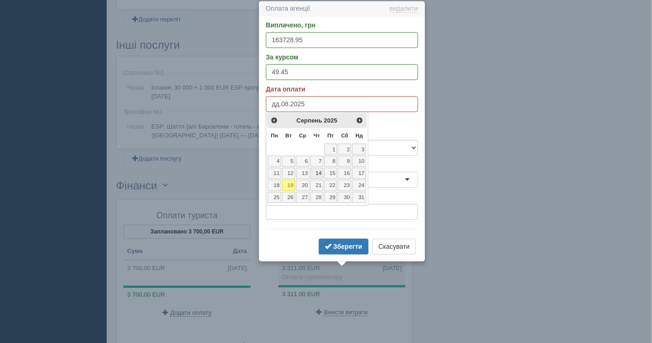
click at [318, 170] on link "14" at bounding box center [316, 173] width 13 height 11
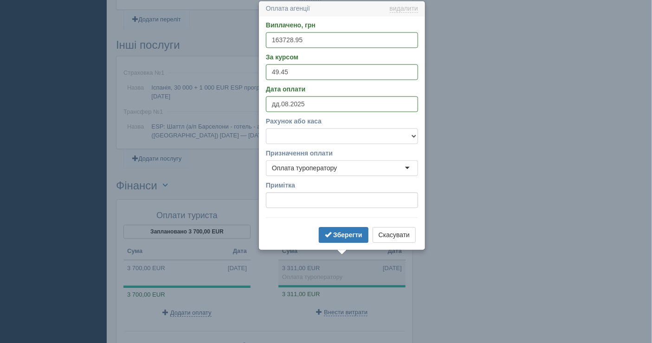
click at [317, 133] on select "Банківський рахунок Готівкова каса" at bounding box center [342, 136] width 152 height 16
select select "1598"
click at [266, 128] on select "Банківський рахунок Готівкова каса" at bounding box center [342, 136] width 152 height 16
drag, startPoint x: 320, startPoint y: 40, endPoint x: 258, endPoint y: 38, distance: 62.2
click at [258, 38] on div "Оплата агенції видалити видалити Виплачено, грн 163728.95 За курсом 49.45 Дата …" at bounding box center [341, 125] width 167 height 250
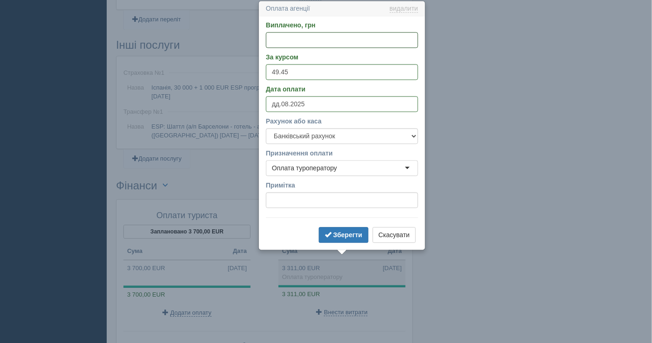
paste input "163232"
type input "163232"
drag, startPoint x: 342, startPoint y: 230, endPoint x: 348, endPoint y: 158, distance: 72.6
click at [345, 189] on form "Виплачено, грн 163232 За курсом 49.45 Дата оплати дд.08.2025 Рахунок або каса Б…" at bounding box center [342, 132] width 152 height 225
click at [338, 230] on button "Зберегти" at bounding box center [344, 235] width 50 height 16
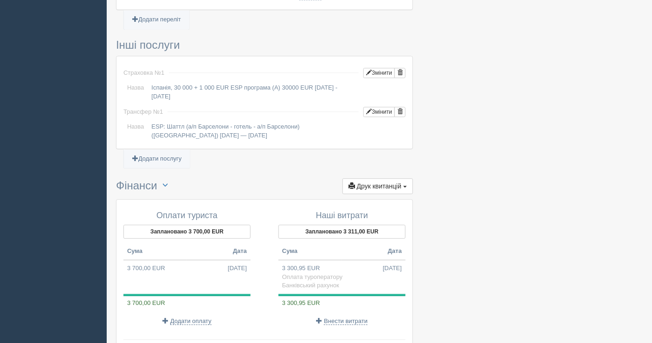
drag, startPoint x: 194, startPoint y: 225, endPoint x: 182, endPoint y: 272, distance: 48.7
click at [185, 267] on div "Оплати туриста Заплановано 3 700,00 EUR Сума Дата 3 700,00 EUR 11.08.2025 3 700…" at bounding box center [192, 267] width 146 height 123
click at [179, 261] on td "3 700,00 EUR 11.08.2025" at bounding box center [186, 268] width 127 height 17
type input "182965.00"
type input "49.45"
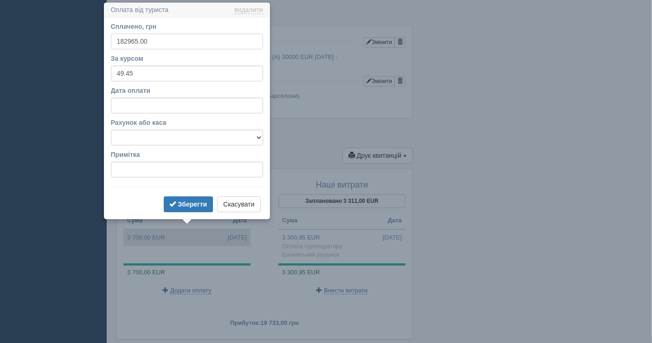
scroll to position [727, 0]
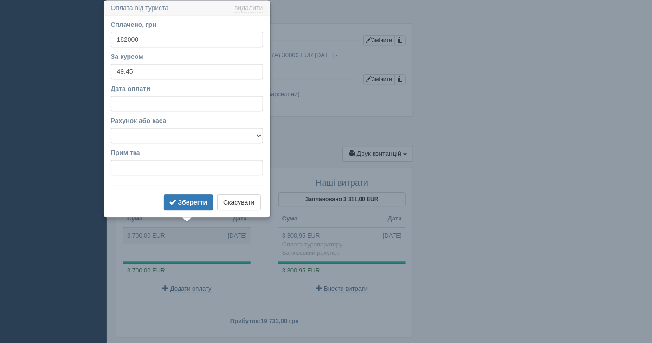
type input "182000"
click at [134, 109] on input "Дата оплати" at bounding box center [187, 104] width 152 height 16
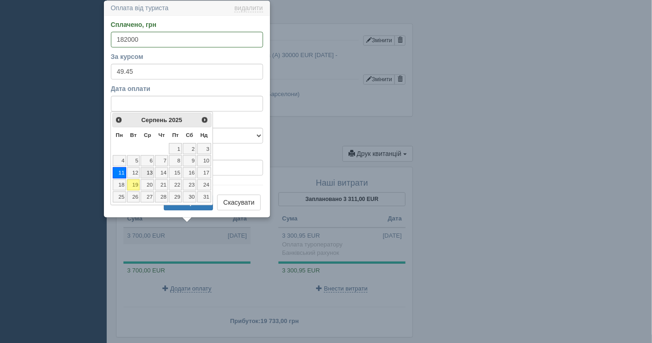
click at [147, 172] on link "13" at bounding box center [147, 172] width 13 height 11
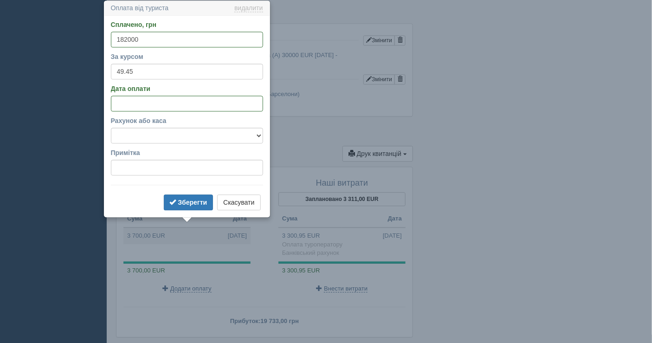
drag, startPoint x: 188, startPoint y: 203, endPoint x: 182, endPoint y: 142, distance: 61.6
click at [182, 144] on form "Сплачено, грн 182000 За курсом 49.45 Дата оплати Рахунок або каса Банківський р…" at bounding box center [187, 116] width 152 height 193
click at [181, 138] on select "Банківський рахунок Готівкова каса" at bounding box center [187, 136] width 152 height 16
select select "1597"
click at [111, 128] on select "Банківський рахунок Готівкова каса" at bounding box center [187, 136] width 152 height 16
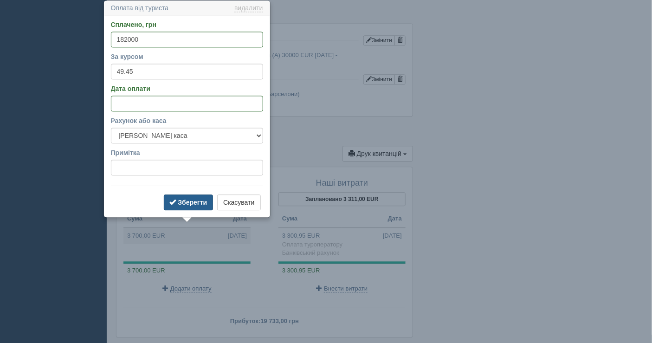
click at [188, 202] on b "Зберегти" at bounding box center [192, 202] width 29 height 7
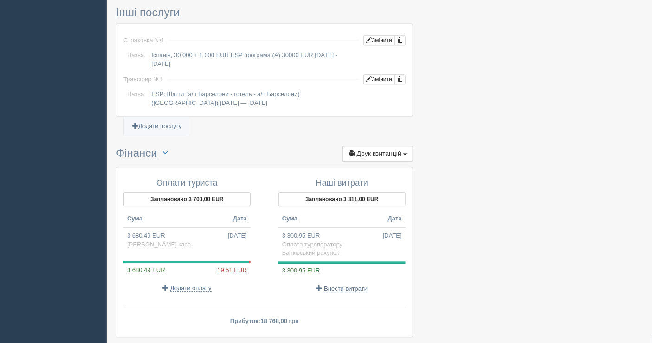
scroll to position [786, 0]
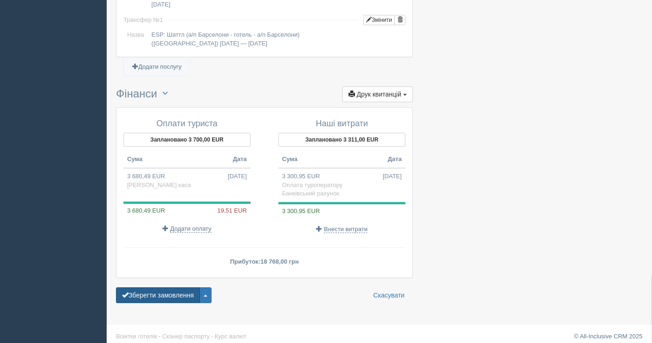
click at [159, 287] on button "Зберегти замовлення" at bounding box center [158, 295] width 84 height 16
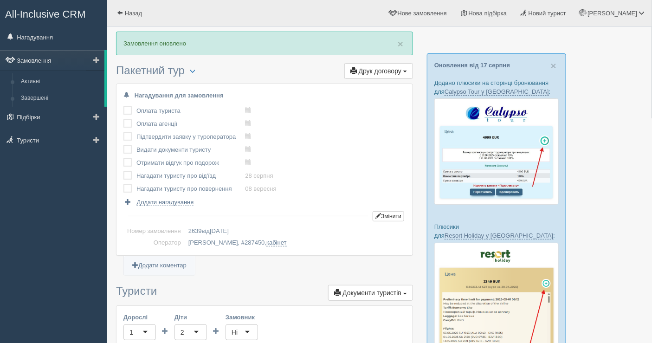
click at [53, 58] on link "Замовлення" at bounding box center [52, 60] width 104 height 20
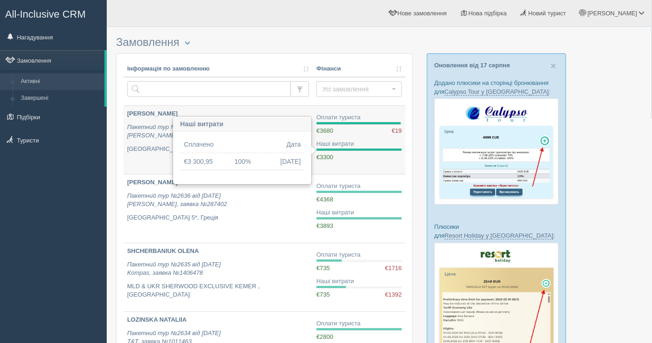
click at [326, 140] on div "Наші витрати" at bounding box center [358, 144] width 85 height 9
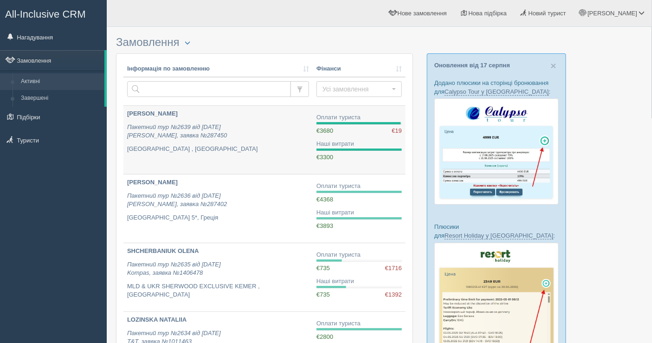
click at [328, 133] on div "€3680 €19" at bounding box center [358, 131] width 85 height 9
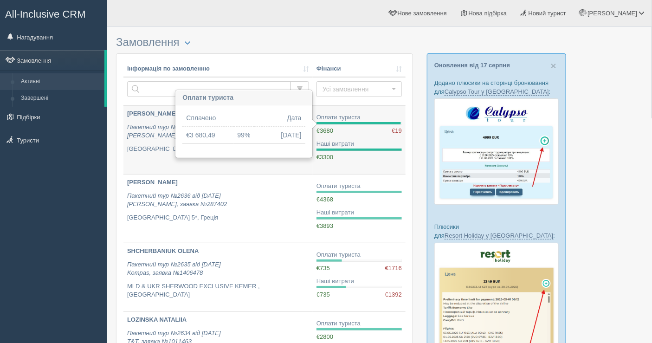
click at [328, 133] on div "€3680 €19" at bounding box center [358, 131] width 85 height 9
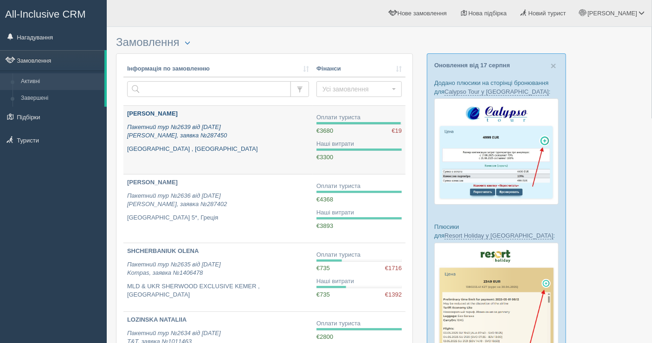
click at [226, 112] on p "[PERSON_NAME]" at bounding box center [218, 114] width 182 height 9
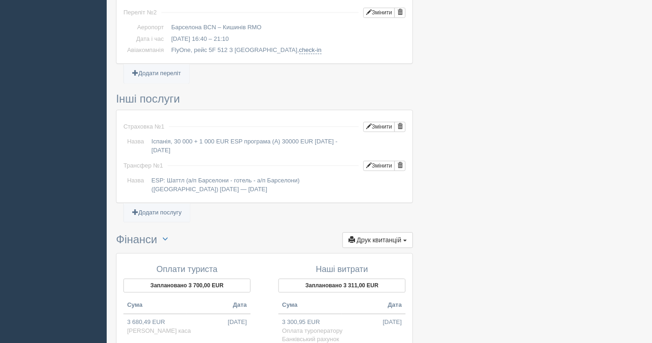
scroll to position [773, 0]
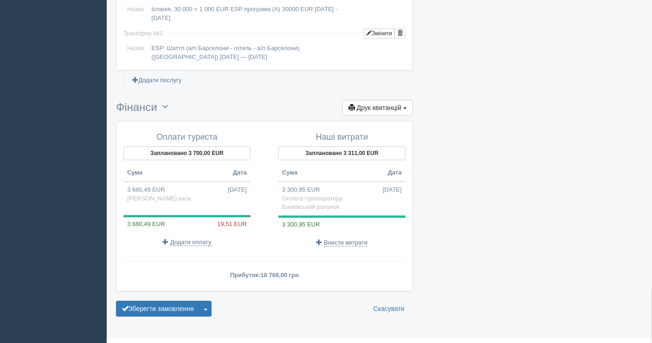
click at [211, 219] on div "3 680,49 EUR 19,51 EUR" at bounding box center [186, 223] width 127 height 9
click at [178, 207] on div at bounding box center [186, 210] width 127 height 8
drag, startPoint x: 152, startPoint y: 222, endPoint x: 152, endPoint y: 217, distance: 5.1
click at [152, 217] on div "Оплати туриста Заплановано 3 700,00 EUR Сума Дата 3 680,49 EUR [DATE] [PERSON_N…" at bounding box center [192, 189] width 146 height 123
click at [159, 186] on td "3 680,49 EUR [DATE] [PERSON_NAME] каса" at bounding box center [186, 193] width 127 height 25
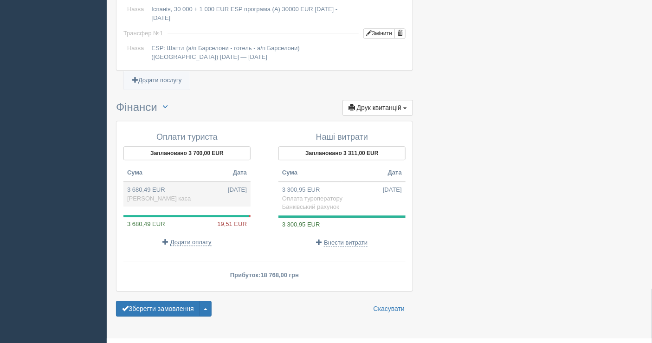
type input "182000.00"
type input "49.45"
select select "1597"
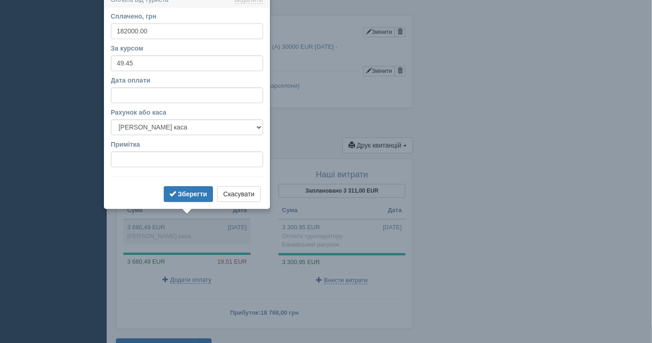
scroll to position [727, 0]
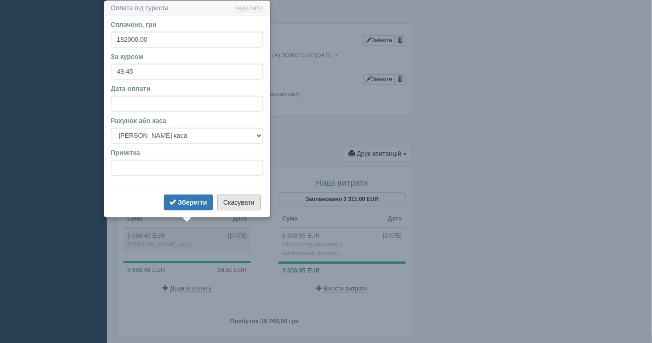
click at [243, 200] on button "Скасувати" at bounding box center [238, 202] width 43 height 16
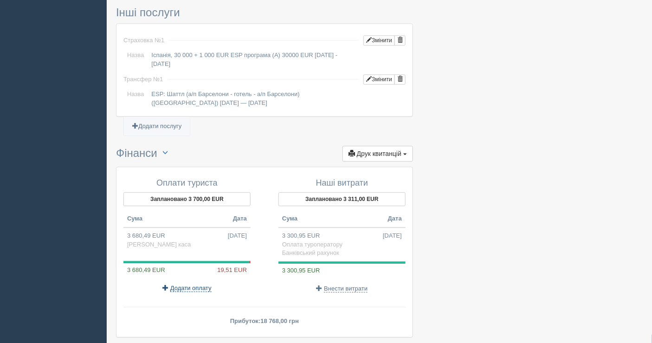
drag, startPoint x: 177, startPoint y: 258, endPoint x: 181, endPoint y: 282, distance: 24.0
click at [177, 261] on div "3 680,49 EUR 19,51 EUR" at bounding box center [186, 267] width 127 height 13
click at [175, 192] on button "Заплановано 3 700,00 EUR" at bounding box center [186, 199] width 127 height 14
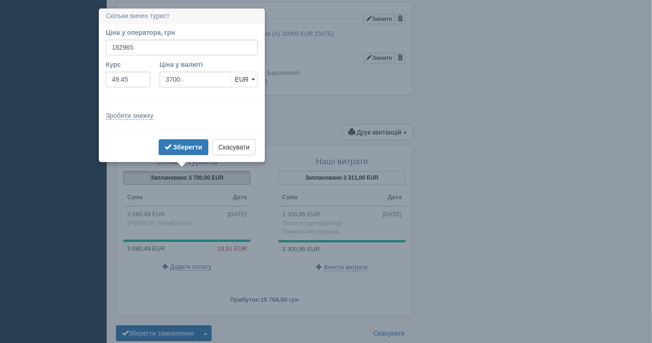
scroll to position [756, 0]
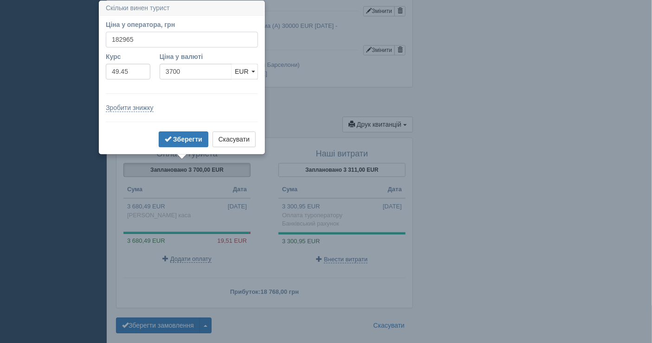
click at [136, 37] on input "182965" at bounding box center [182, 40] width 152 height 16
type input "182000"
type input "3680.49"
click at [196, 140] on b "Зберегти" at bounding box center [187, 138] width 29 height 7
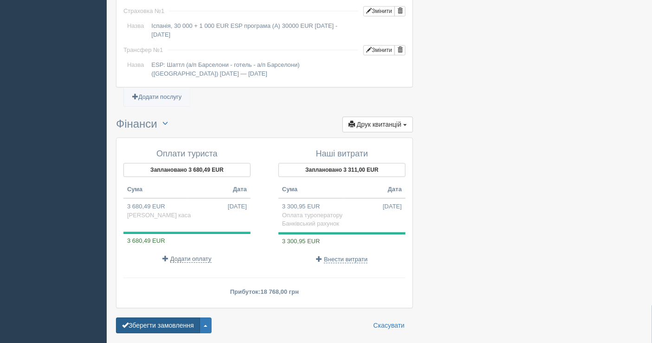
click at [156, 317] on button "Зберегти замовлення" at bounding box center [158, 325] width 84 height 16
